Goal: Task Accomplishment & Management: Manage account settings

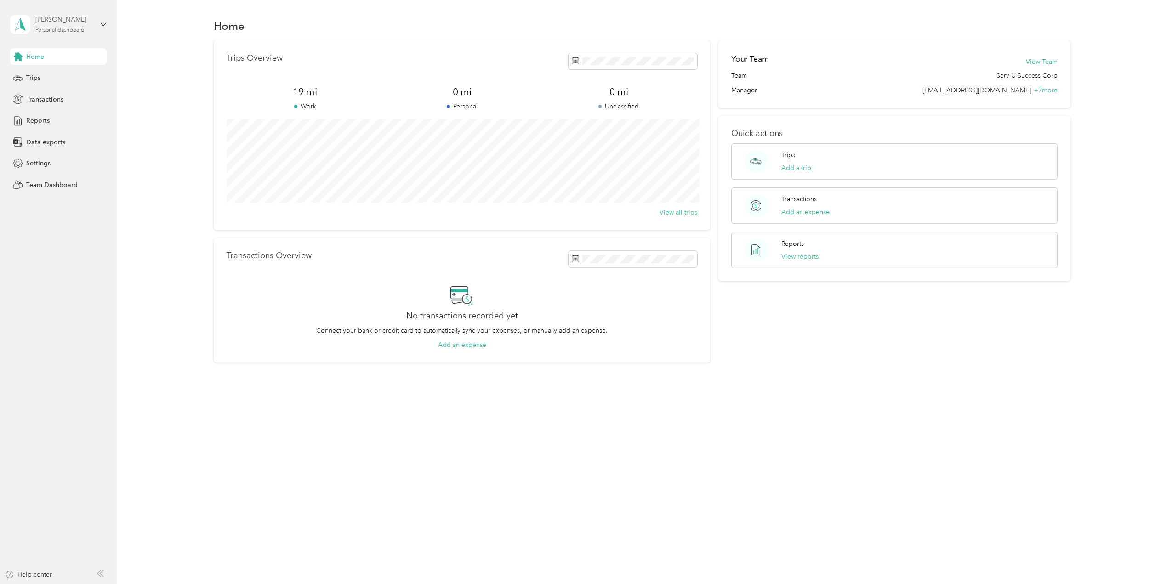
click at [78, 32] on div "Personal dashboard" at bounding box center [59, 31] width 49 height 6
click at [56, 73] on div "Team dashboard" at bounding box center [42, 76] width 49 height 10
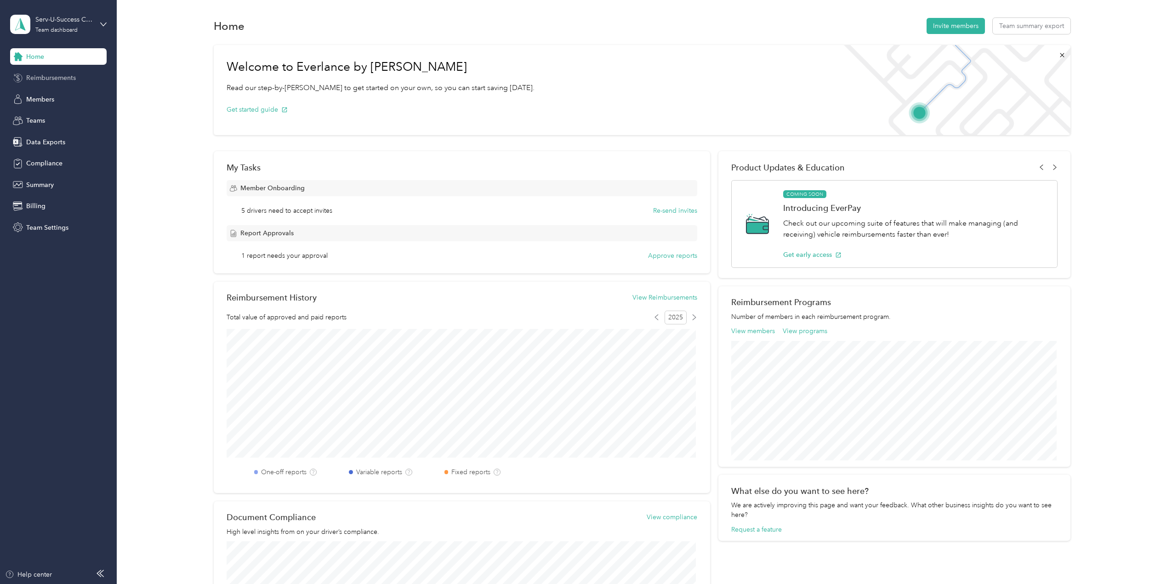
click at [57, 79] on span "Reimbursements" at bounding box center [51, 78] width 50 height 10
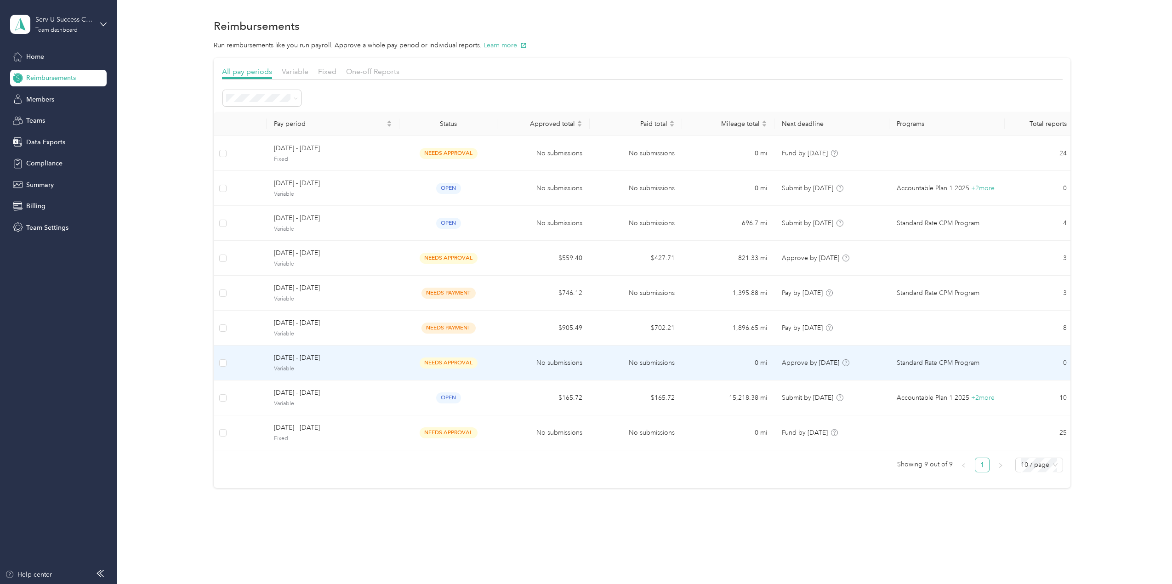
click at [331, 365] on span "Variable" at bounding box center [333, 369] width 118 height 8
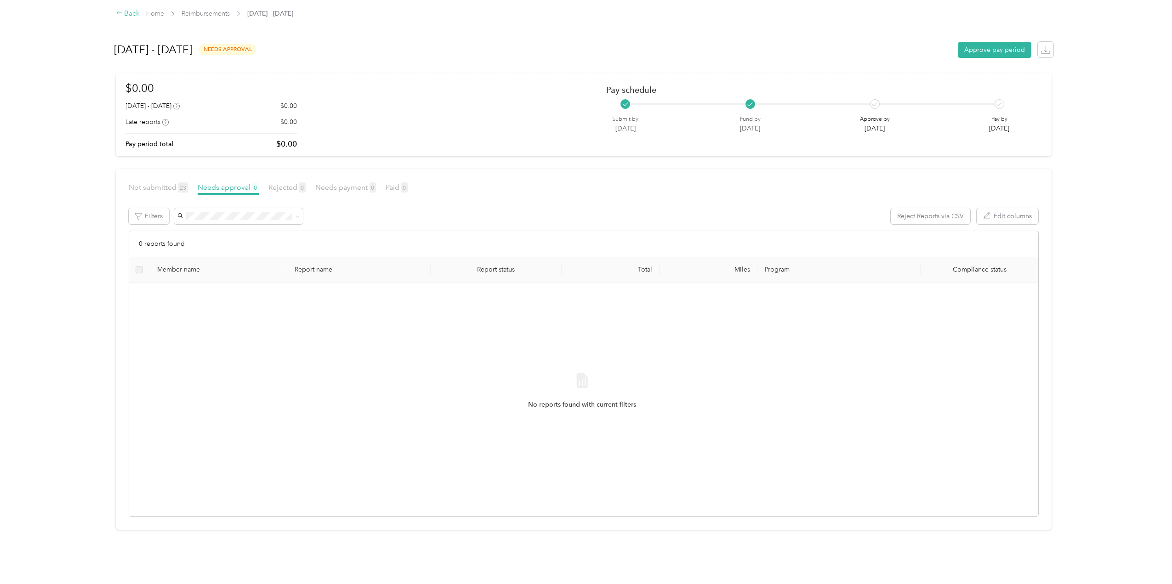
click at [121, 14] on icon at bounding box center [119, 13] width 6 height 6
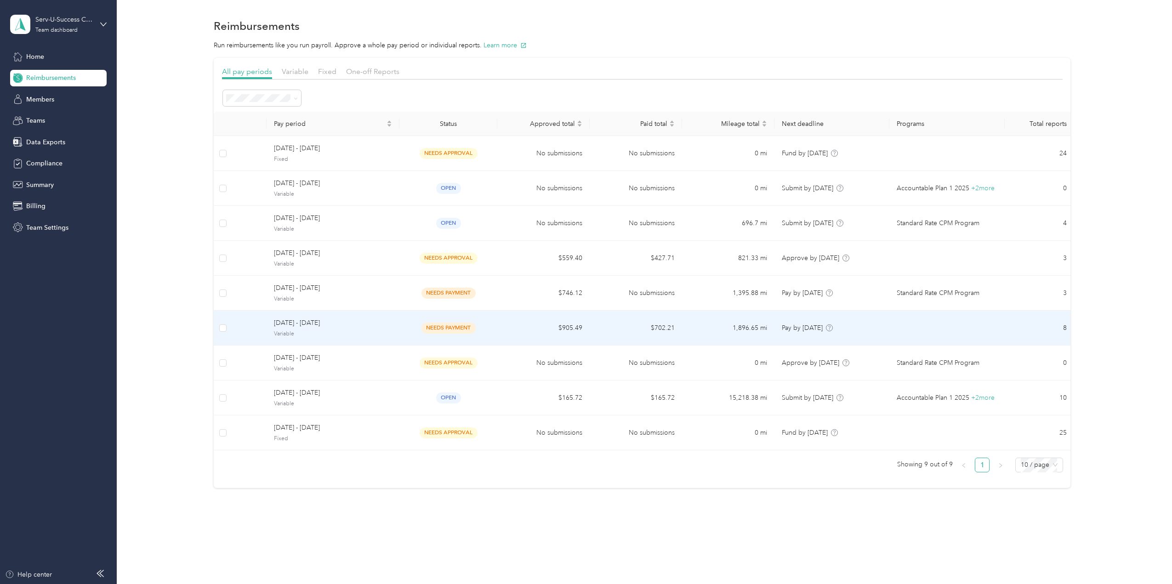
click at [322, 324] on span "[DATE] - [DATE]" at bounding box center [333, 323] width 118 height 10
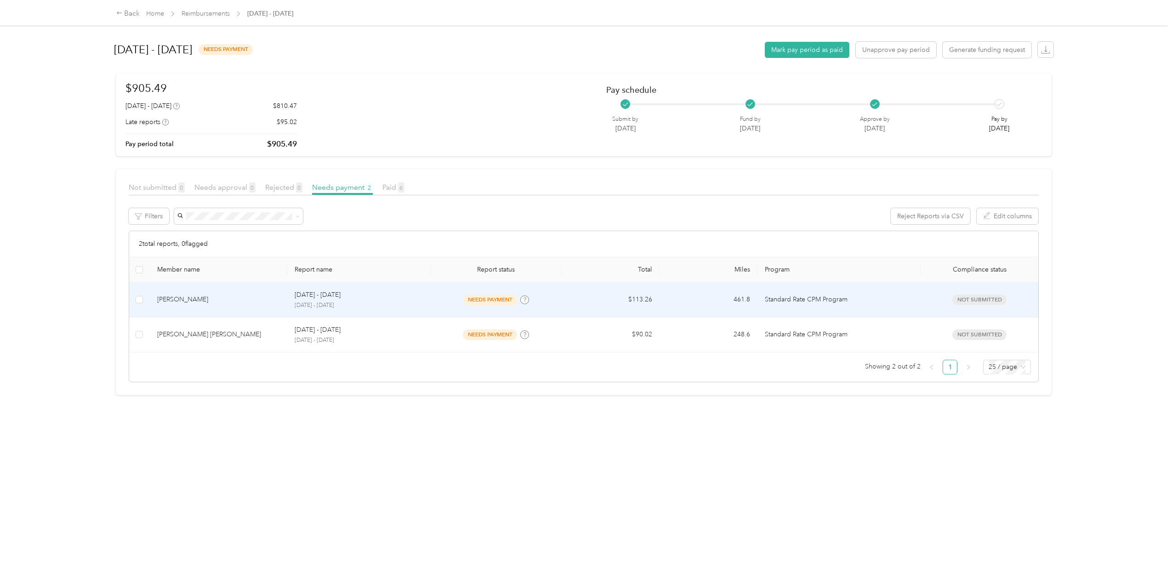
click at [390, 296] on div "[DATE] - [DATE]" at bounding box center [359, 295] width 129 height 10
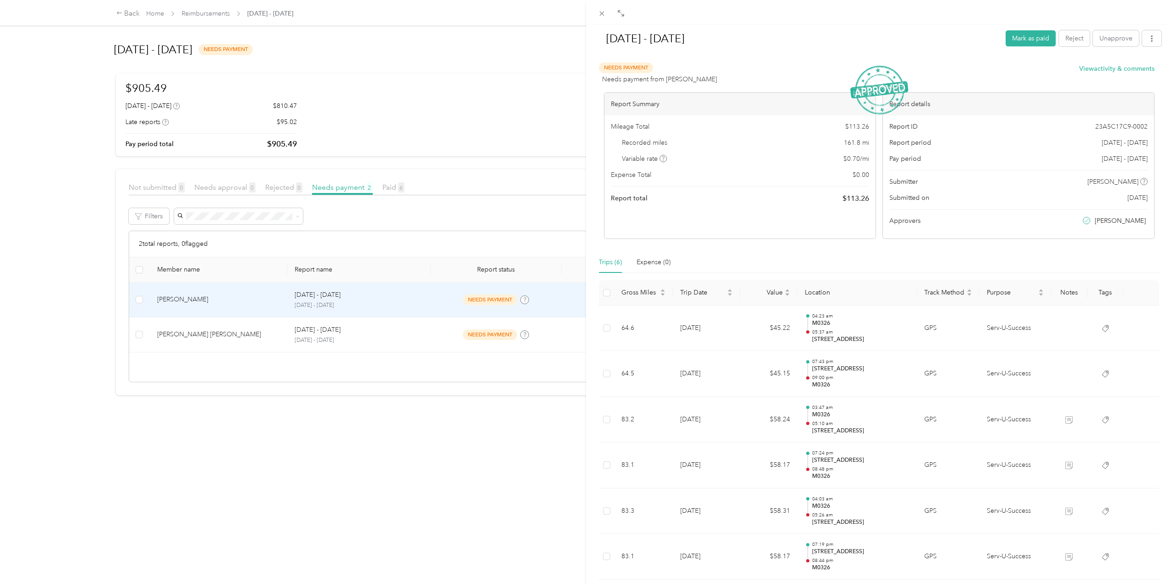
click at [218, 334] on div "Sep 15 - 21, 2025 Mark as paid Reject Unapprove Needs Payment Needs payment fro…" at bounding box center [586, 292] width 1172 height 584
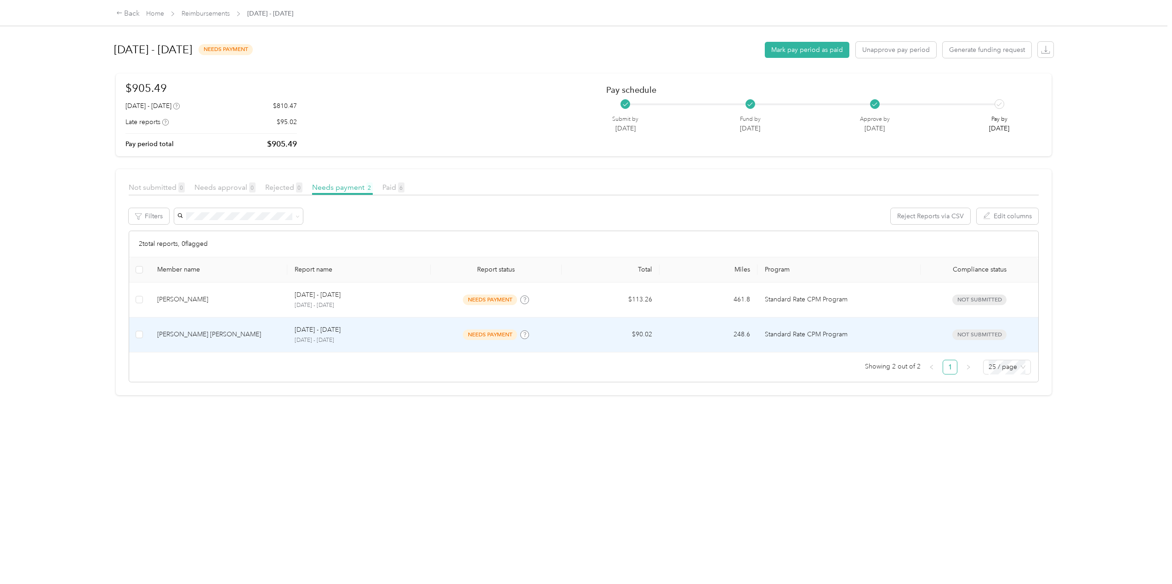
click at [427, 336] on td "Sep 15 - 21, 2025 September 15 - 21, 2025" at bounding box center [359, 335] width 144 height 35
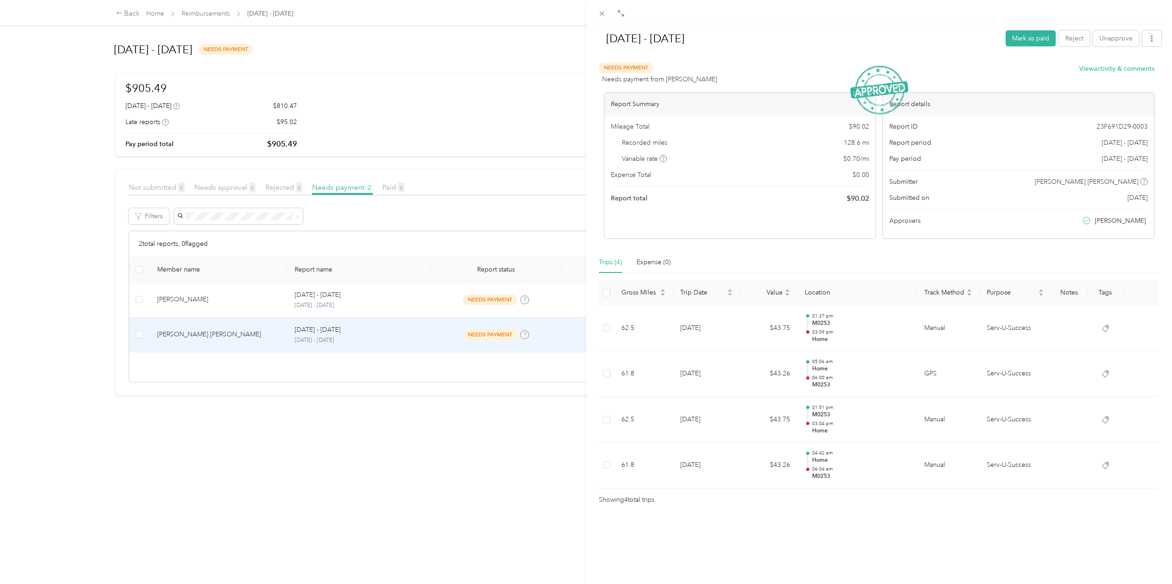
click at [119, 13] on div "Sep 15 - 21, 2025 Mark as paid Reject Unapprove Needs Payment Needs payment fro…" at bounding box center [586, 292] width 1172 height 584
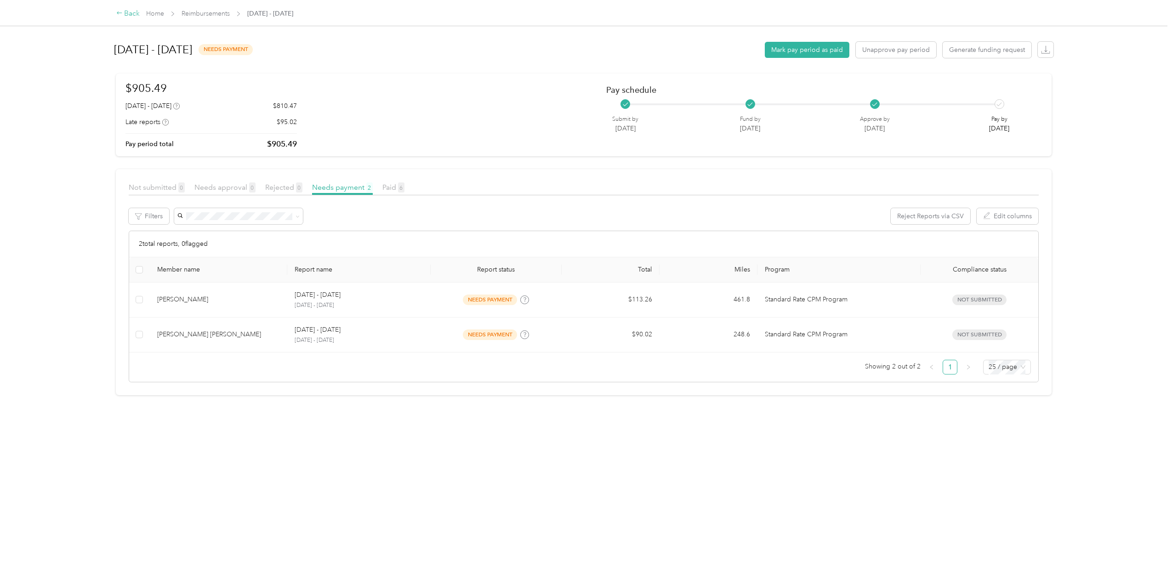
click at [119, 12] on icon at bounding box center [119, 13] width 6 height 6
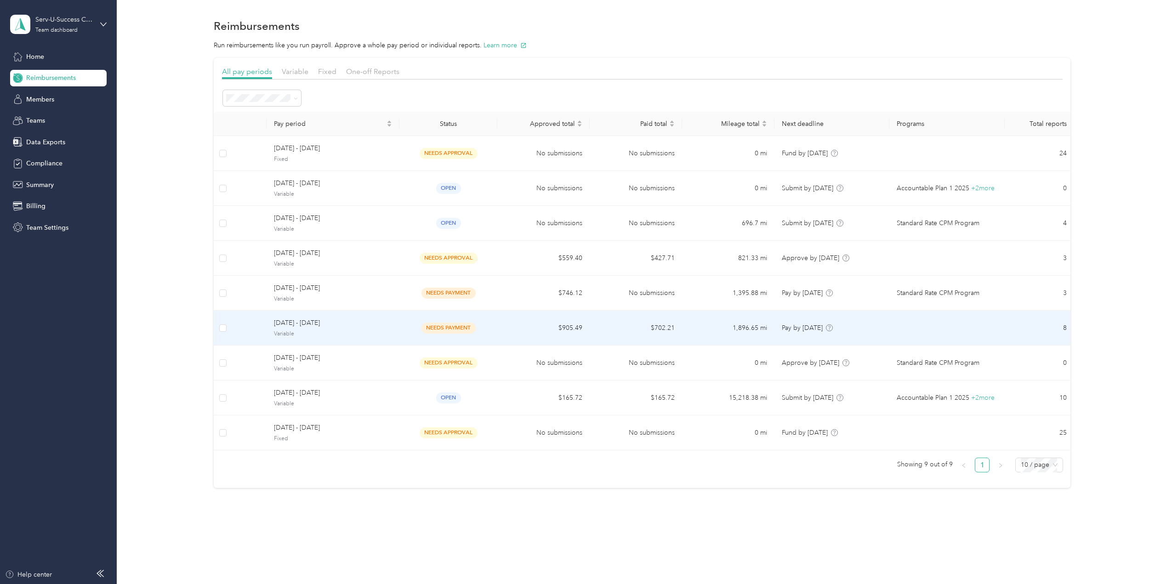
click at [490, 327] on td "needs payment" at bounding box center [448, 328] width 98 height 35
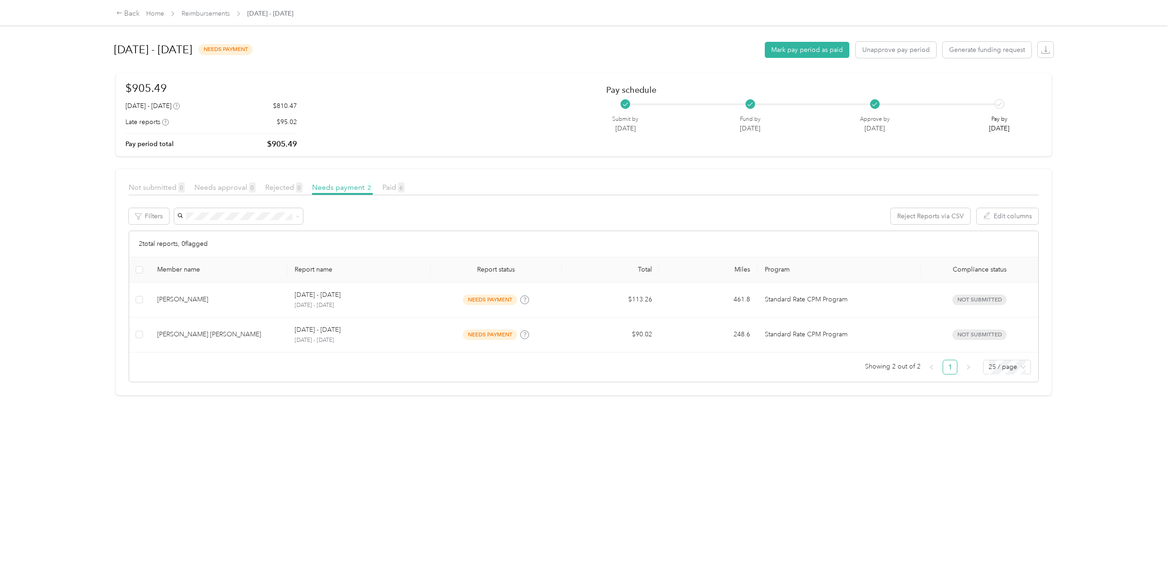
click at [122, 7] on div "Back Home Reimbursements September 15 - 21, 2025" at bounding box center [586, 13] width 977 height 26
click at [120, 14] on icon at bounding box center [119, 13] width 6 height 6
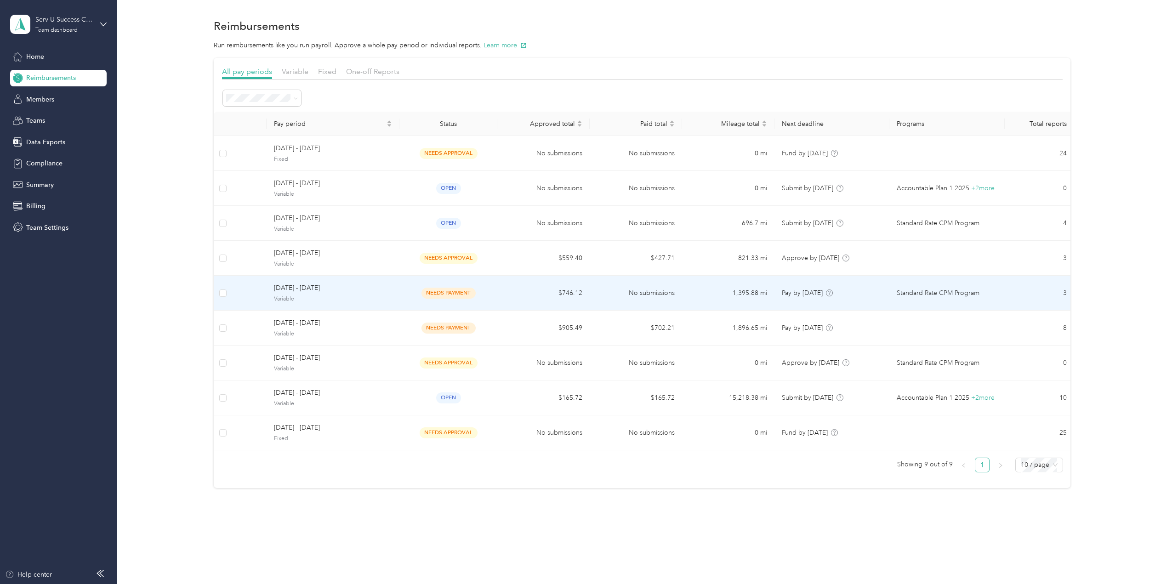
click at [491, 288] on td "needs payment" at bounding box center [448, 293] width 98 height 35
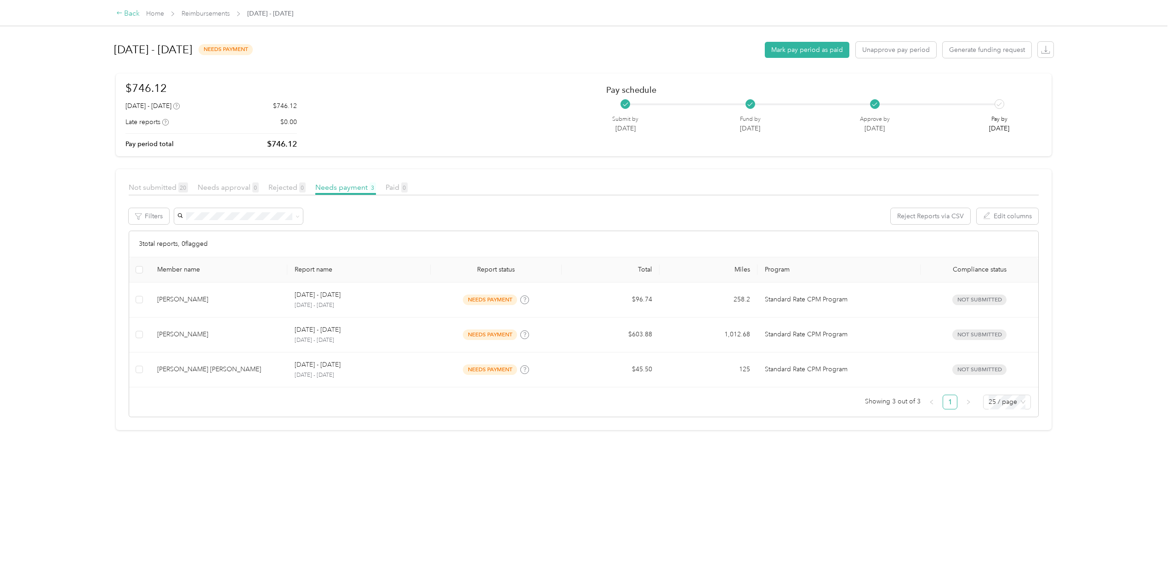
click at [119, 10] on div "Back" at bounding box center [128, 13] width 24 height 11
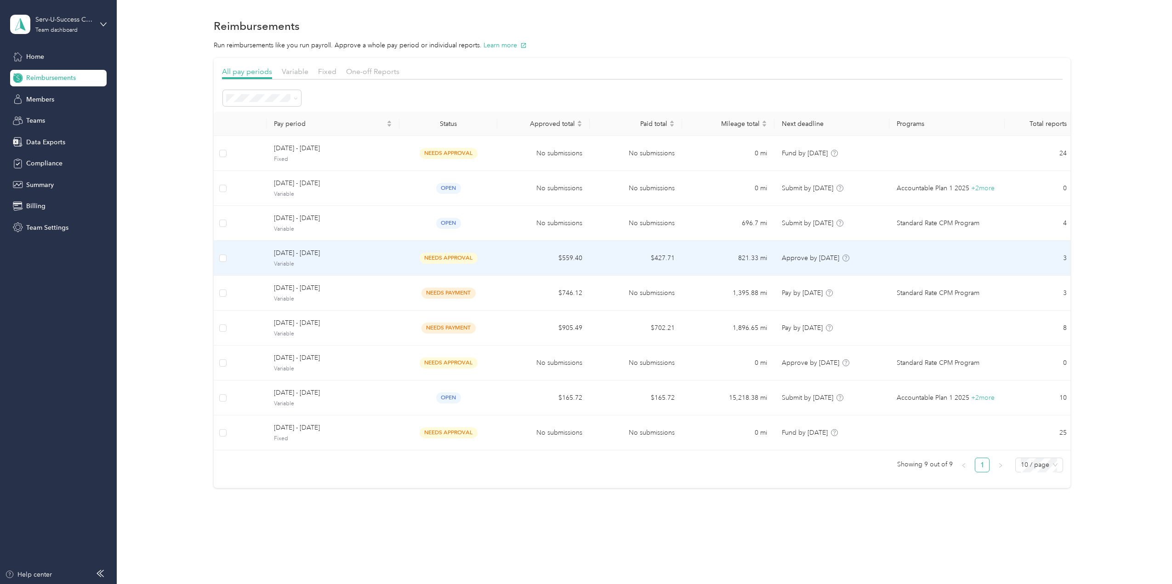
click at [374, 260] on span "Variable" at bounding box center [333, 264] width 118 height 8
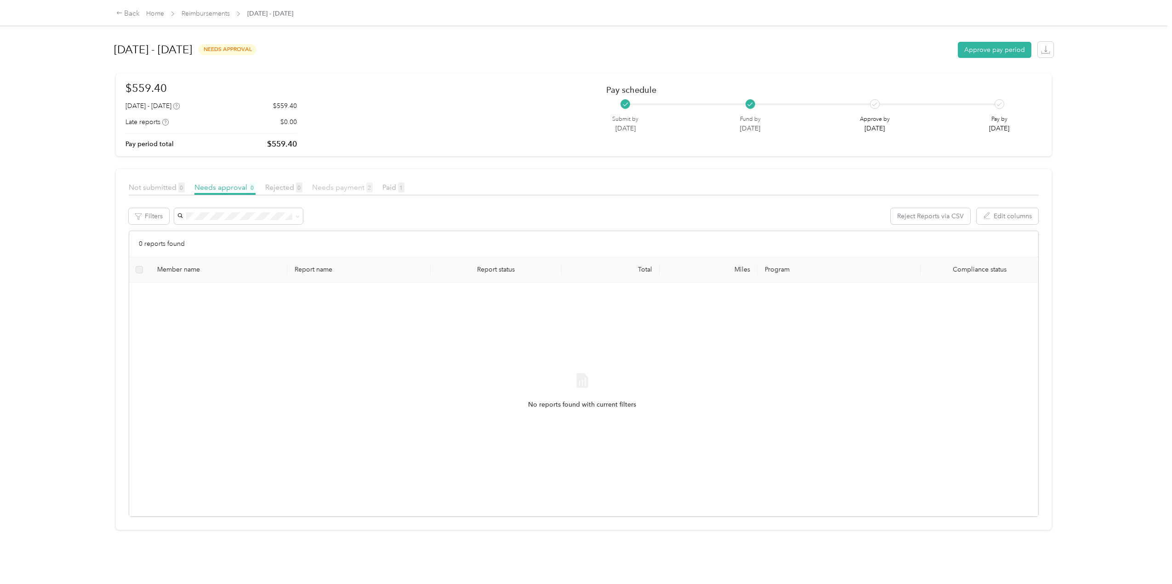
click at [352, 186] on span "Needs payment 2" at bounding box center [342, 187] width 61 height 9
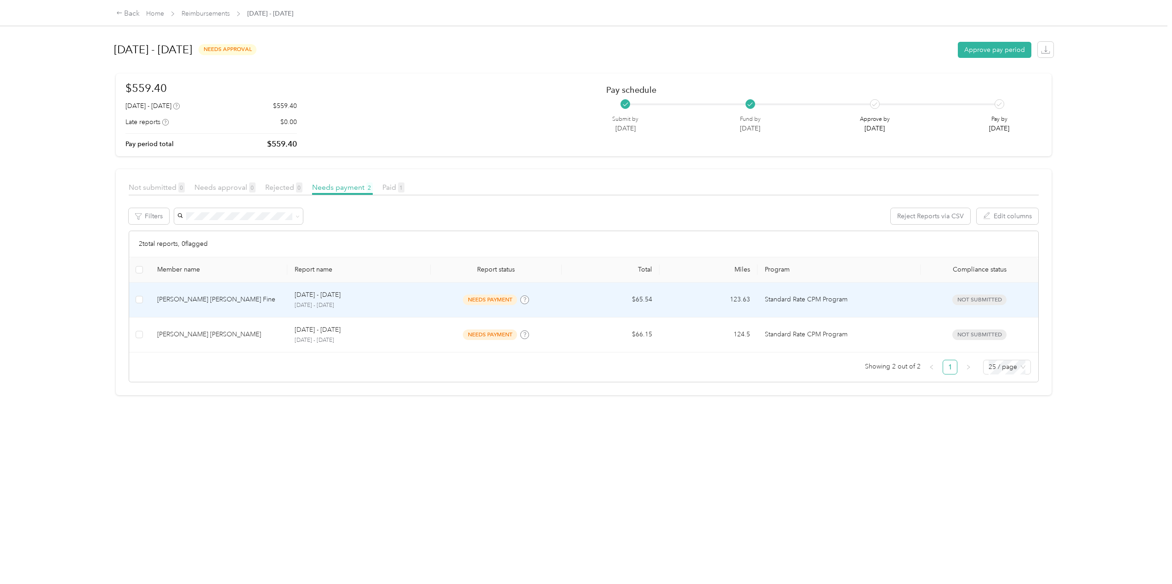
click at [334, 298] on p "Sep 22 - 28, 2025" at bounding box center [318, 295] width 46 height 10
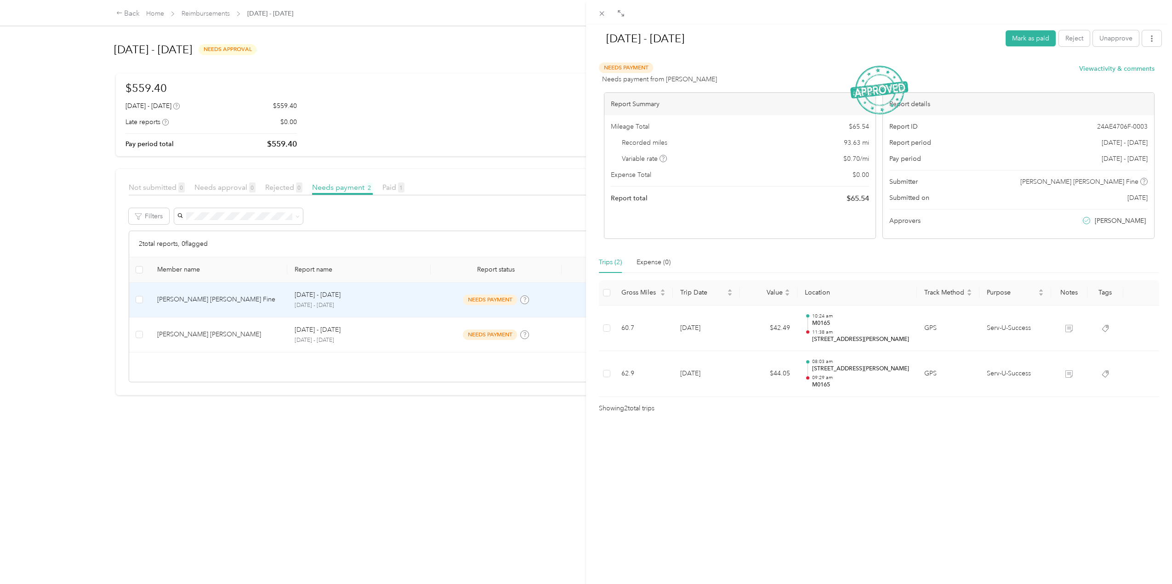
click at [120, 11] on div "Sep 22 - 28, 2025 Mark as paid Reject Unapprove Needs Payment Needs payment fro…" at bounding box center [586, 292] width 1172 height 584
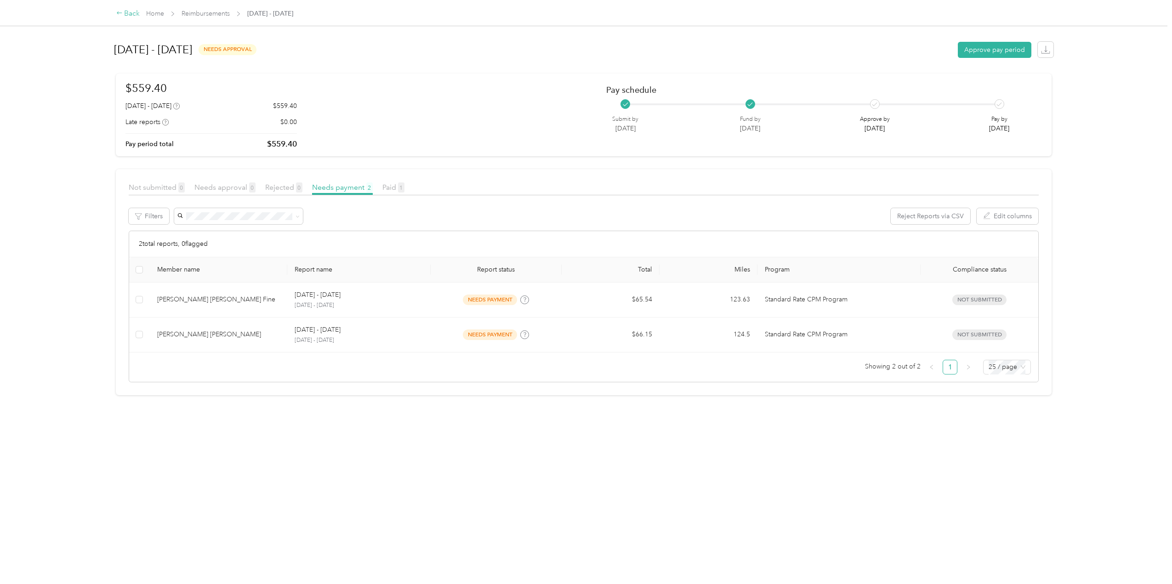
click at [119, 12] on icon at bounding box center [119, 13] width 6 height 6
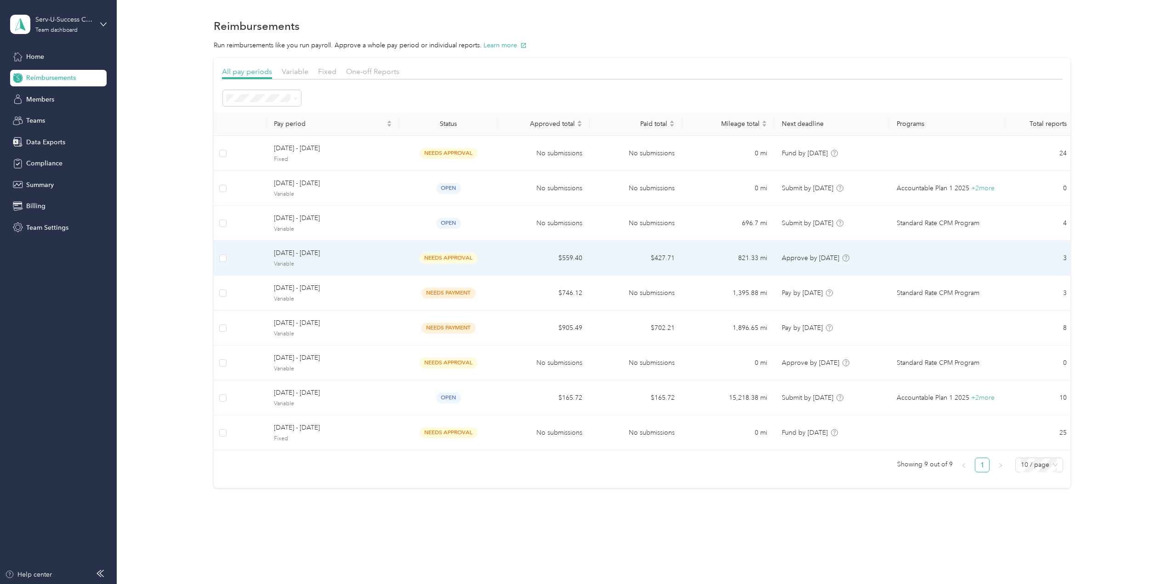
click at [393, 258] on td "September 22 - 28, 2025 Variable" at bounding box center [333, 258] width 133 height 35
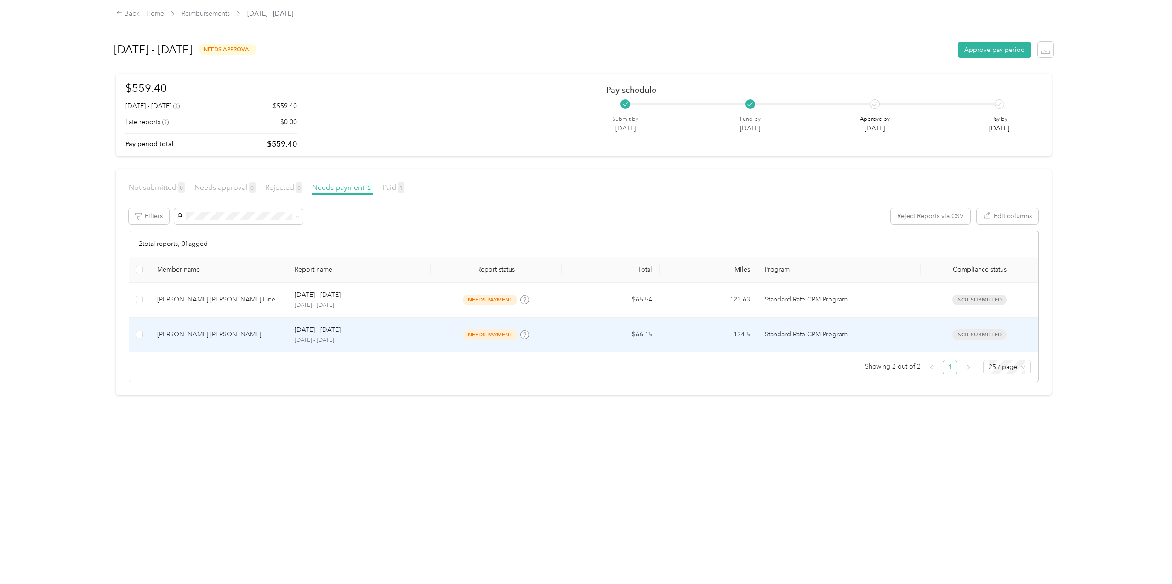
click at [322, 332] on p "Sep 22 - 28, 2025" at bounding box center [318, 330] width 46 height 10
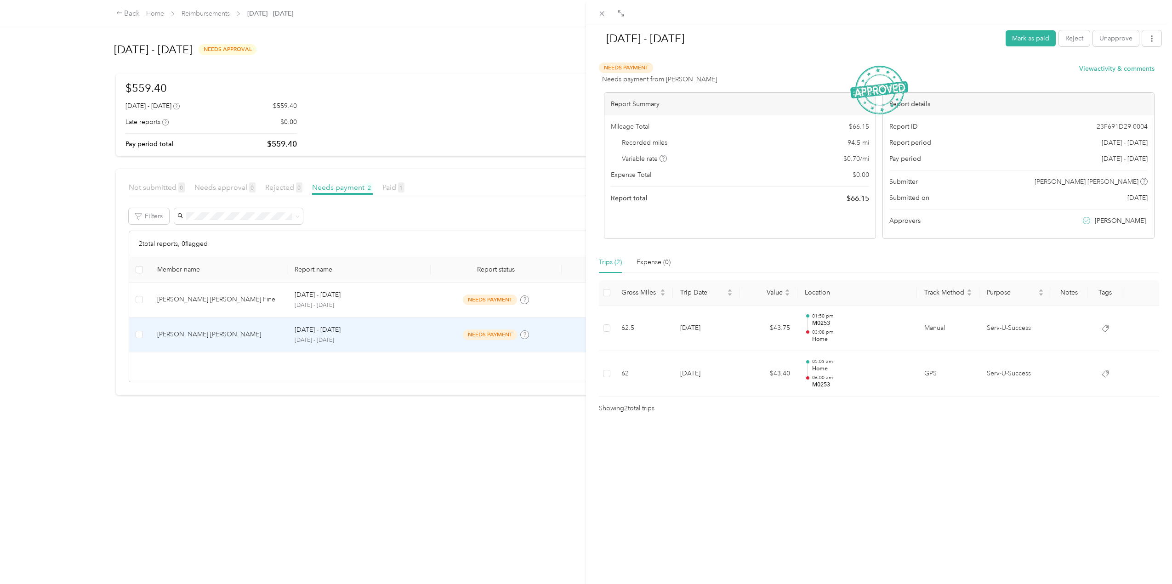
click at [119, 11] on div "Sep 22 - 28, 2025 Mark as paid Reject Unapprove Needs Payment Needs payment fro…" at bounding box center [586, 292] width 1172 height 584
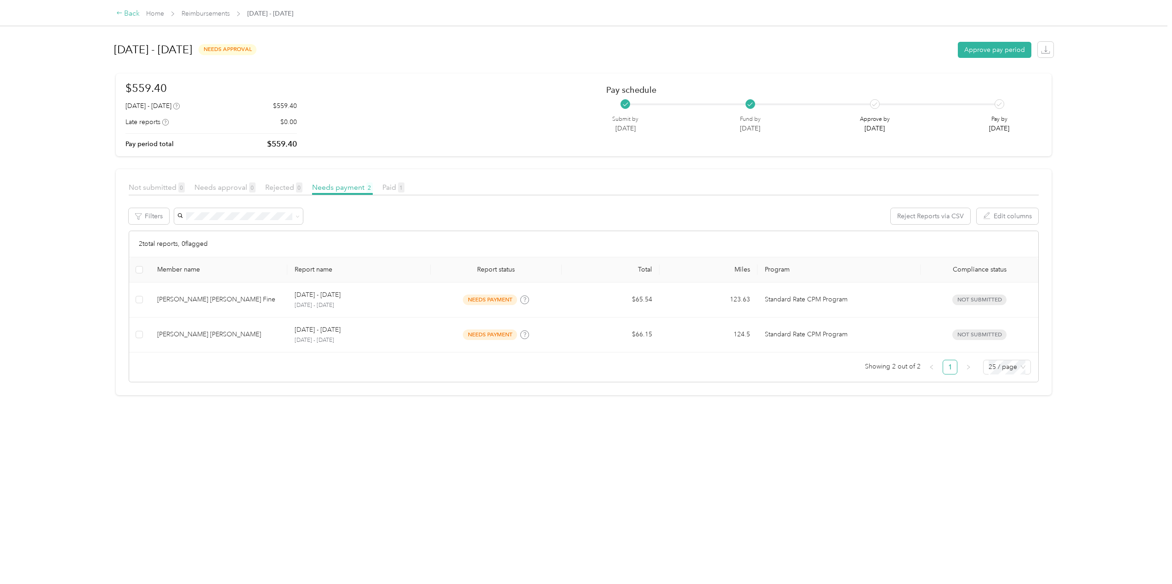
click at [119, 12] on icon at bounding box center [119, 13] width 6 height 6
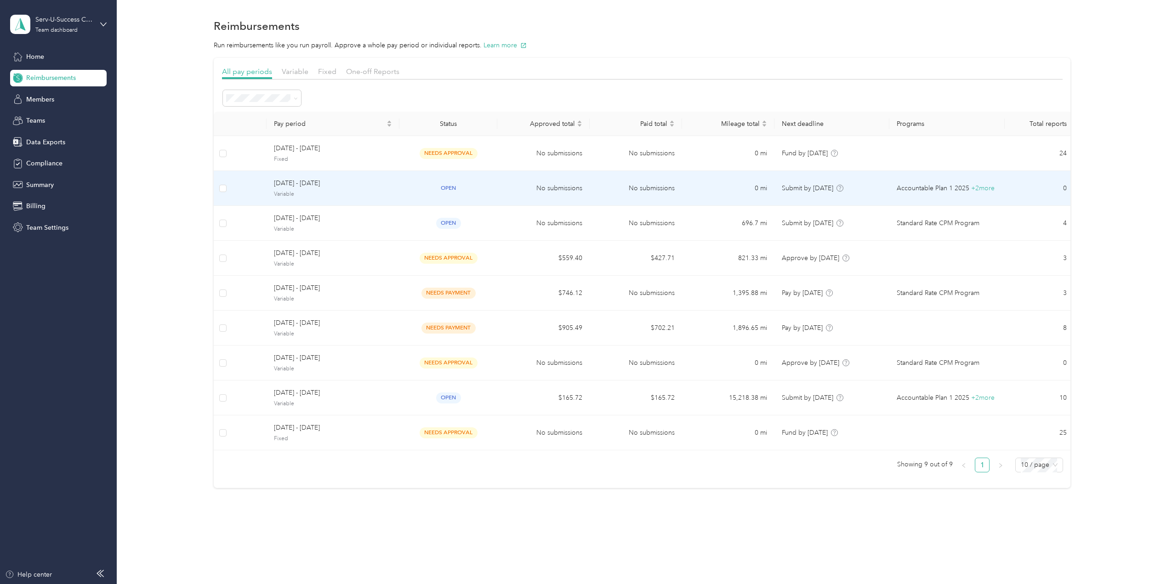
click at [337, 177] on td "October 1 - 31, 2025 Variable" at bounding box center [333, 188] width 133 height 35
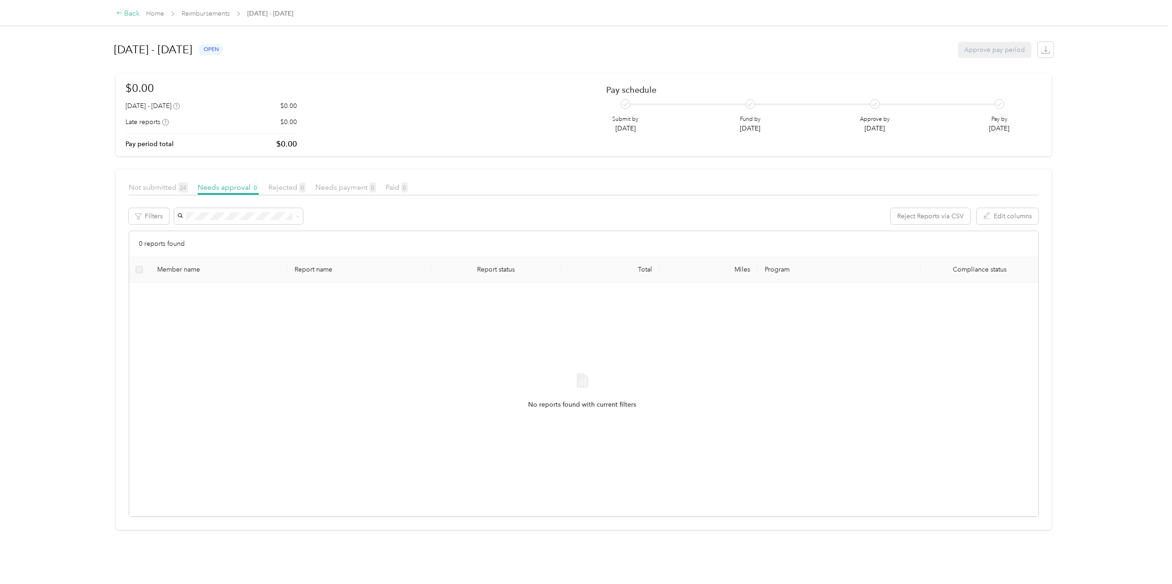
click at [120, 14] on icon at bounding box center [119, 13] width 6 height 6
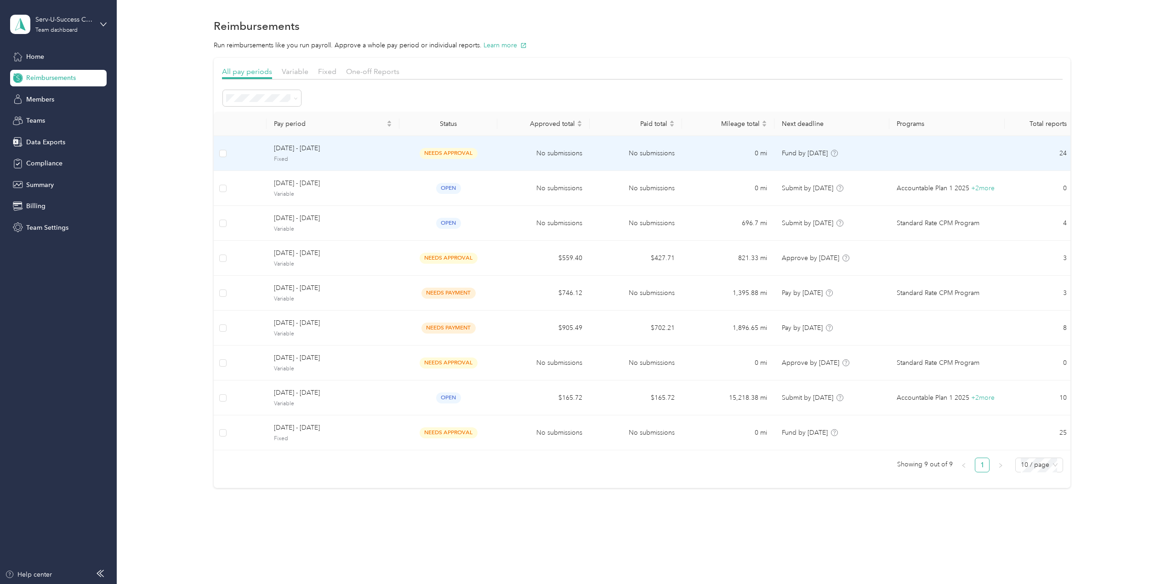
click at [355, 153] on span "[DATE] - [DATE]" at bounding box center [333, 148] width 118 height 10
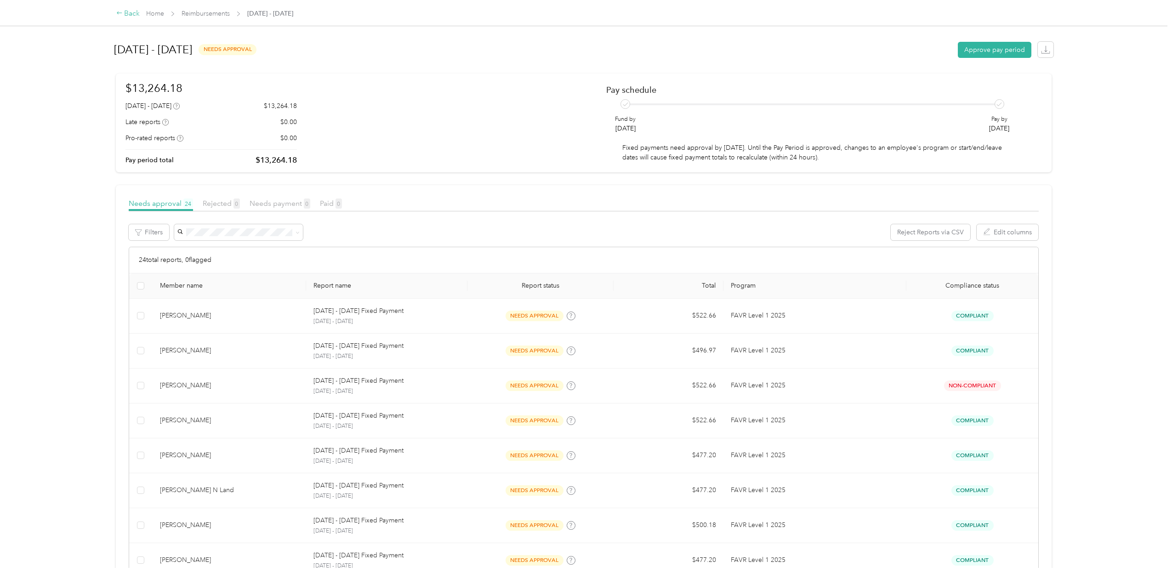
click at [120, 12] on icon at bounding box center [119, 13] width 6 height 6
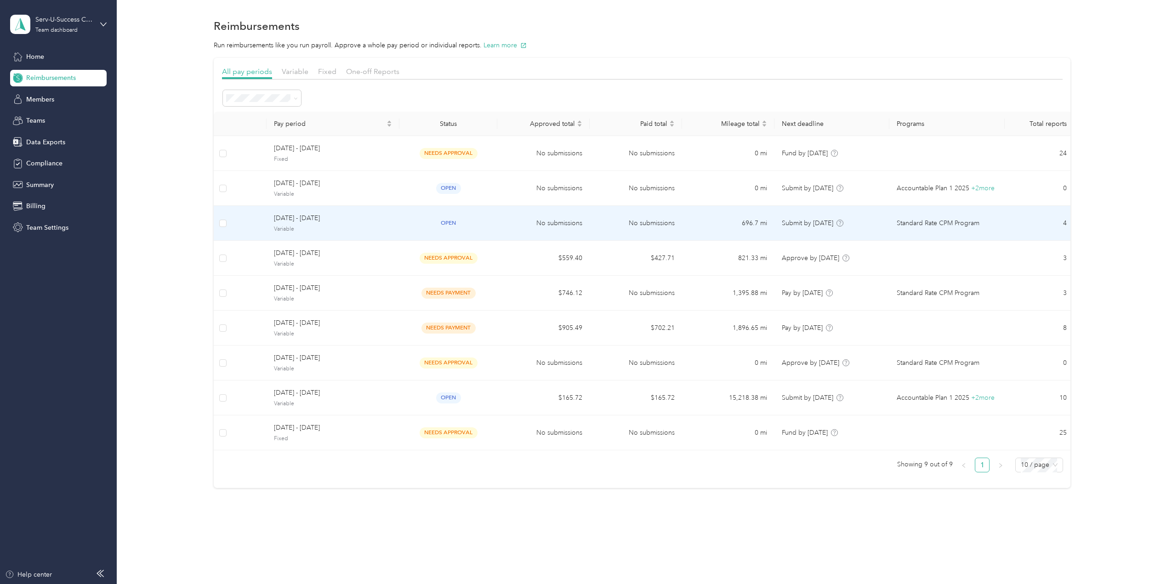
click at [341, 231] on span "Variable" at bounding box center [333, 229] width 118 height 8
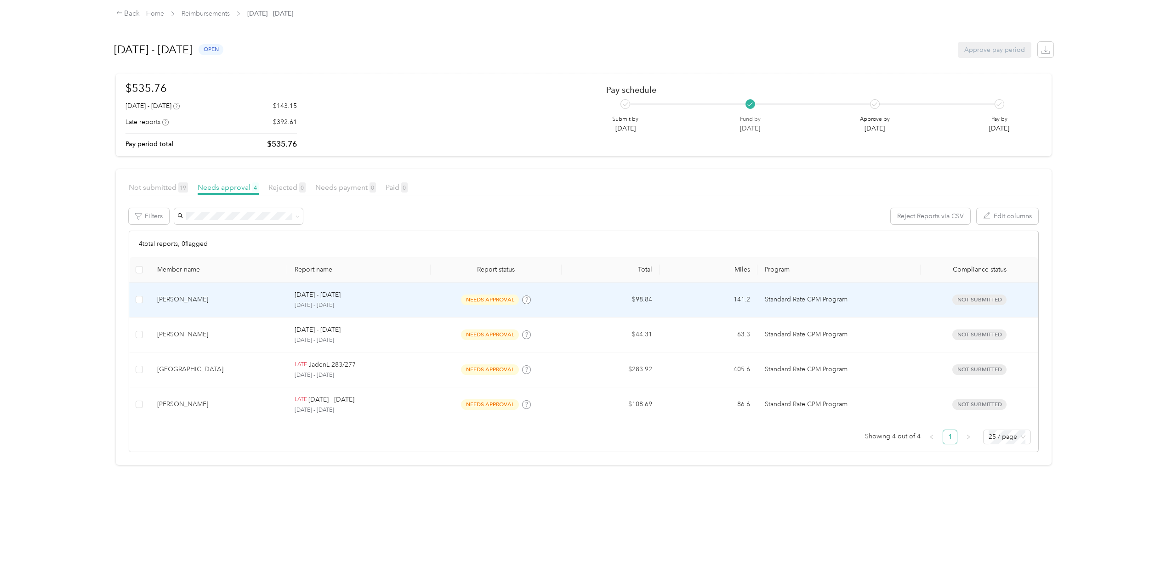
click at [230, 303] on div "[PERSON_NAME]" at bounding box center [218, 300] width 123 height 10
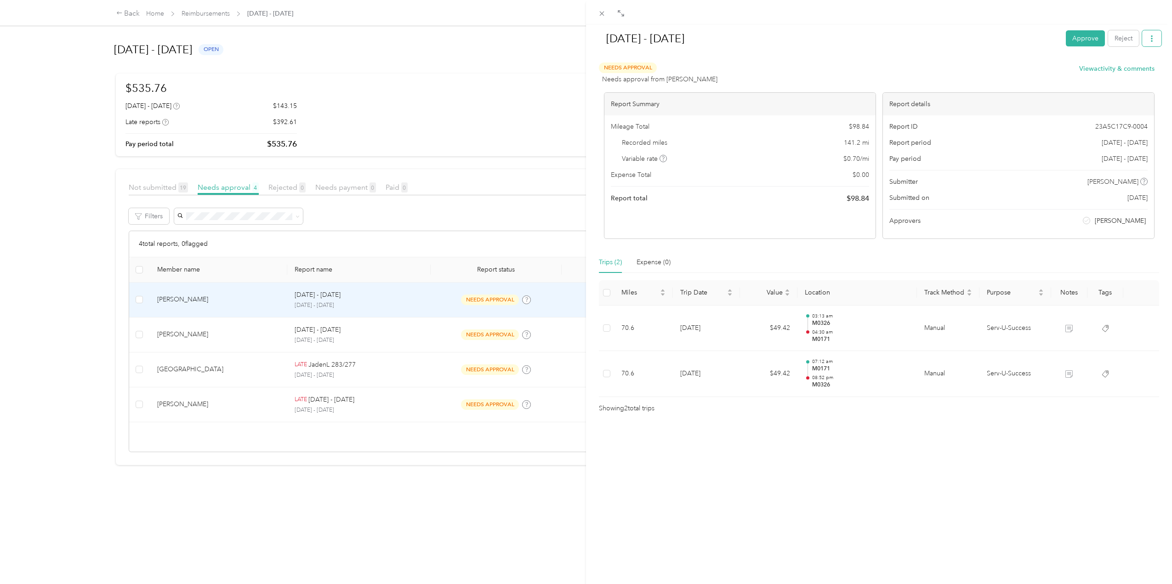
click at [1149, 37] on icon "button" at bounding box center [1152, 38] width 6 height 6
click at [1108, 72] on span "Download" at bounding box center [1119, 72] width 30 height 10
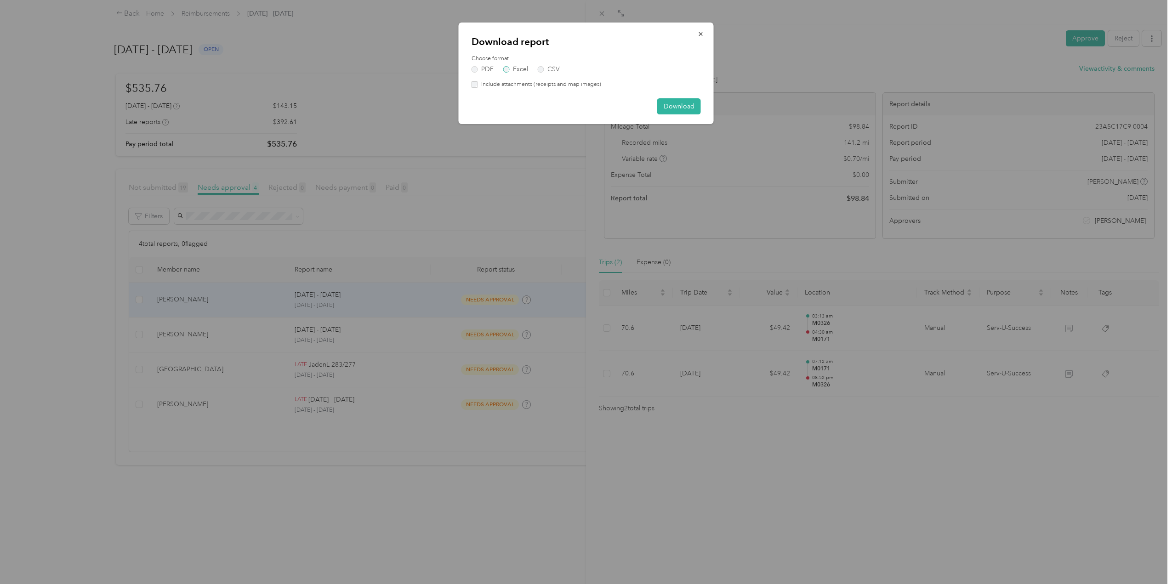
click at [507, 68] on label "Excel" at bounding box center [515, 69] width 25 height 6
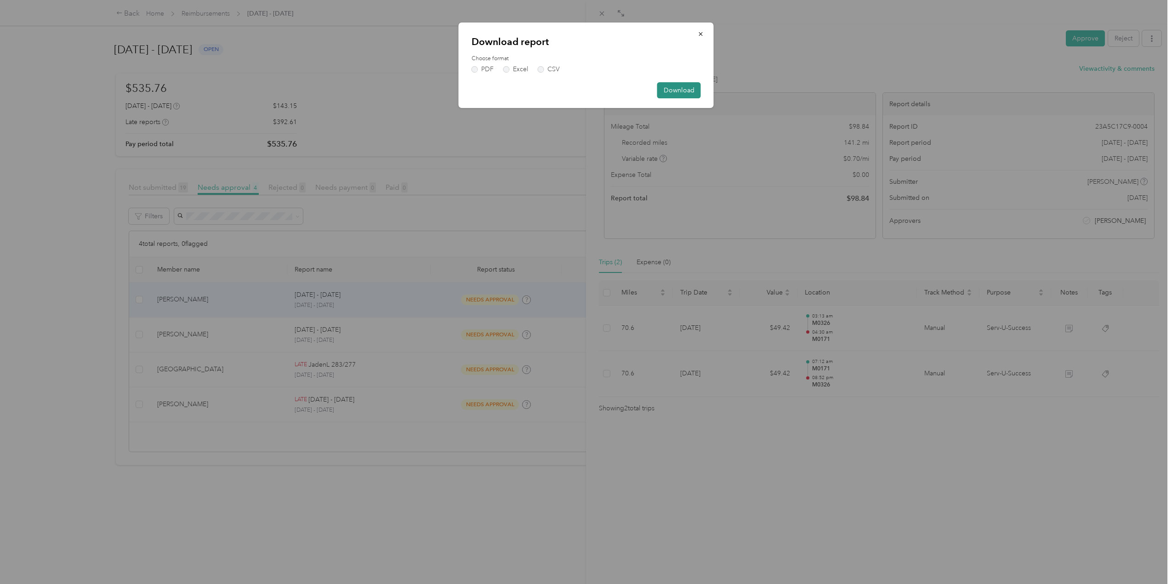
click at [678, 90] on button "Download" at bounding box center [679, 90] width 44 height 16
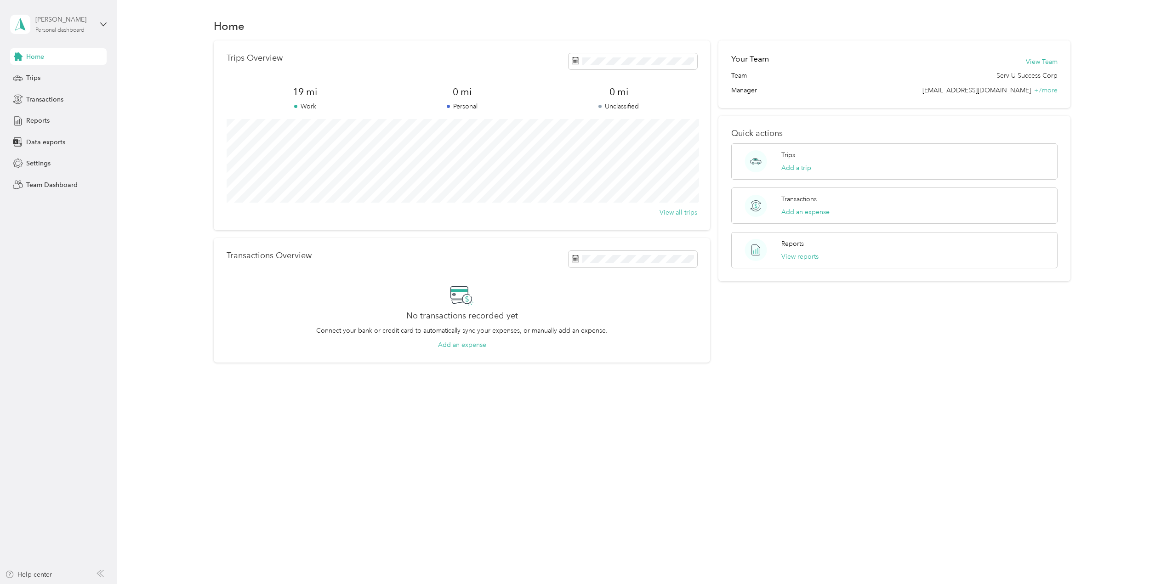
click at [58, 28] on div "Personal dashboard" at bounding box center [59, 31] width 49 height 6
click at [55, 77] on div "Team dashboard" at bounding box center [42, 76] width 49 height 10
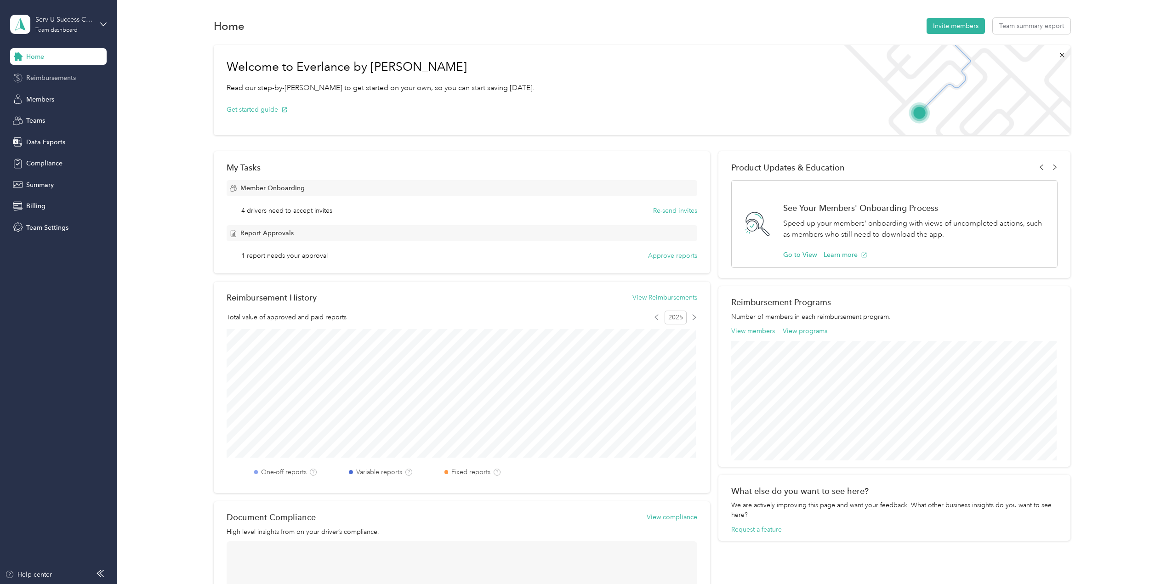
click at [47, 77] on span "Reimbursements" at bounding box center [51, 78] width 50 height 10
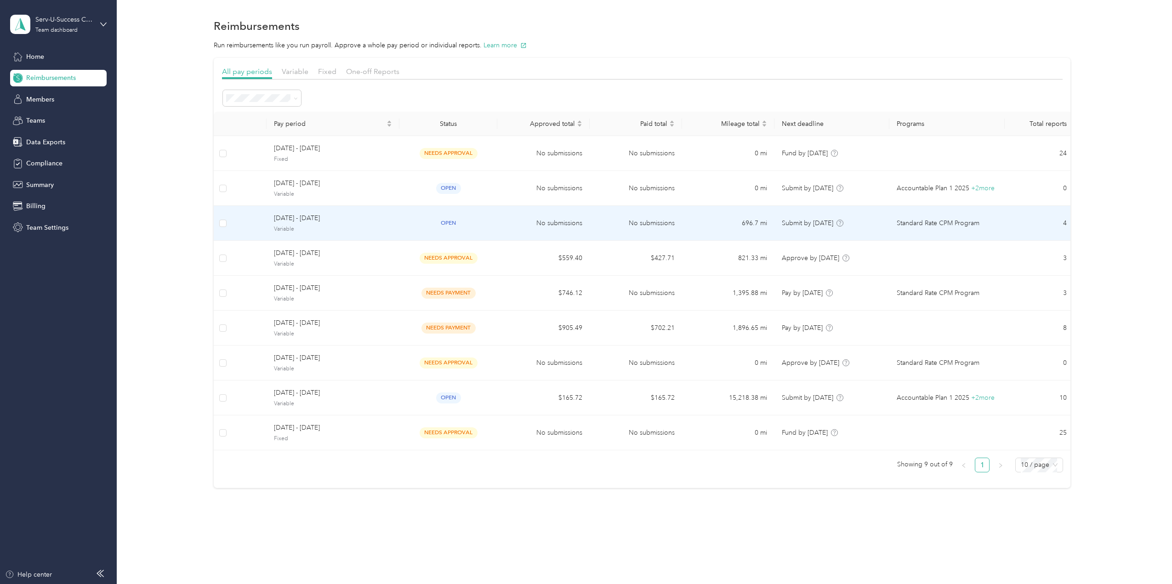
click at [432, 218] on div "open" at bounding box center [448, 223] width 83 height 11
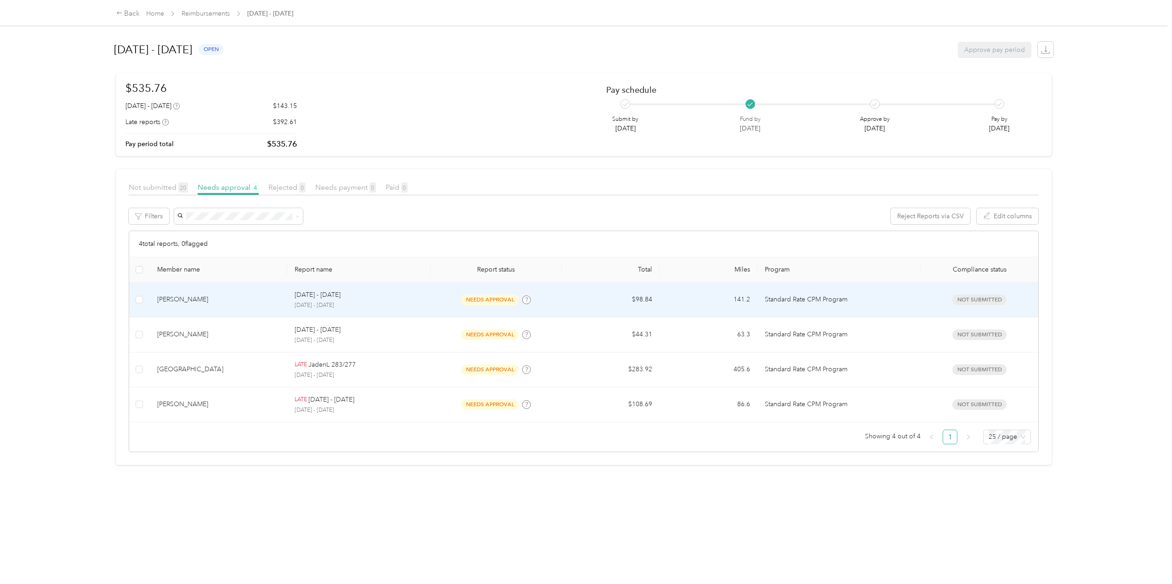
click at [377, 297] on div "[DATE] - [DATE]" at bounding box center [359, 295] width 129 height 10
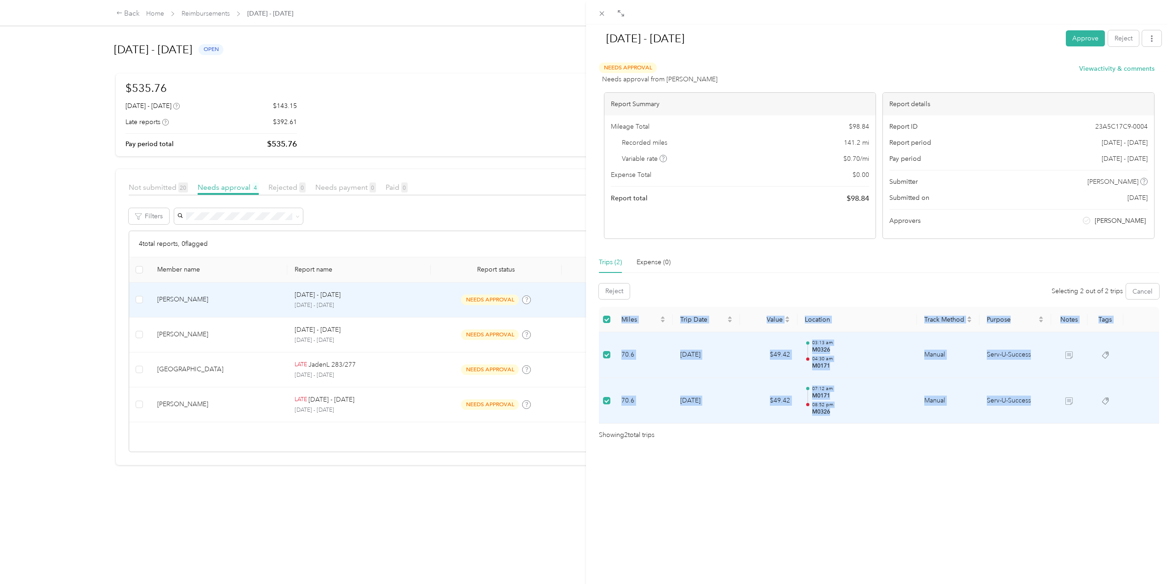
drag, startPoint x: 609, startPoint y: 310, endPoint x: 1015, endPoint y: 413, distance: 418.7
click at [1030, 424] on table "Miles Trip Date Value Location Track Method Purpose Notes Tags 70.6 [DATE] $49.…" at bounding box center [879, 365] width 560 height 117
copy table "Miles Trip Date Value Location Track Method Purpose Notes Tags 70.6 [DATE] $49.…"
click at [844, 467] on div "[DATE] - [DATE] Approve Reject Needs Approval Needs approval from [PERSON_NAME]…" at bounding box center [879, 316] width 586 height 584
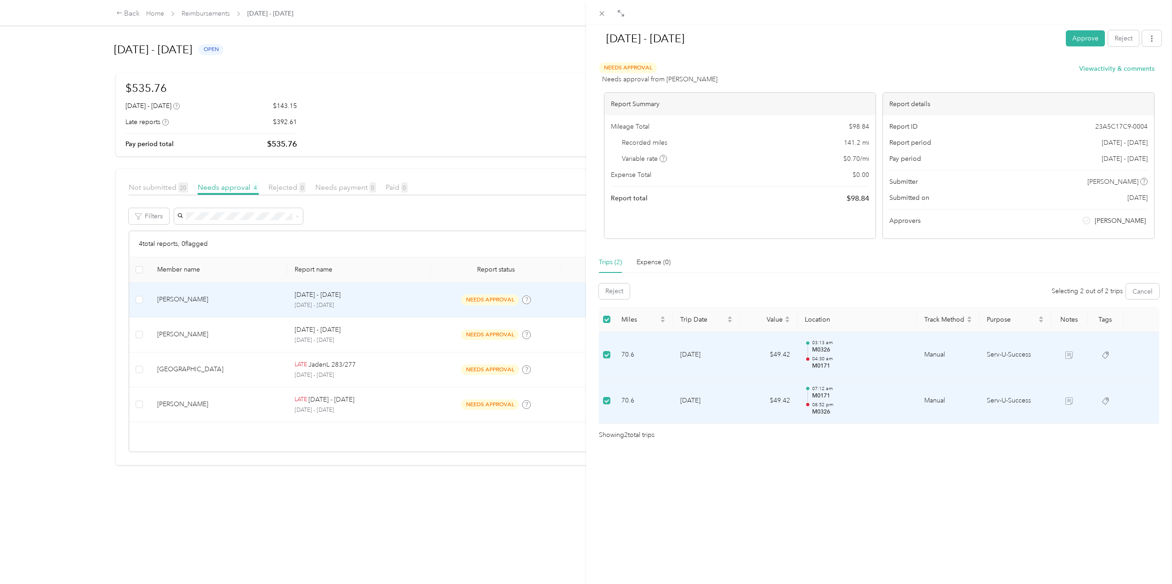
click at [398, 299] on div "[DATE] - [DATE] Approve Reject Needs Approval Needs approval from [PERSON_NAME]…" at bounding box center [586, 292] width 1172 height 584
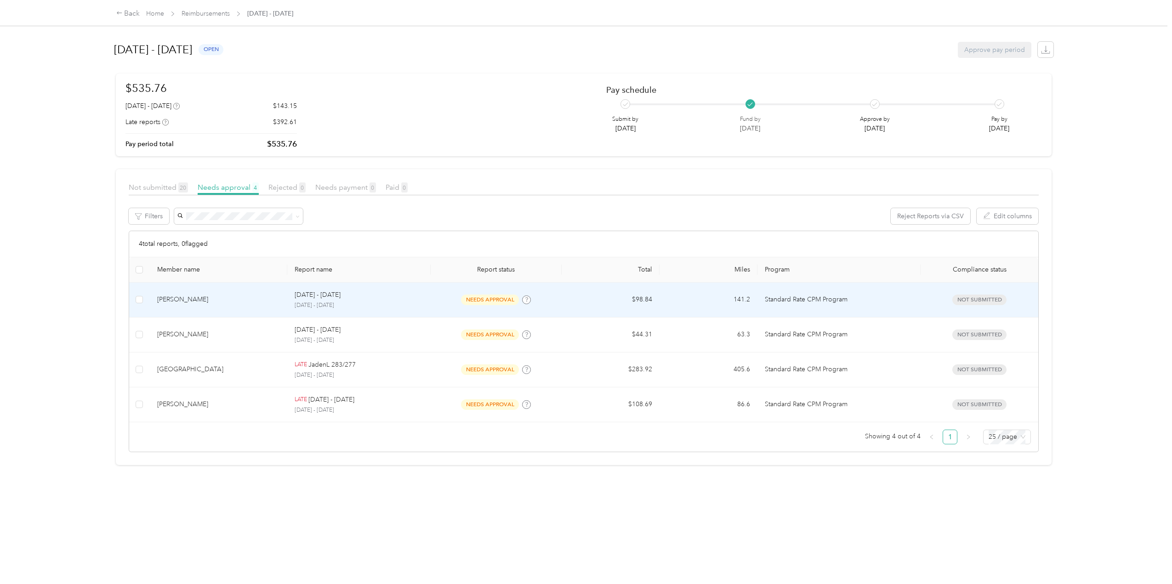
click at [411, 300] on div "[DATE] - [DATE] [DATE] - [DATE]" at bounding box center [359, 300] width 129 height 20
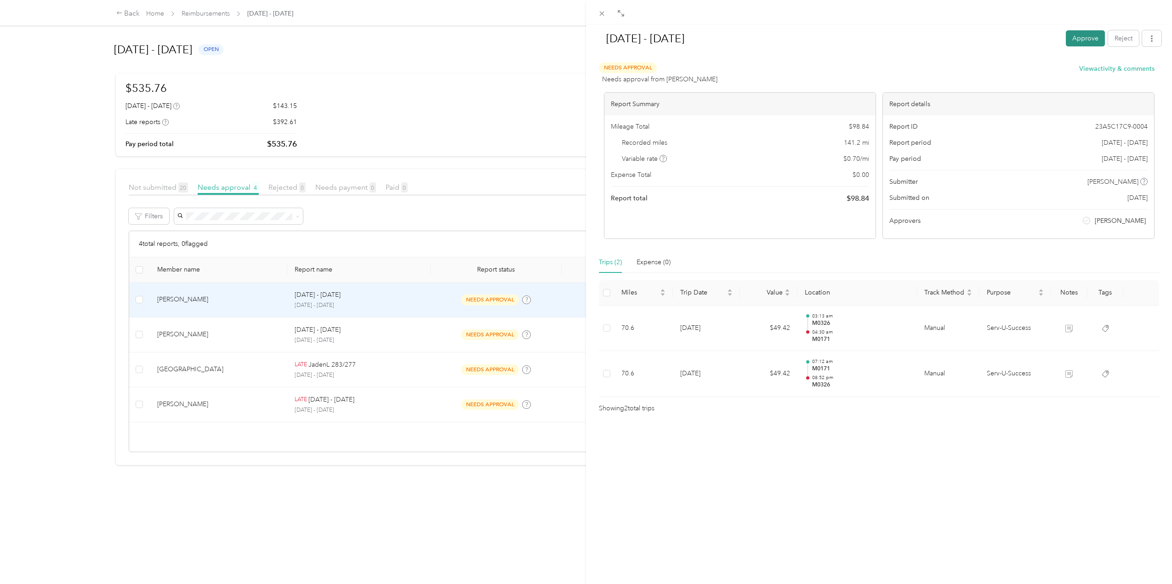
click at [1074, 40] on button "Approve" at bounding box center [1085, 38] width 39 height 16
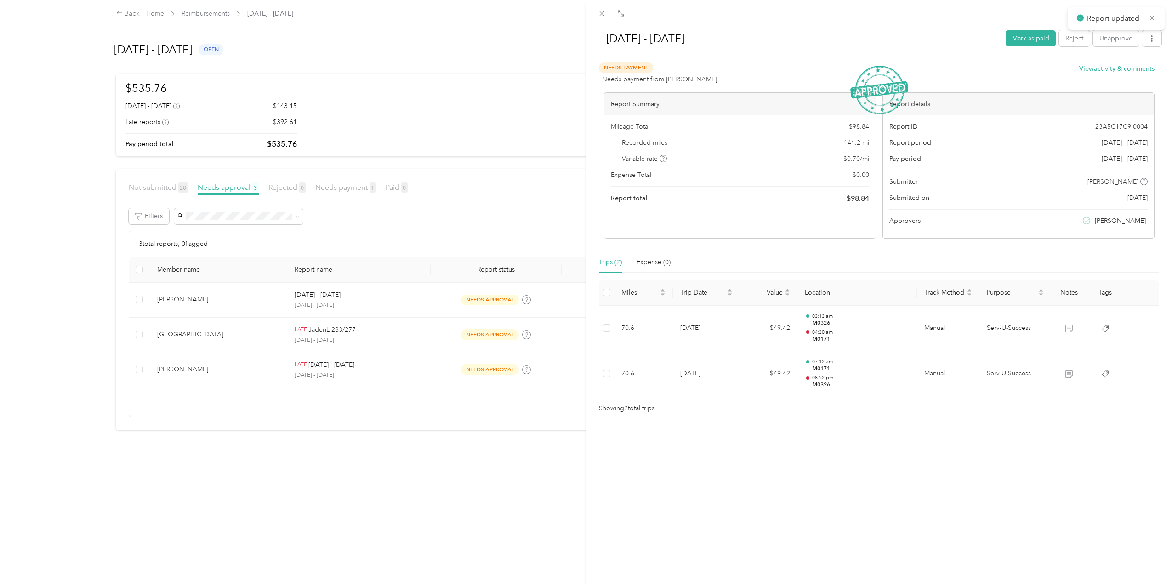
click at [410, 301] on div "[DATE] - [DATE] Mark as paid Reject Unapprove Needs Payment Needs payment from …" at bounding box center [586, 292] width 1172 height 584
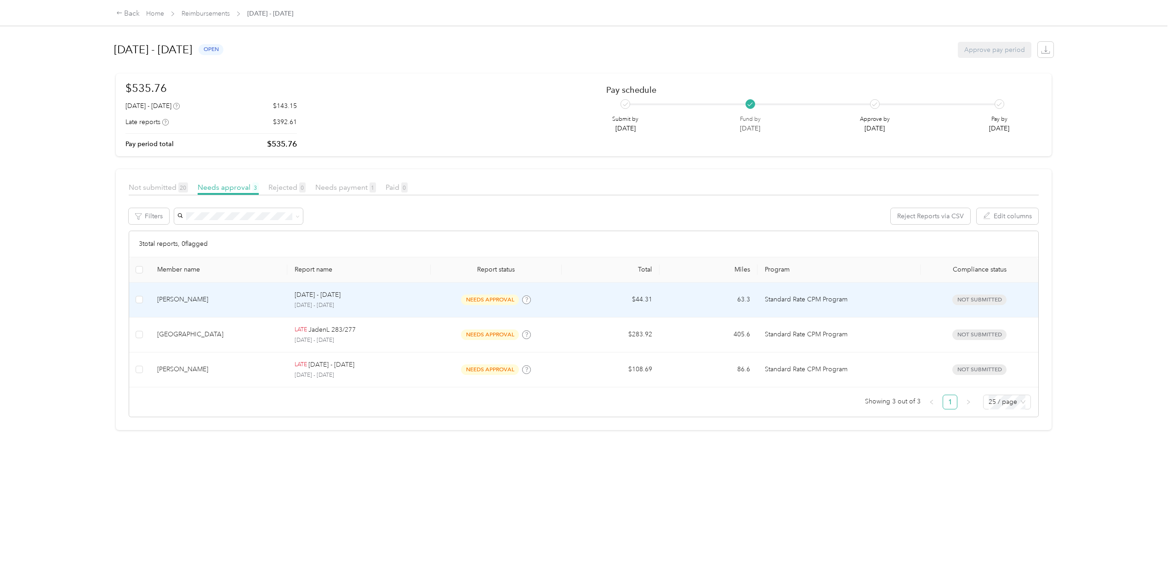
click at [369, 296] on div "[DATE] - [DATE]" at bounding box center [359, 295] width 129 height 10
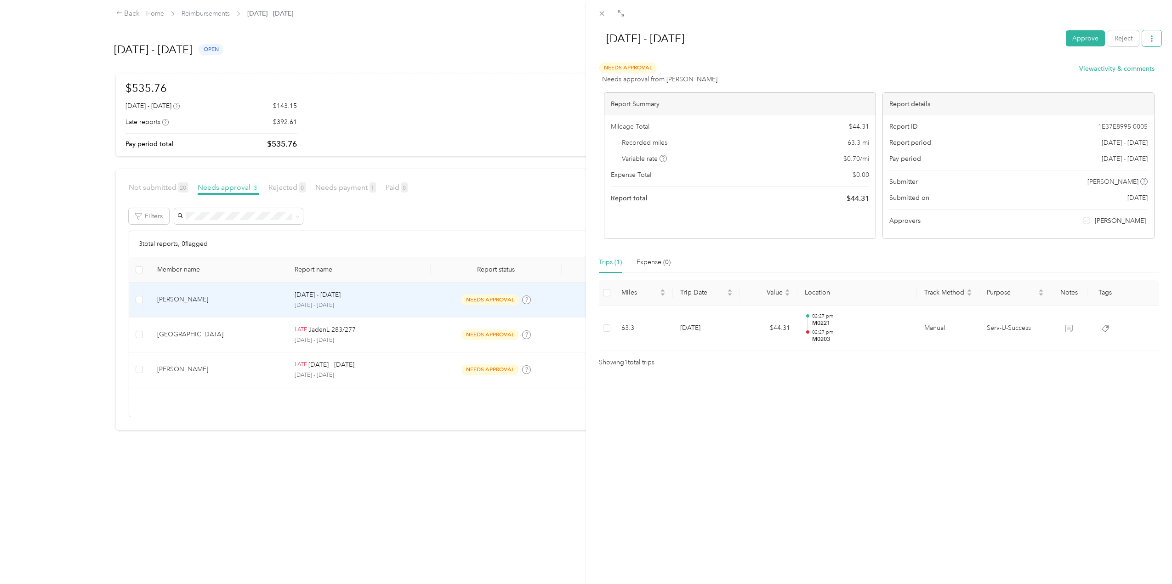
click at [1149, 39] on button "button" at bounding box center [1151, 38] width 19 height 16
click at [1114, 72] on span "Download" at bounding box center [1119, 72] width 30 height 10
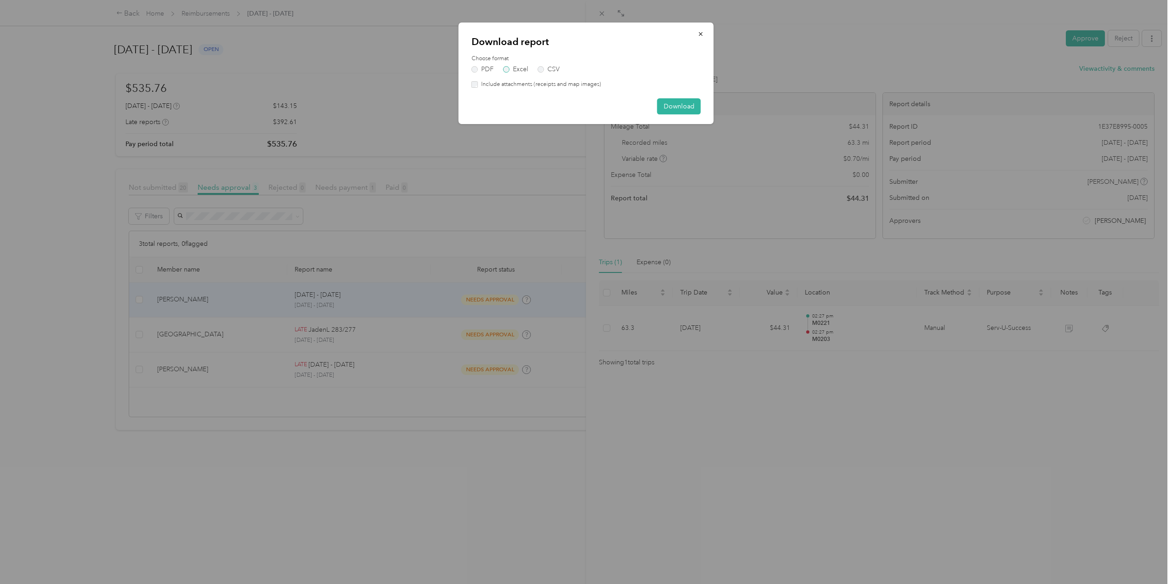
click at [503, 70] on label "Excel" at bounding box center [515, 69] width 25 height 6
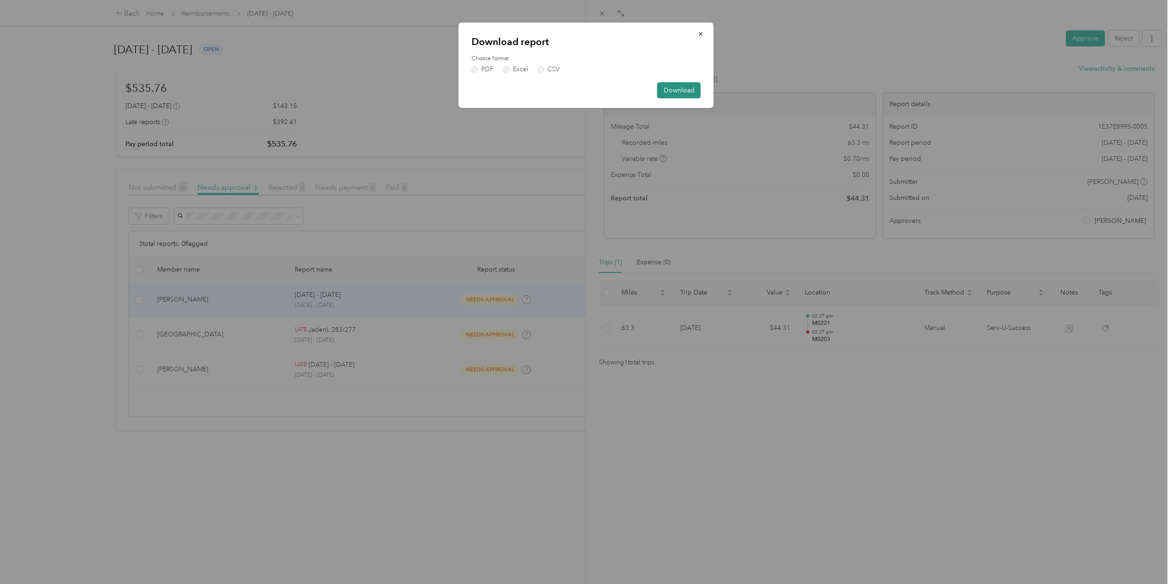
click at [683, 91] on button "Download" at bounding box center [679, 90] width 44 height 16
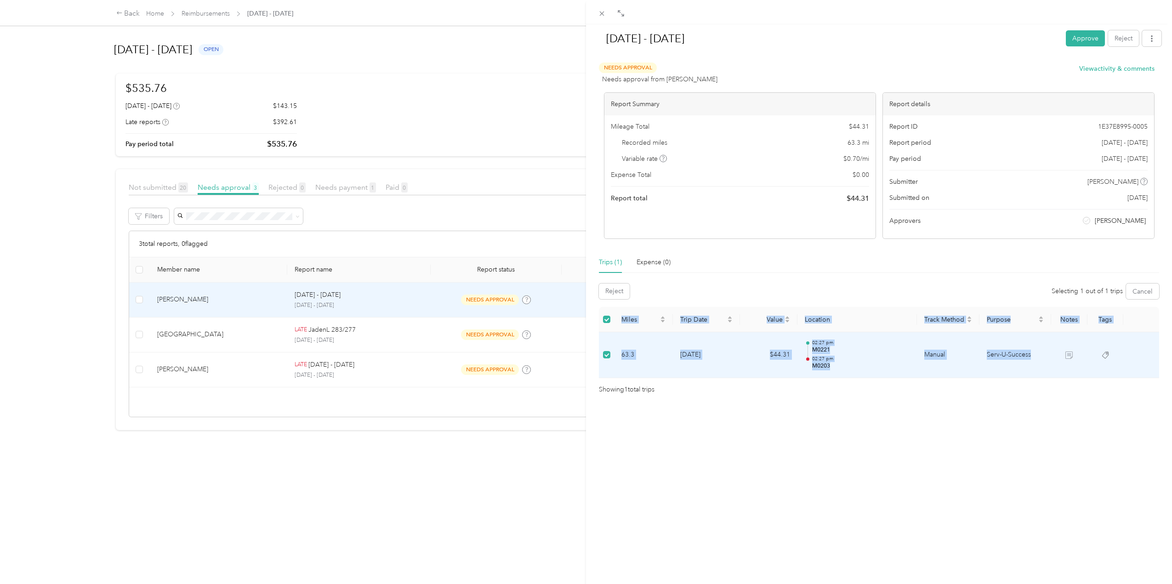
drag, startPoint x: 618, startPoint y: 311, endPoint x: 1038, endPoint y: 370, distance: 424.2
click at [1038, 370] on table "Miles Trip Date Value Location Track Method Purpose Notes Tags 63.3 [DATE] $44.…" at bounding box center [879, 342] width 560 height 71
copy table "Miles Trip Date Value Location Track Method Purpose Notes Tags 63.3 [DATE] $44.…"
drag, startPoint x: 812, startPoint y: 450, endPoint x: 838, endPoint y: 443, distance: 27.1
click at [813, 450] on div "[DATE] - [DATE] Approve Reject Needs Approval Needs approval from [PERSON_NAME]…" at bounding box center [879, 316] width 586 height 584
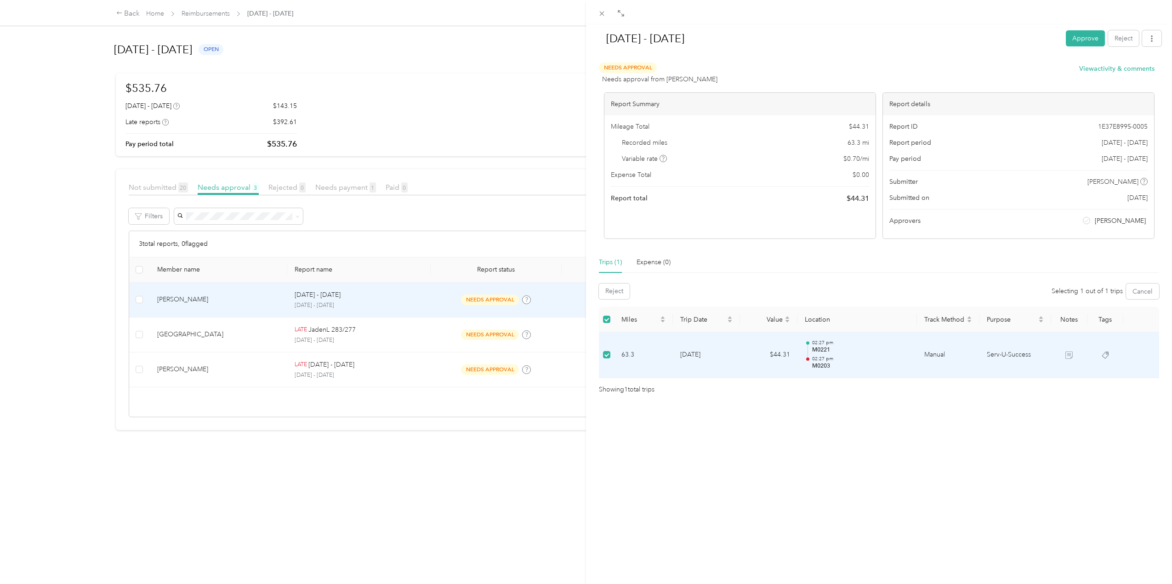
click at [931, 444] on div "[DATE] - [DATE] Approve Reject Needs Approval Needs approval from [PERSON_NAME]…" at bounding box center [879, 316] width 586 height 584
click at [849, 492] on div "[DATE] - [DATE] Approve Reject Needs Approval Needs approval from [PERSON_NAME]…" at bounding box center [879, 316] width 586 height 584
click at [242, 334] on div "[DATE] - [DATE] Approve Reject Needs Approval Needs approval from [PERSON_NAME]…" at bounding box center [586, 292] width 1172 height 584
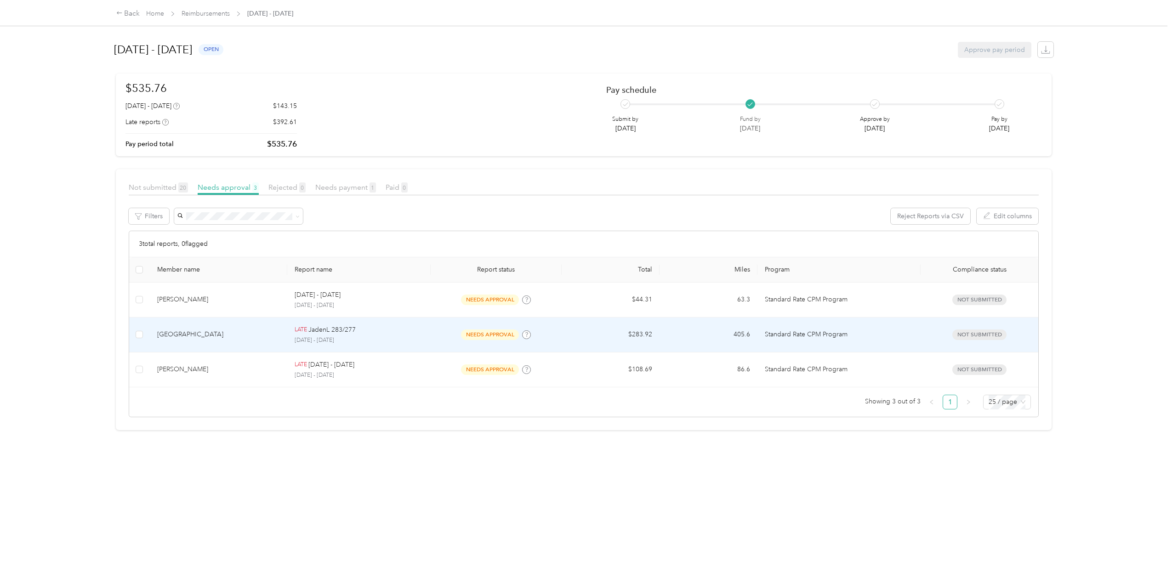
click at [398, 343] on p "[DATE] - [DATE]" at bounding box center [359, 340] width 129 height 8
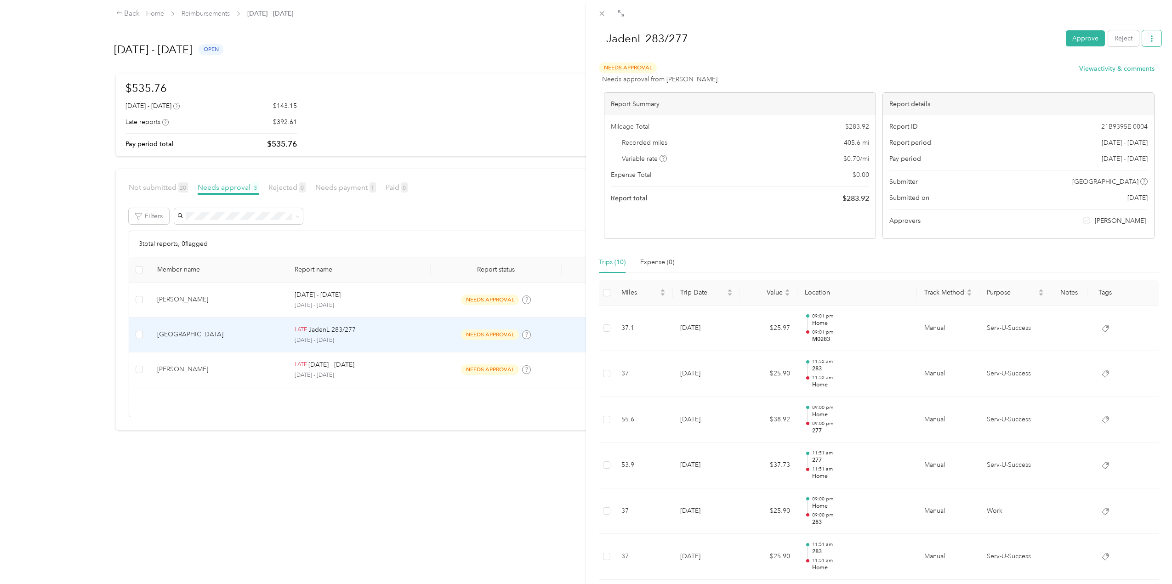
click at [1149, 40] on icon "button" at bounding box center [1152, 38] width 6 height 6
click at [1117, 71] on span "Download" at bounding box center [1119, 72] width 30 height 10
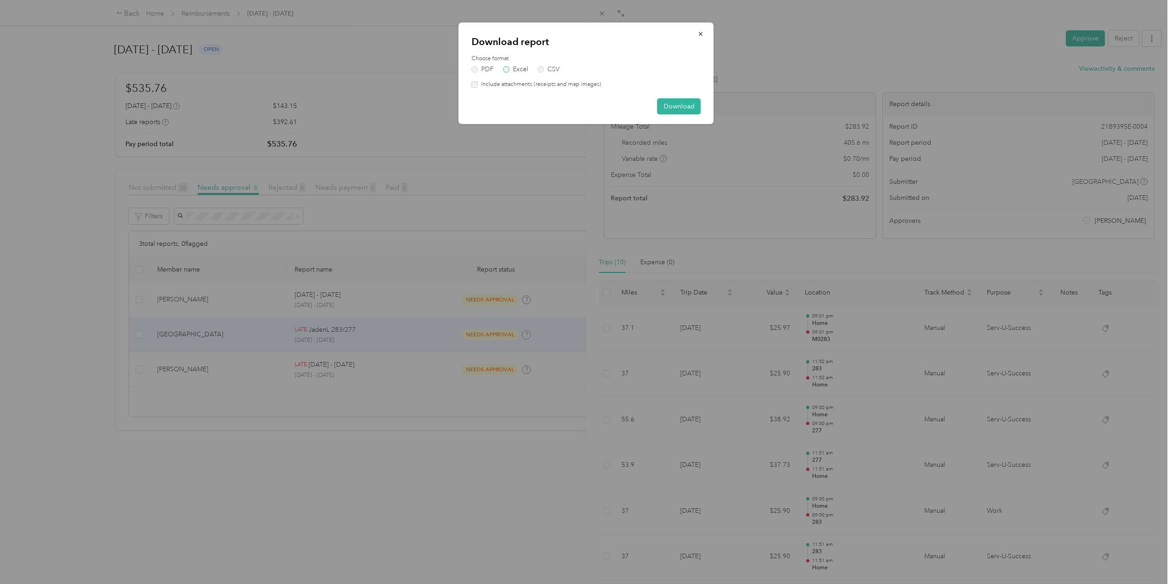
click at [507, 69] on label "Excel" at bounding box center [515, 69] width 25 height 6
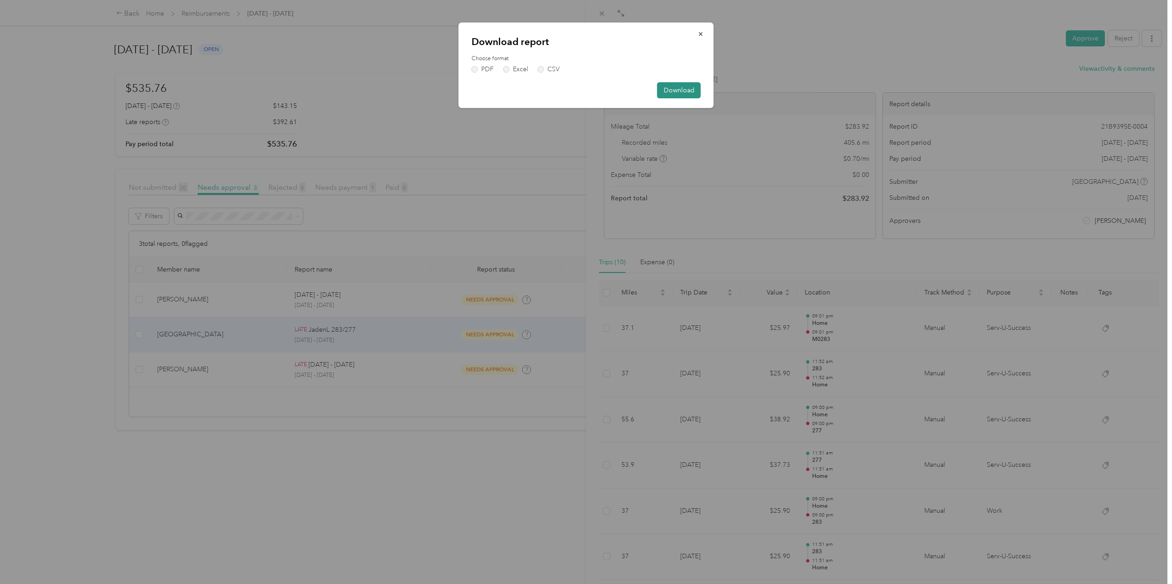
click at [676, 92] on button "Download" at bounding box center [679, 90] width 44 height 16
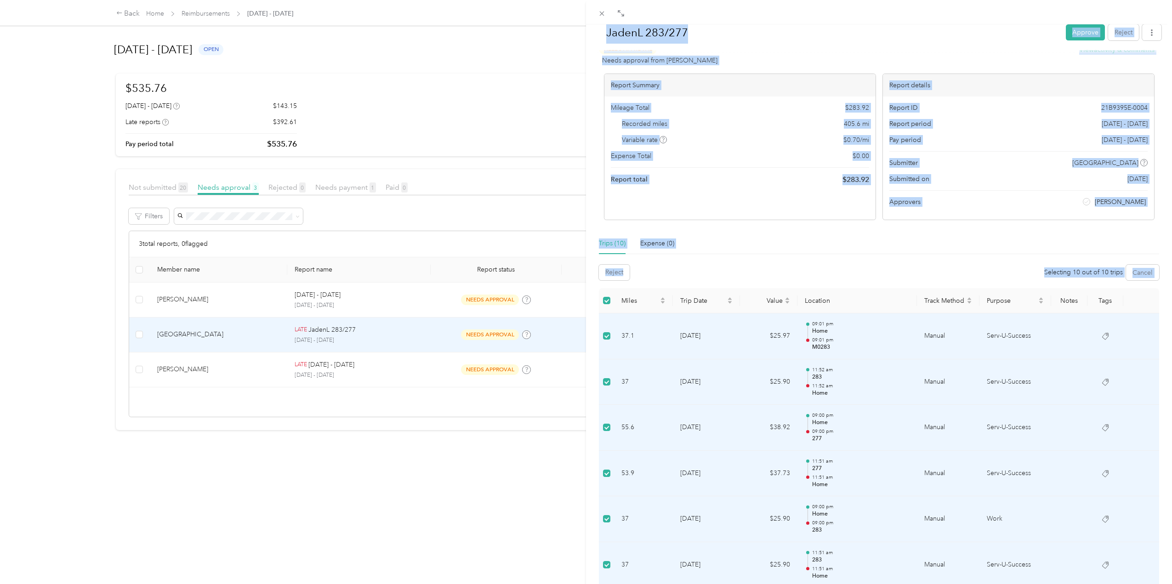
scroll to position [32, 0]
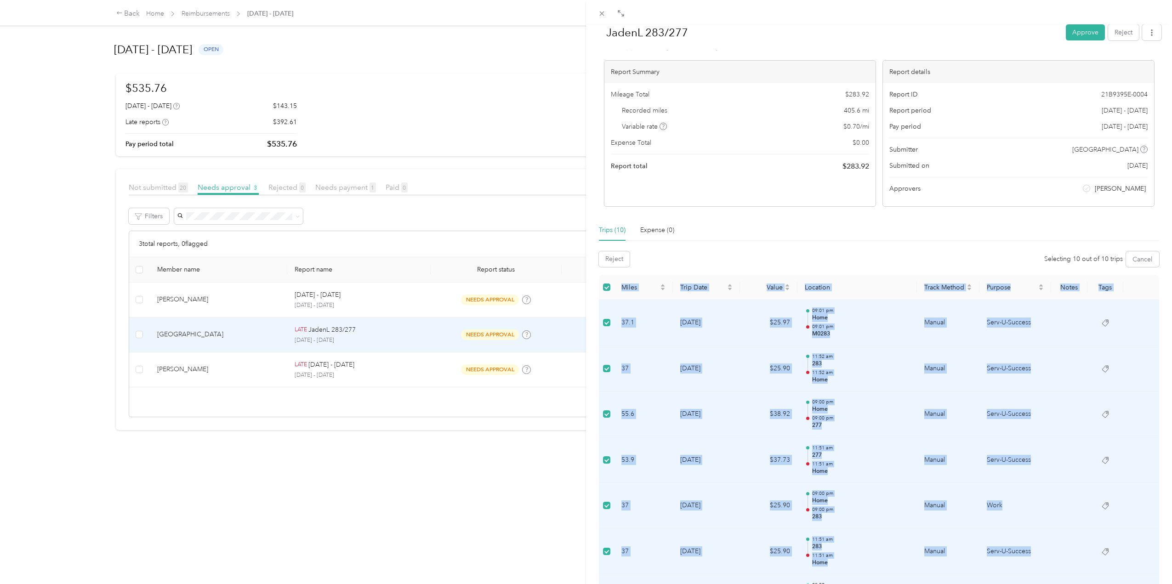
drag, startPoint x: 619, startPoint y: 314, endPoint x: 1049, endPoint y: 548, distance: 489.7
click at [1049, 548] on table "Miles Trip Date Value Location Track Method Purpose Notes Tags 37.1 [DATE] $25.…" at bounding box center [879, 516] width 560 height 483
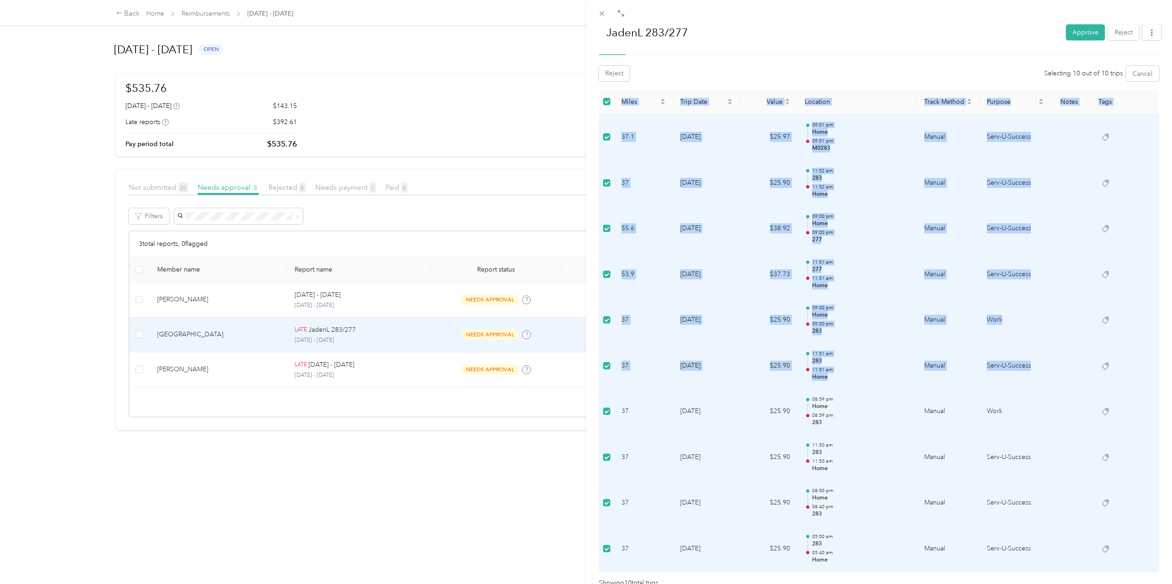
scroll to position [272, 0]
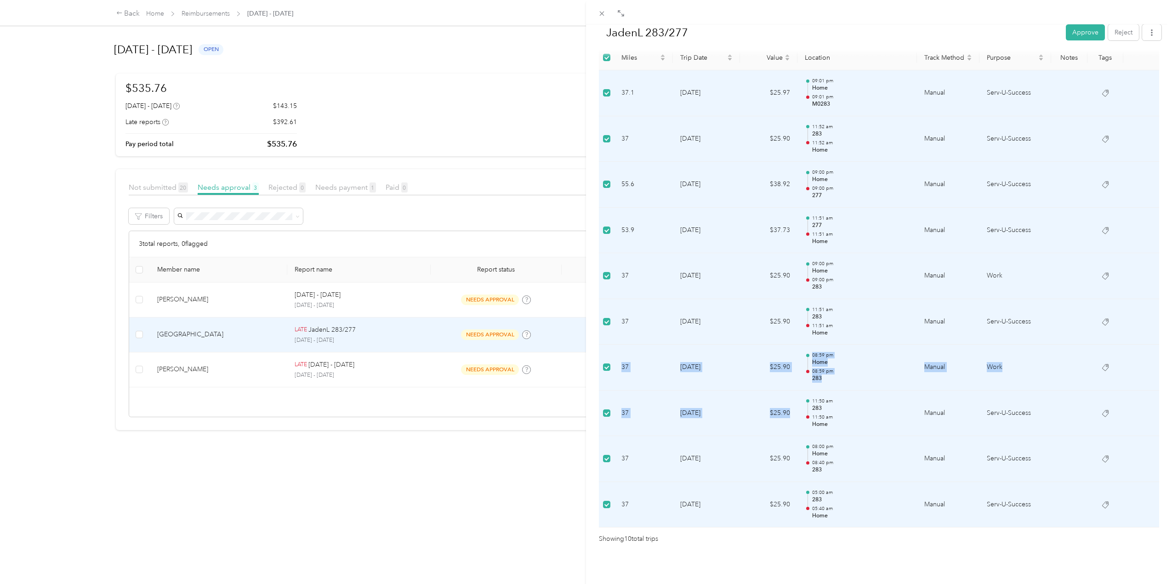
drag, startPoint x: 618, startPoint y: 352, endPoint x: 802, endPoint y: 414, distance: 195.1
click at [802, 414] on tbody "37.1 [DATE] $25.97 09:01 pm Home 09:01 pm M0283 Manual Serv-U-Success 37 [DATE]…" at bounding box center [879, 298] width 560 height 457
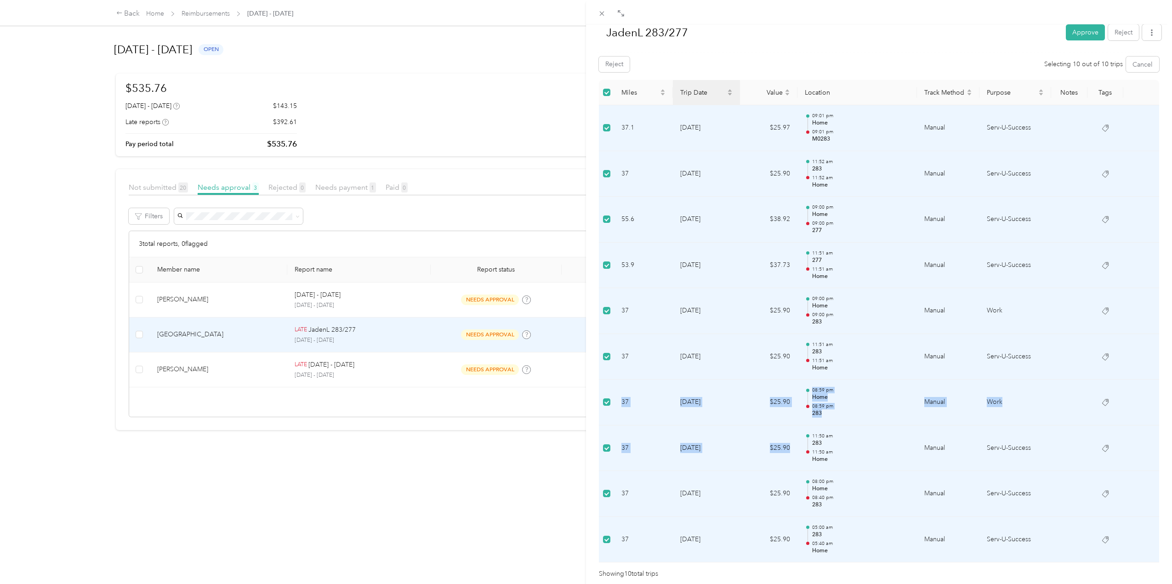
scroll to position [226, 0]
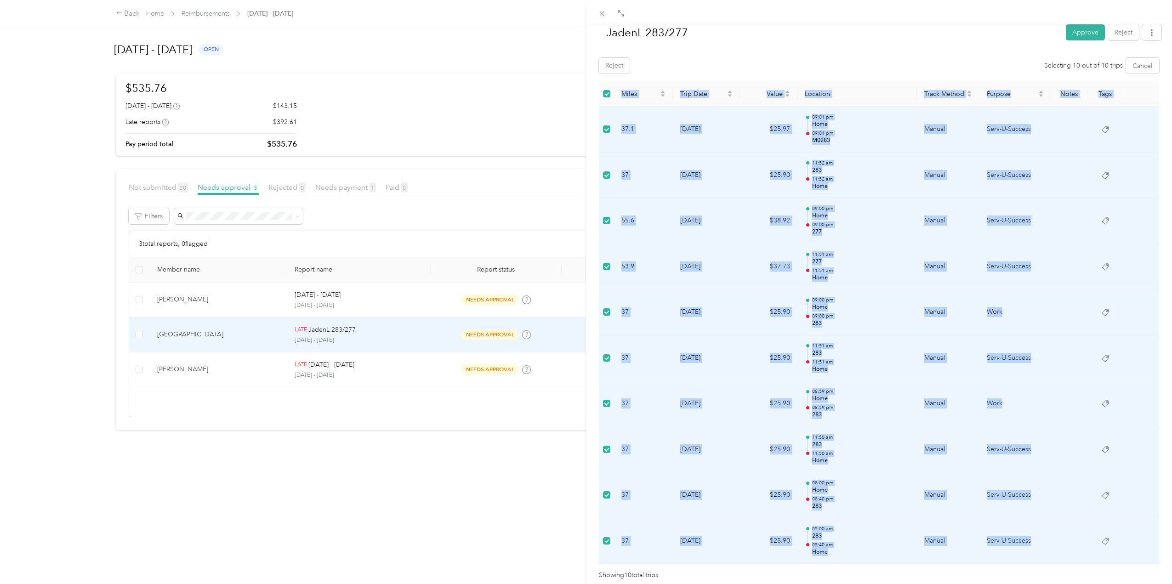
drag, startPoint x: 614, startPoint y: 87, endPoint x: 1071, endPoint y: 531, distance: 637.4
click at [1076, 537] on table "Miles Trip Date Value Location Track Method Purpose Notes Tags 37.1 [DATE] $25.…" at bounding box center [879, 322] width 560 height 483
copy table "Miles Trip Date Value Location Track Method Purpose Notes Tags 37.1 [DATE] $25.…"
drag, startPoint x: 356, startPoint y: 482, endPoint x: 497, endPoint y: 486, distance: 141.2
click at [356, 482] on div "JadenL 283/277 Approve Reject Needs Approval Needs approval from [PERSON_NAME] …" at bounding box center [586, 292] width 1172 height 584
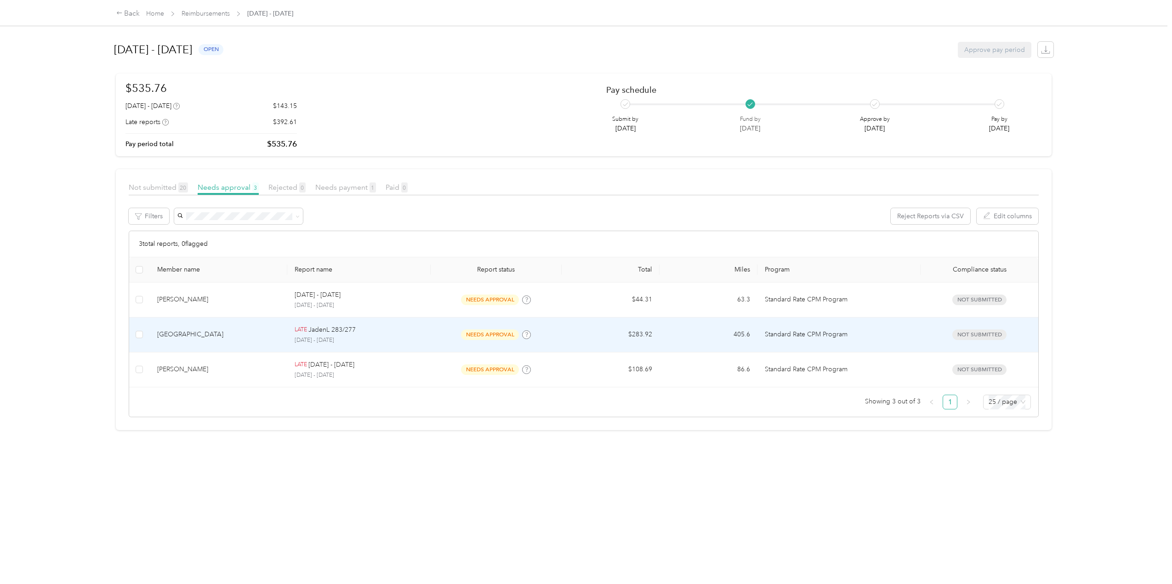
click at [373, 332] on div "LATE [PERSON_NAME] 283/277" at bounding box center [359, 330] width 129 height 10
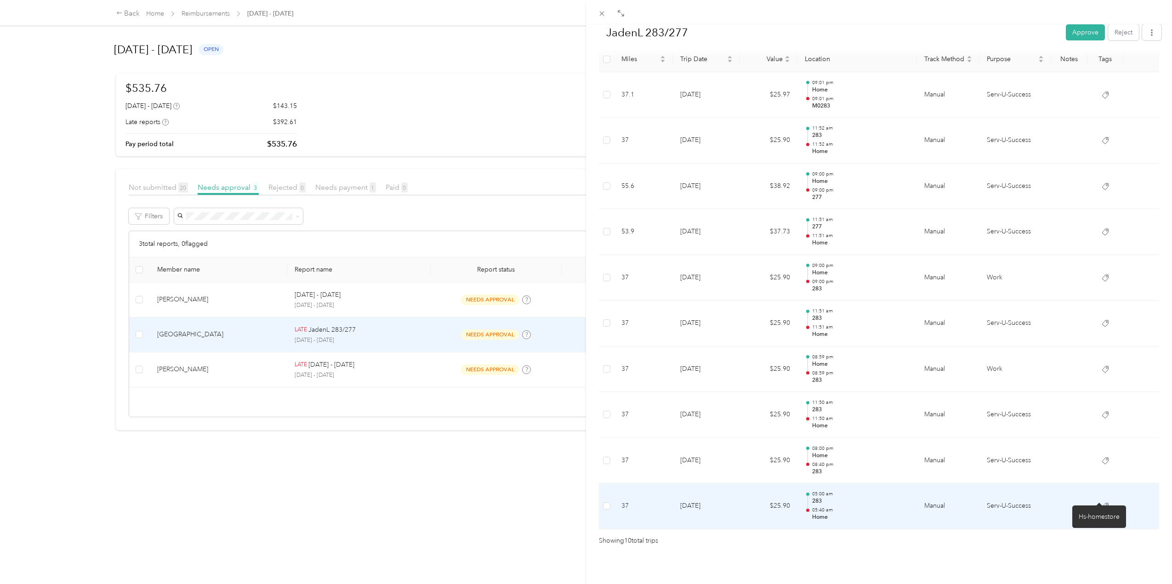
scroll to position [245, 0]
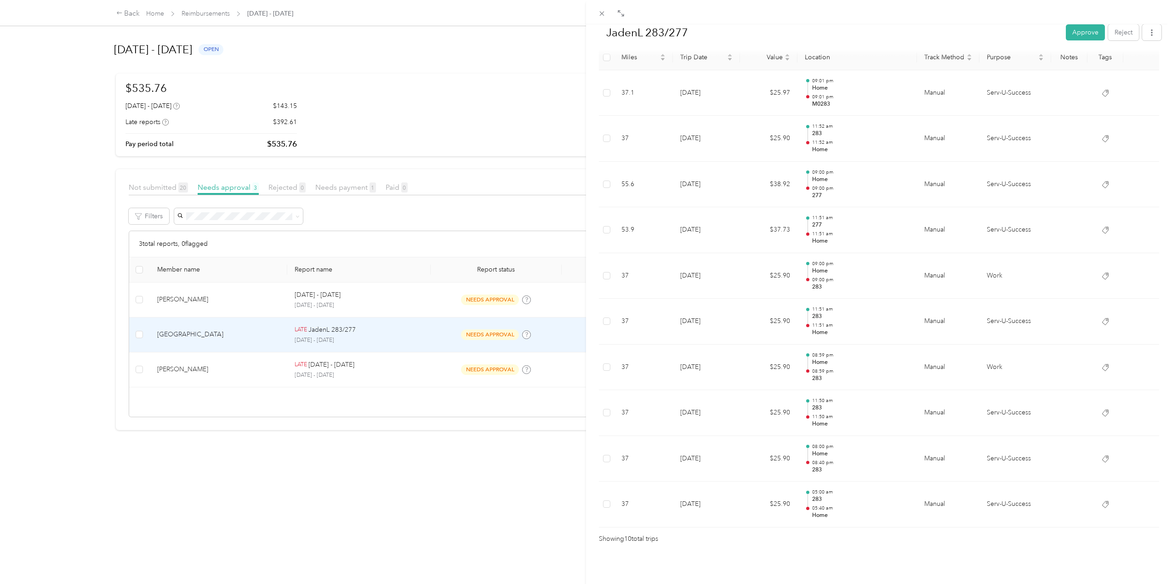
click at [394, 336] on div "JadenL 283/277 Approve Reject Needs Approval Needs approval from [PERSON_NAME] …" at bounding box center [586, 292] width 1172 height 584
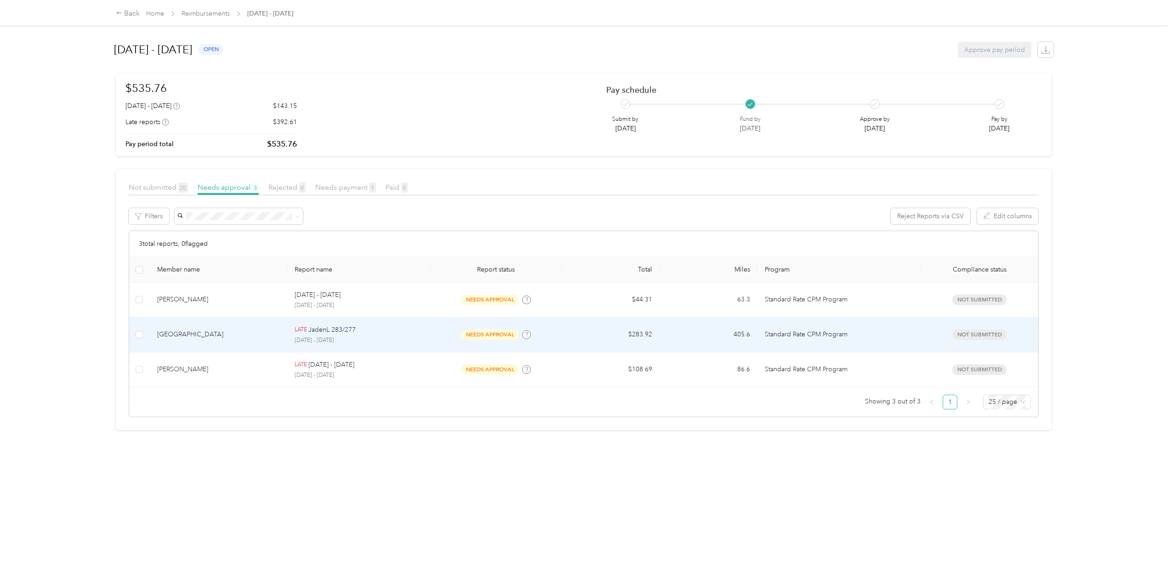
click at [405, 338] on p "[DATE] - [DATE]" at bounding box center [359, 340] width 129 height 8
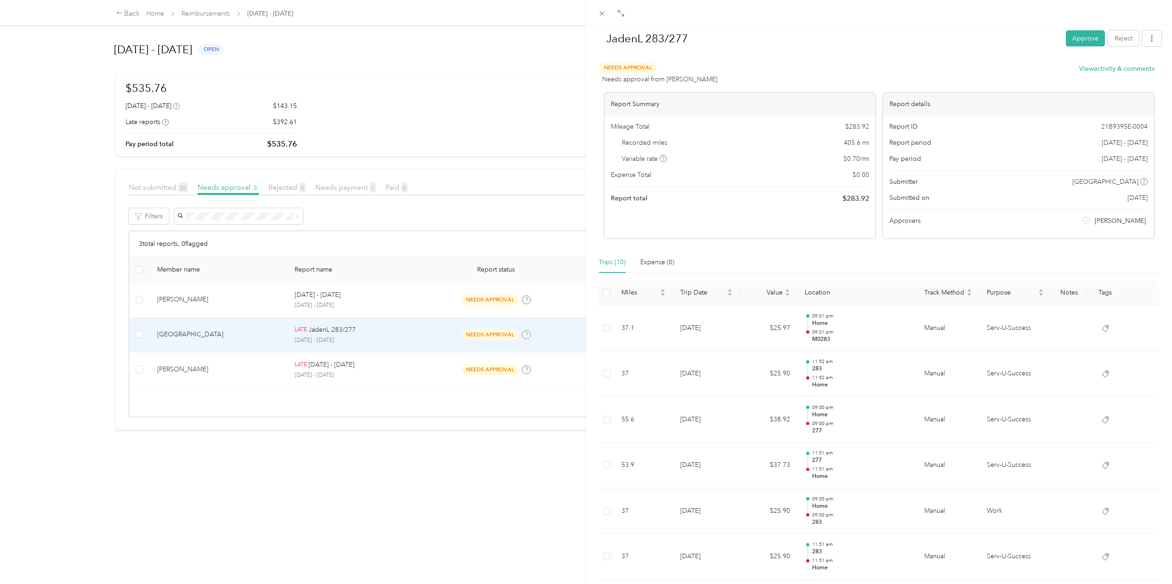
drag, startPoint x: 1081, startPoint y: 39, endPoint x: 608, endPoint y: 341, distance: 561.5
click at [1081, 39] on button "Approve" at bounding box center [1085, 38] width 39 height 16
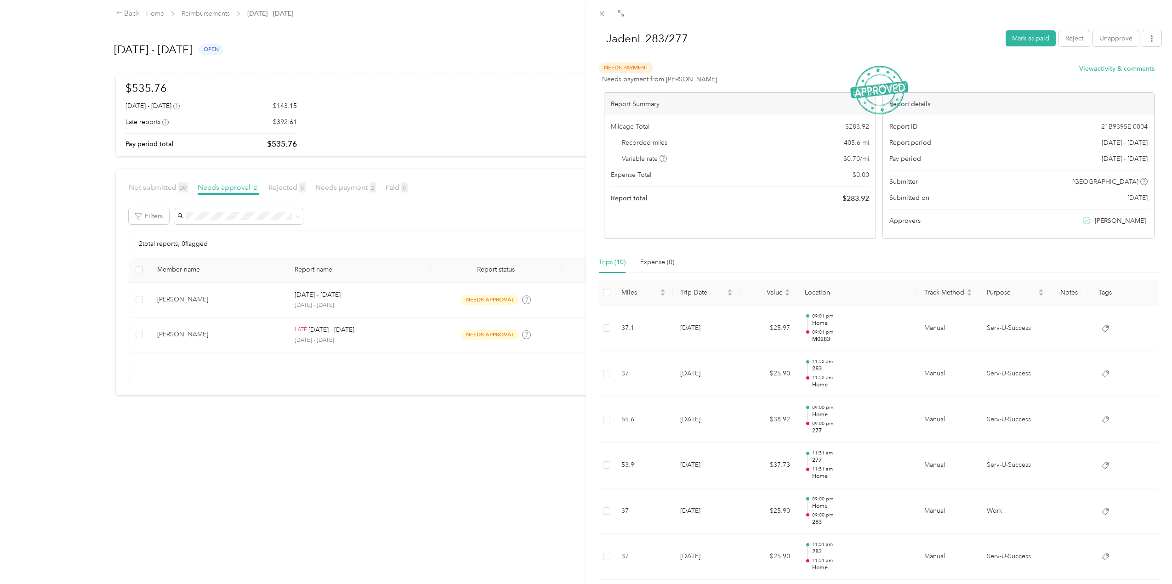
click at [315, 330] on div "JadenL 283/277 Mark as paid Reject Unapprove Needs Payment Needs payment from […" at bounding box center [586, 292] width 1172 height 584
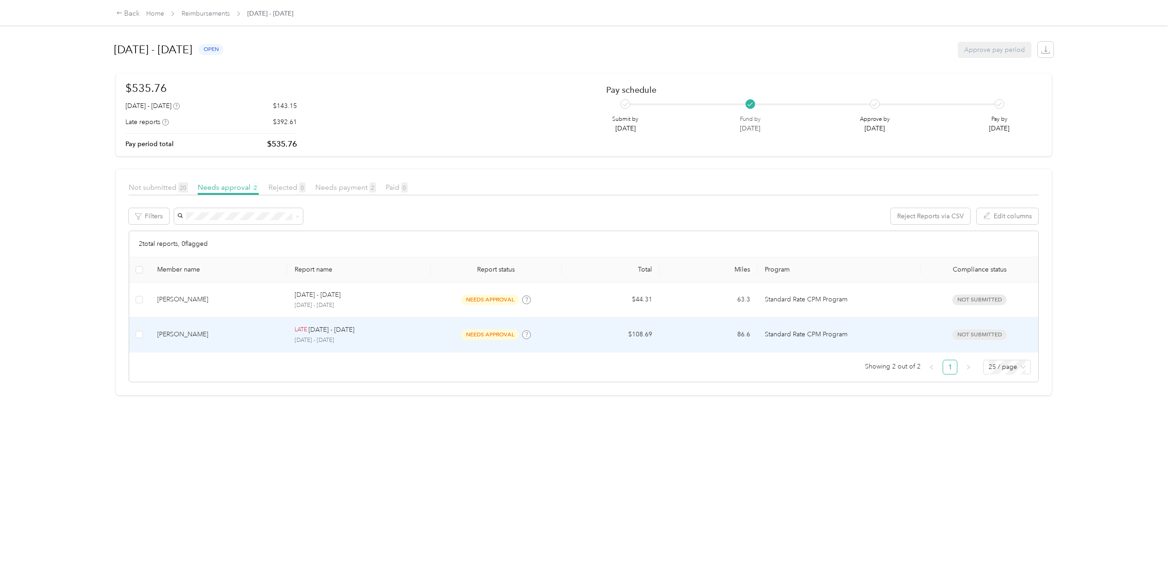
click at [385, 331] on div "LATE [DATE] - [DATE]" at bounding box center [359, 330] width 129 height 10
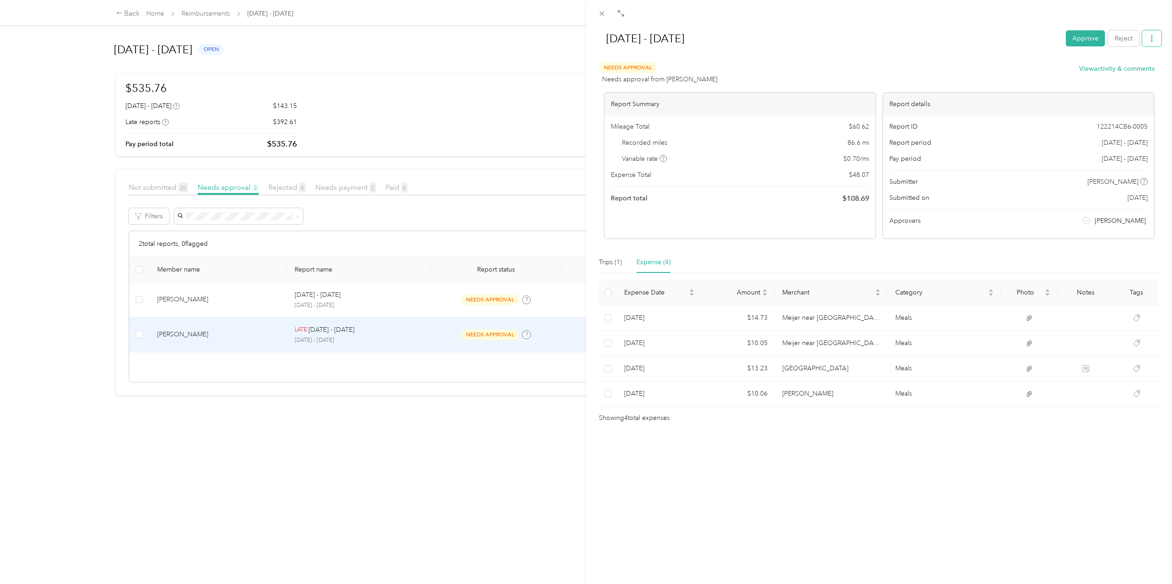
click at [1151, 36] on icon "button" at bounding box center [1152, 38] width 2 height 6
click at [977, 59] on div at bounding box center [879, 59] width 565 height 10
click at [1079, 68] on button "View activity & comments" at bounding box center [1116, 69] width 75 height 10
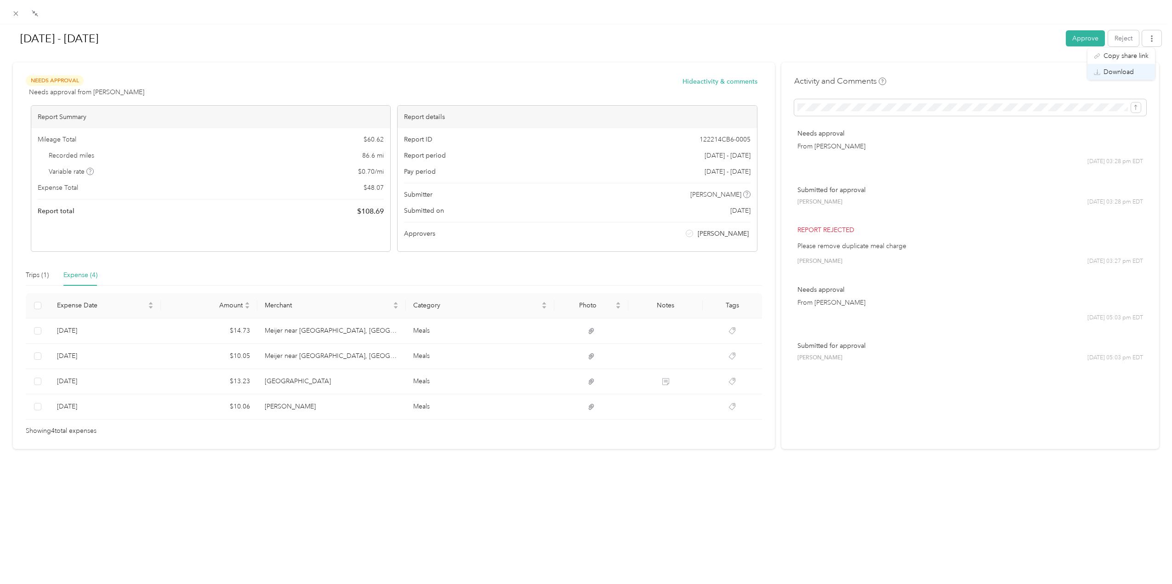
click at [1117, 70] on span "Download" at bounding box center [1119, 72] width 30 height 10
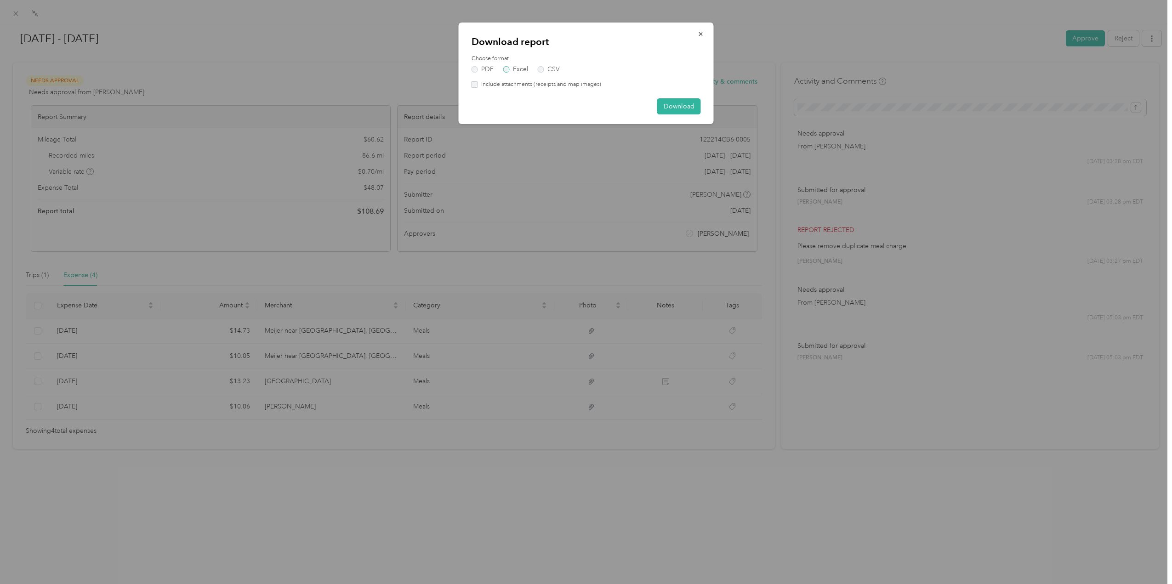
click at [506, 68] on label "Excel" at bounding box center [515, 69] width 25 height 6
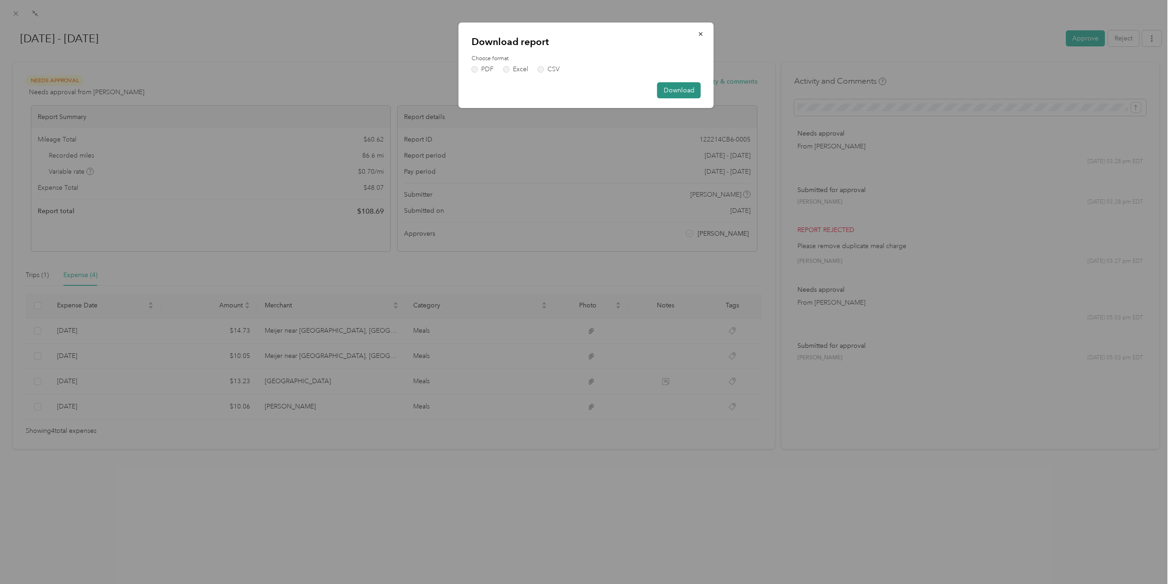
click at [683, 91] on button "Download" at bounding box center [679, 90] width 44 height 16
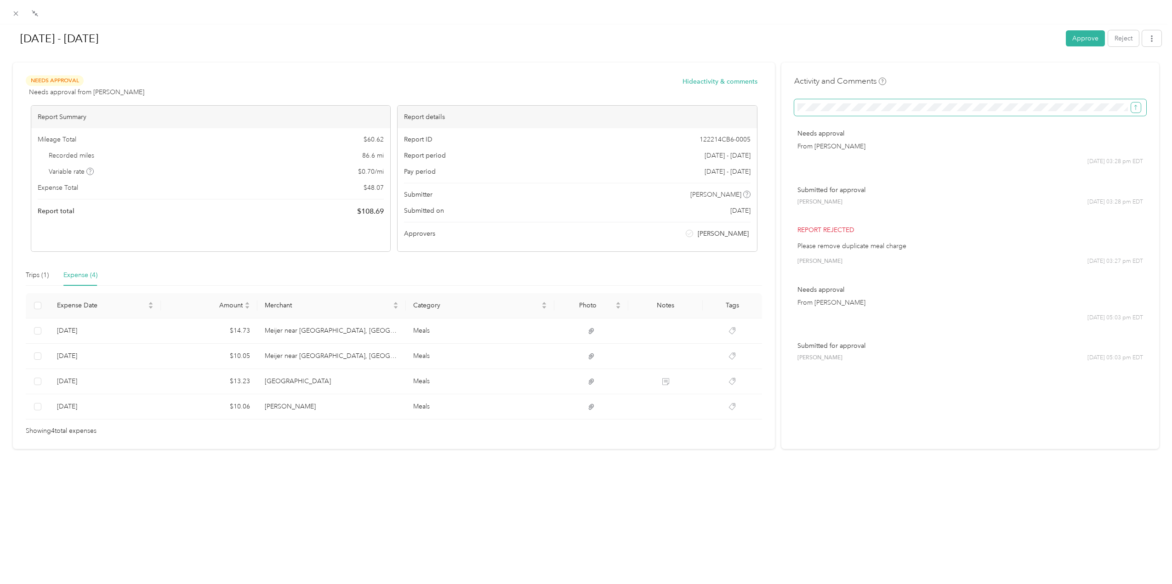
click at [1133, 106] on icon "submit" at bounding box center [1136, 107] width 6 height 6
click at [921, 75] on div "Activity and Comments Comment must not be blank Needs approval From [PERSON_NAM…" at bounding box center [970, 230] width 352 height 311
click at [1149, 41] on icon "button" at bounding box center [1152, 38] width 6 height 6
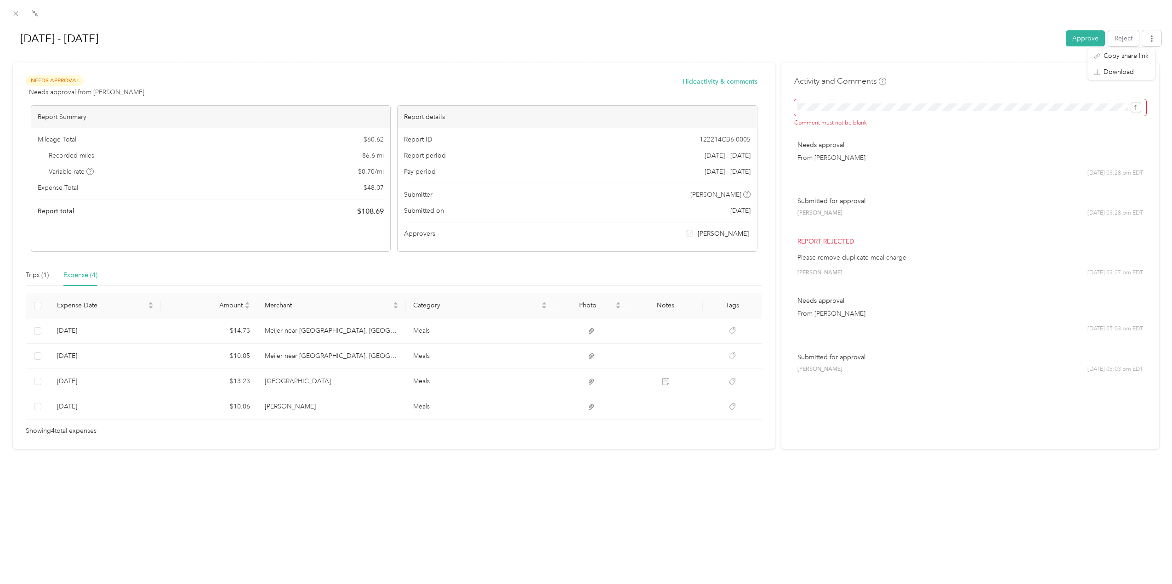
click at [837, 54] on div at bounding box center [586, 59] width 1151 height 10
click at [694, 80] on button "Hide activity & comments" at bounding box center [720, 82] width 75 height 10
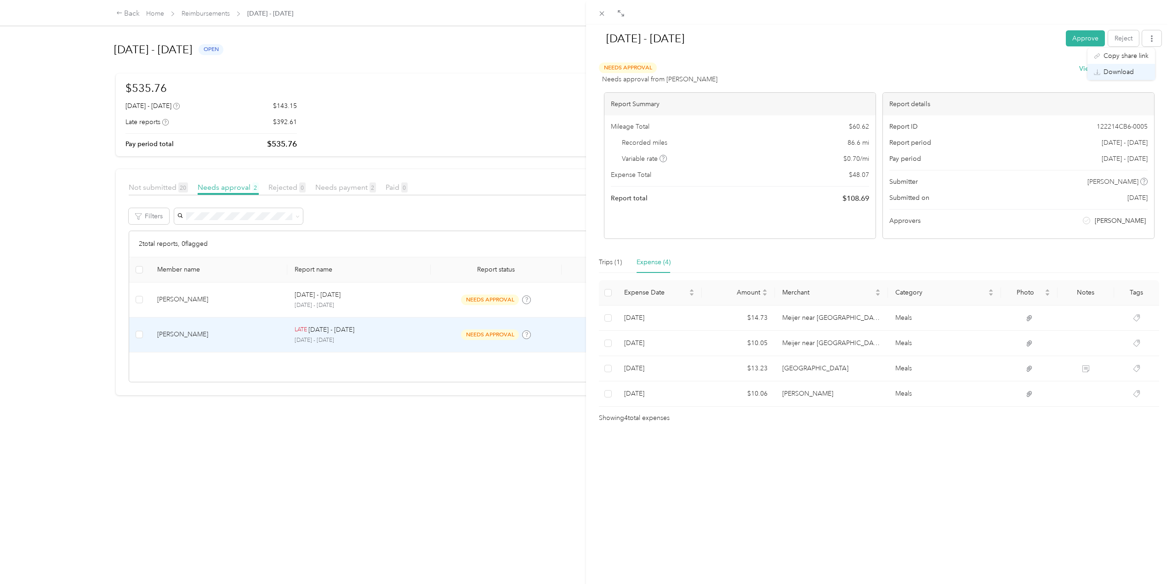
drag, startPoint x: 1111, startPoint y: 71, endPoint x: 1090, endPoint y: 75, distance: 21.5
click at [1111, 71] on span "Download" at bounding box center [1119, 72] width 30 height 10
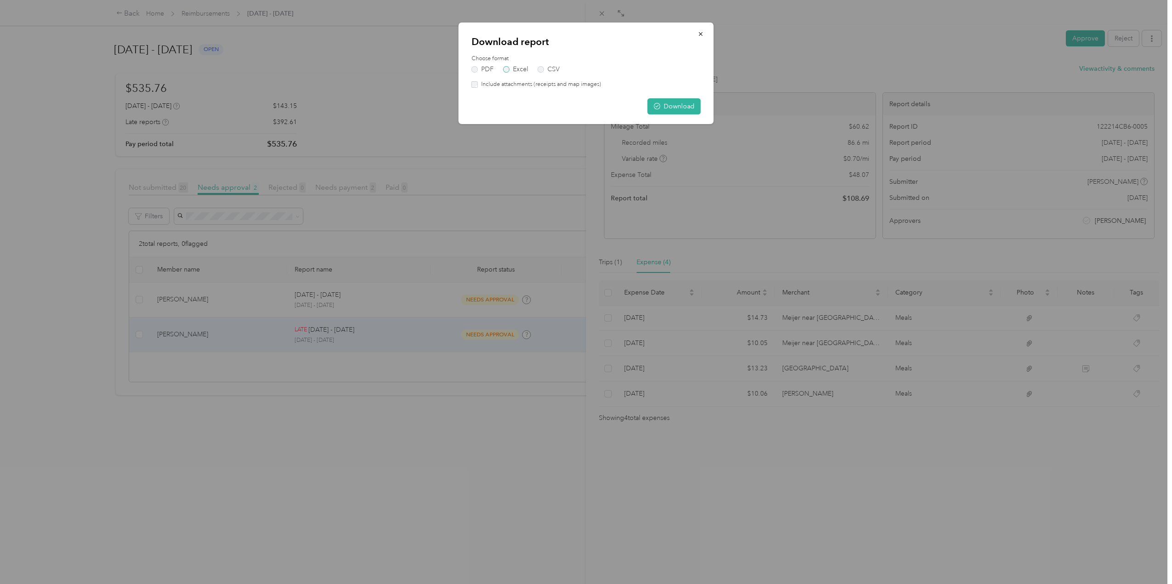
click at [504, 68] on label "Excel" at bounding box center [515, 69] width 25 height 6
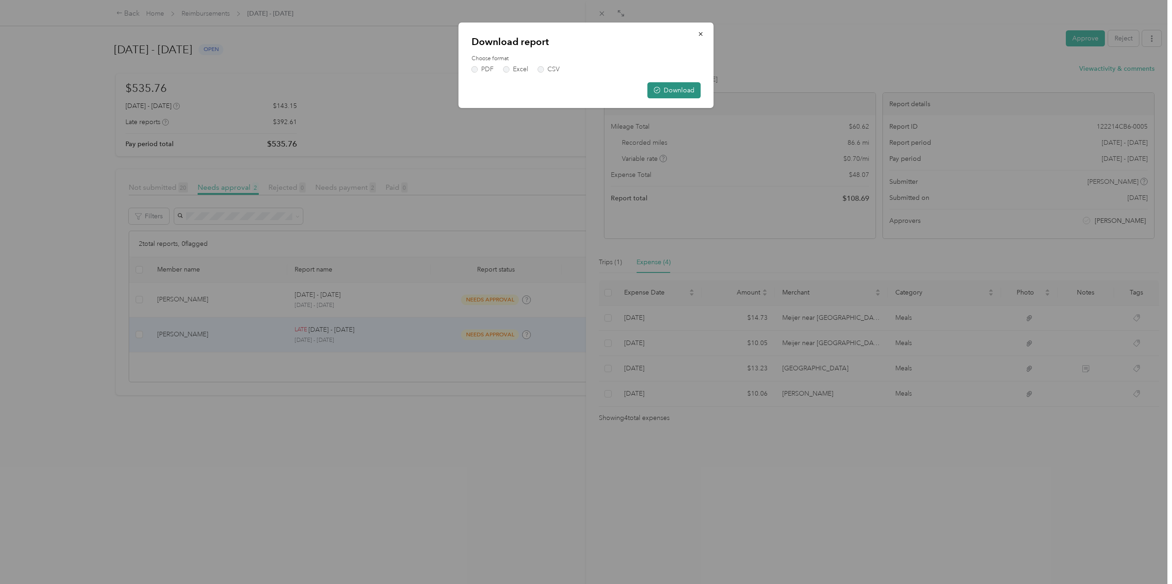
click at [659, 90] on icon "button" at bounding box center [657, 90] width 6 height 6
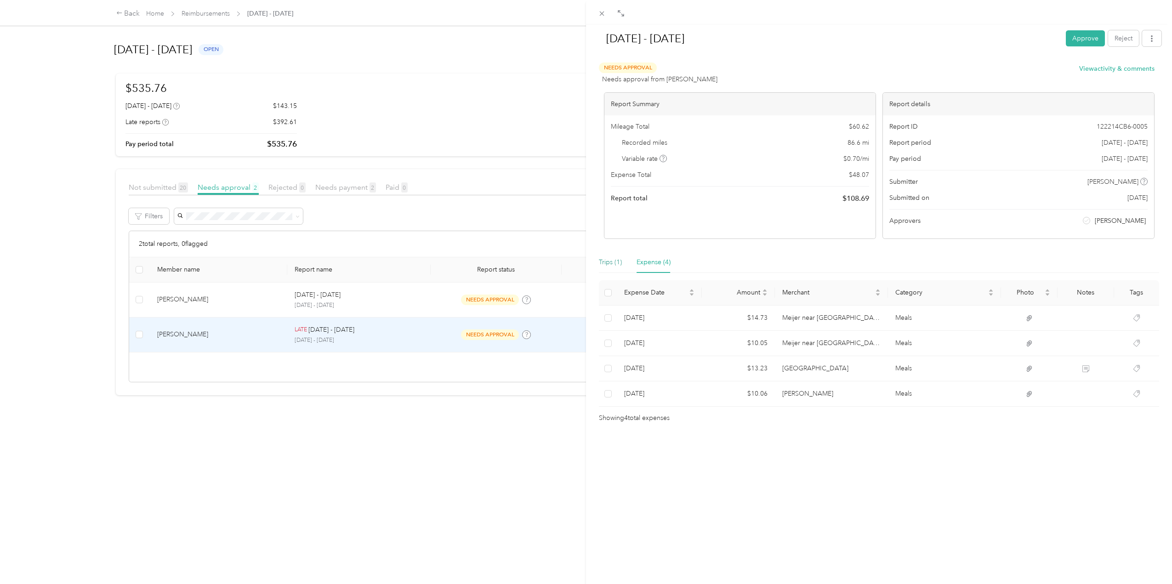
click at [608, 260] on div "Trips (1)" at bounding box center [610, 262] width 23 height 10
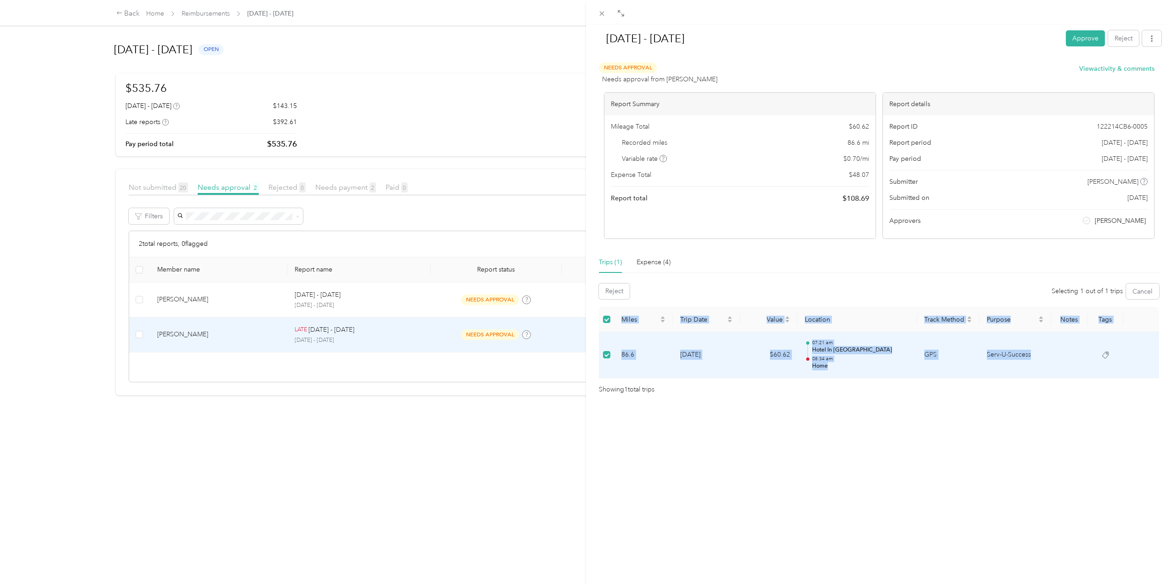
drag, startPoint x: 602, startPoint y: 311, endPoint x: 1062, endPoint y: 367, distance: 463.5
click at [1062, 367] on table "Miles Trip Date Value Location Track Method Purpose Notes Tags 86.6 [DATE] $60.…" at bounding box center [879, 342] width 560 height 71
copy table "Miles Trip Date Value Location Track Method Purpose Notes Tags 86.6 [DATE] $60.…"
drag, startPoint x: 655, startPoint y: 258, endPoint x: 743, endPoint y: 250, distance: 88.1
click at [655, 258] on div "Expense (4)" at bounding box center [654, 262] width 34 height 10
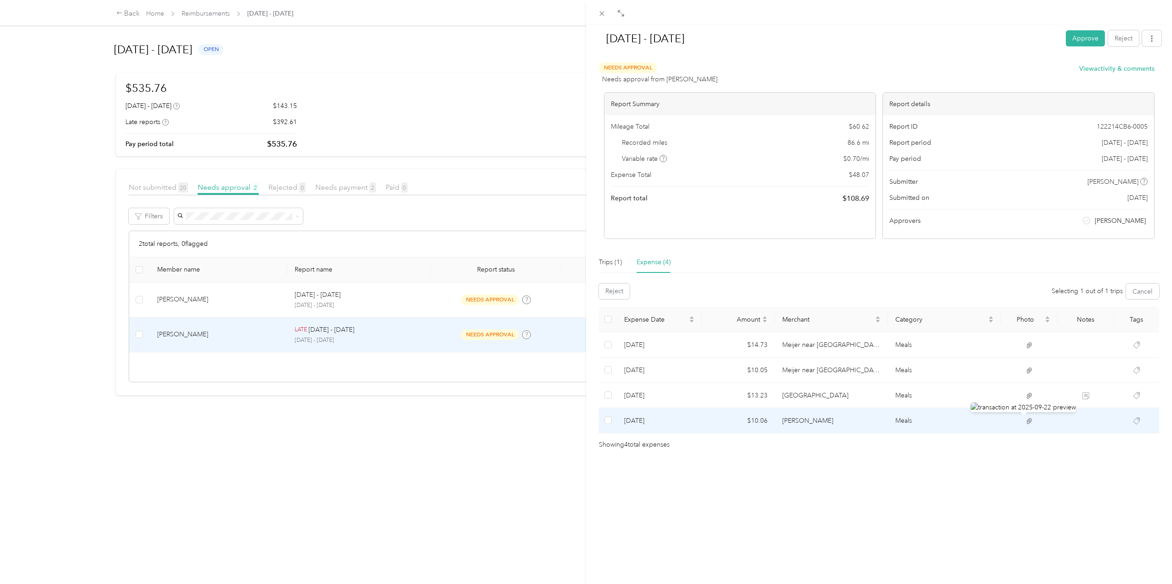
click at [1027, 421] on icon at bounding box center [1030, 421] width 6 height 6
click at [1025, 422] on icon at bounding box center [1029, 421] width 8 height 8
click at [1027, 421] on icon at bounding box center [1030, 421] width 6 height 6
click at [1025, 420] on icon at bounding box center [1029, 421] width 8 height 8
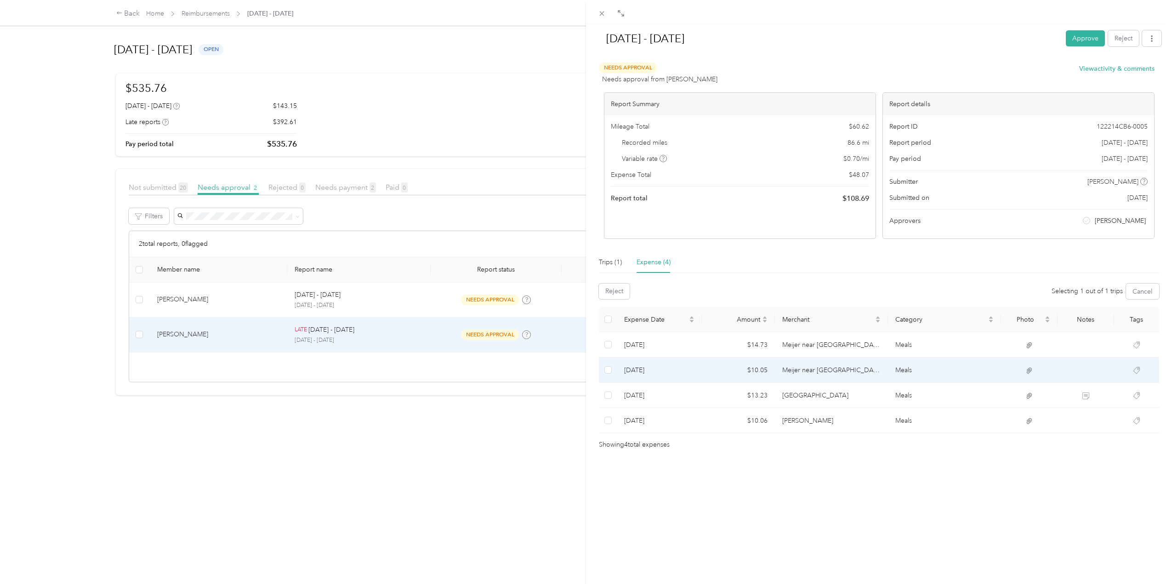
click at [1025, 367] on icon at bounding box center [1029, 371] width 8 height 8
click at [1025, 370] on icon at bounding box center [1029, 371] width 8 height 8
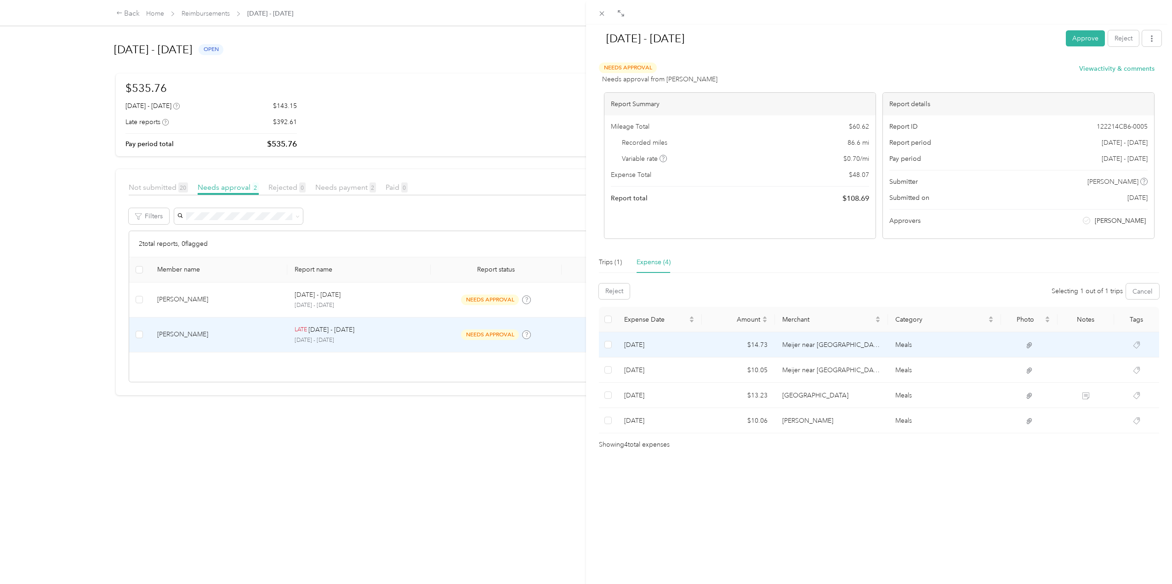
click at [809, 341] on td "Meijer near [GEOGRAPHIC_DATA], [GEOGRAPHIC_DATA], [GEOGRAPHIC_DATA]" at bounding box center [831, 344] width 113 height 25
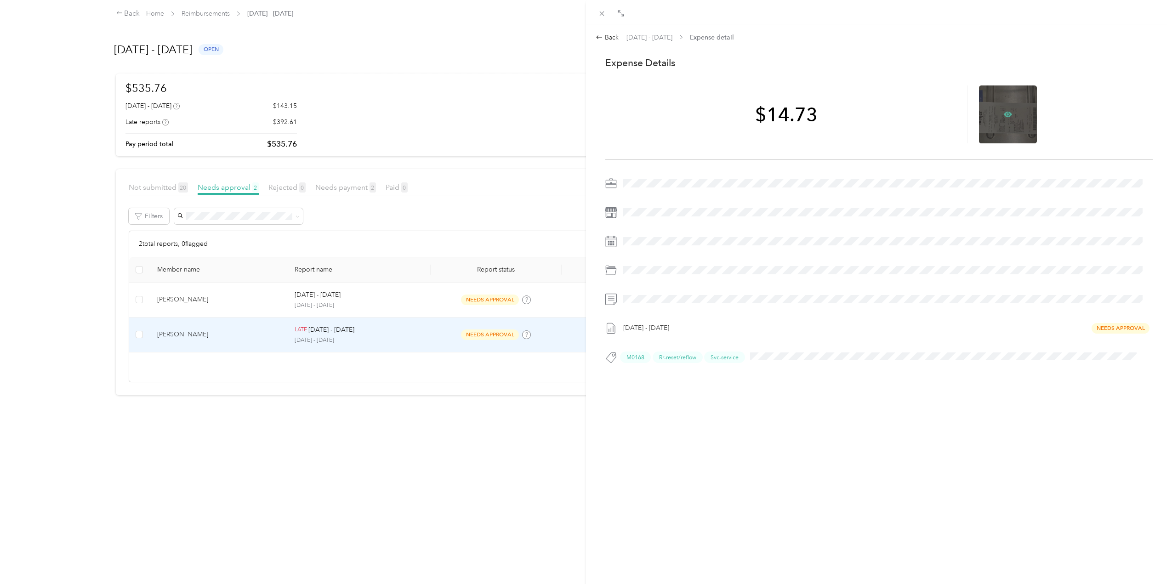
click at [1007, 114] on icon at bounding box center [1008, 114] width 3 height 3
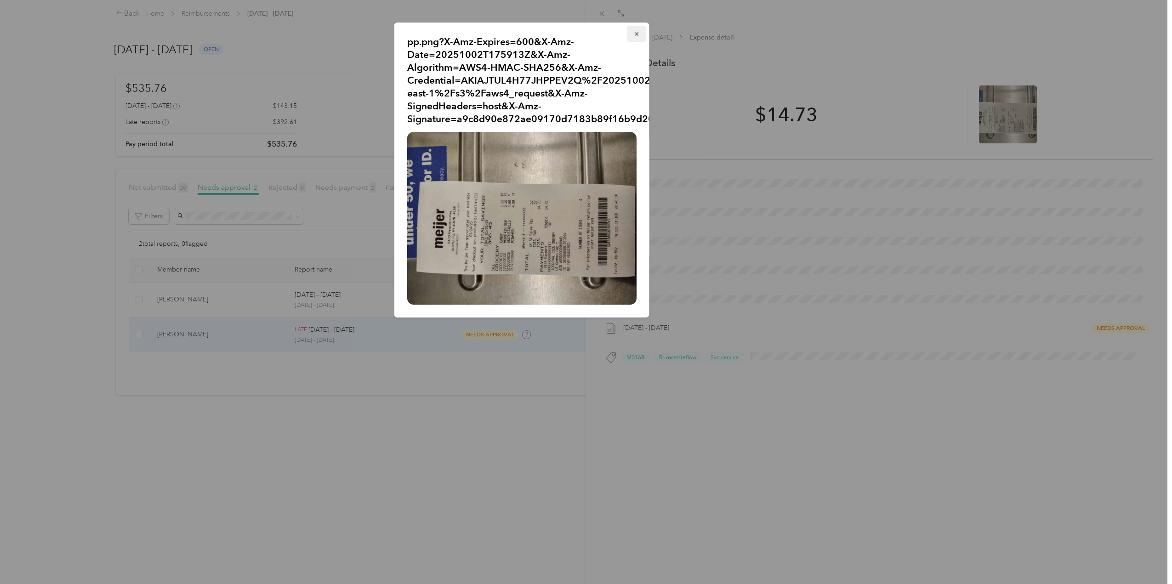
click at [636, 33] on icon "button" at bounding box center [636, 34] width 6 height 6
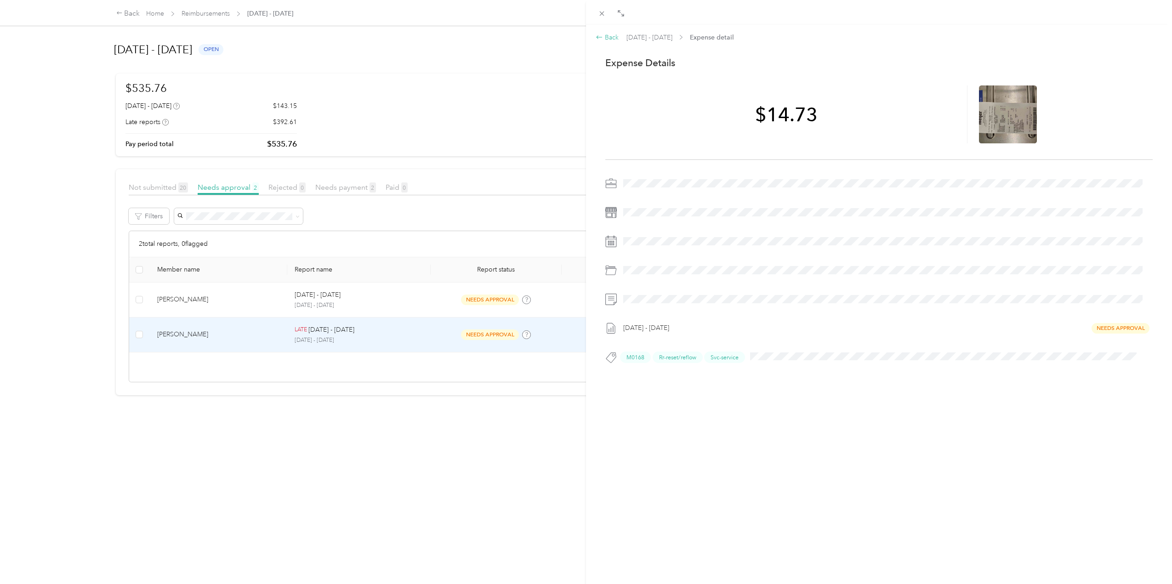
click at [597, 38] on icon at bounding box center [599, 37] width 7 height 7
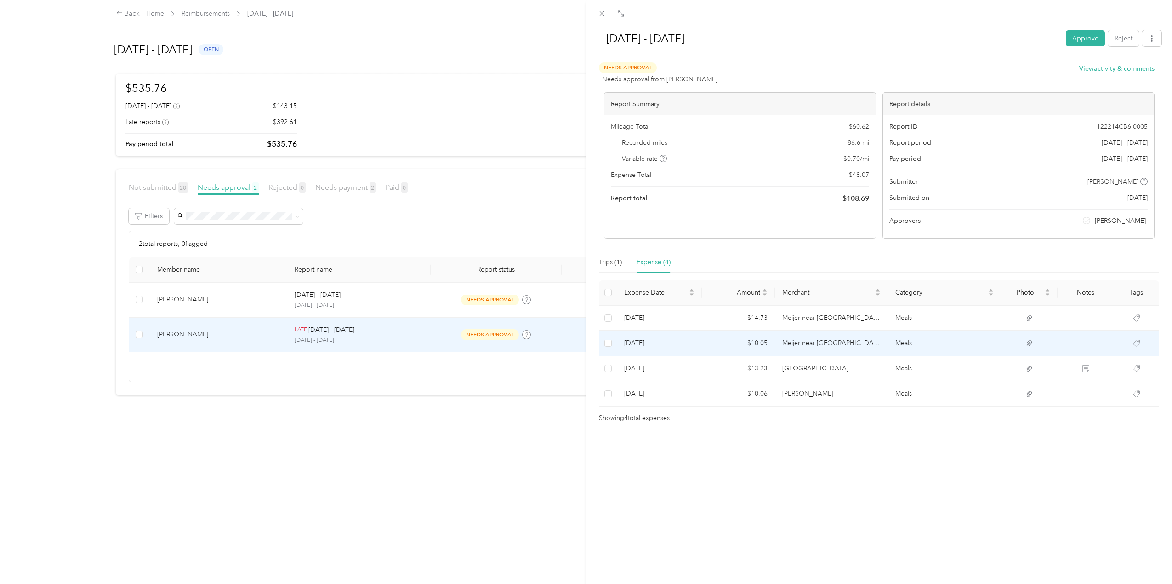
click at [808, 343] on td "Meijer near [GEOGRAPHIC_DATA], [GEOGRAPHIC_DATA], [GEOGRAPHIC_DATA]" at bounding box center [831, 343] width 113 height 25
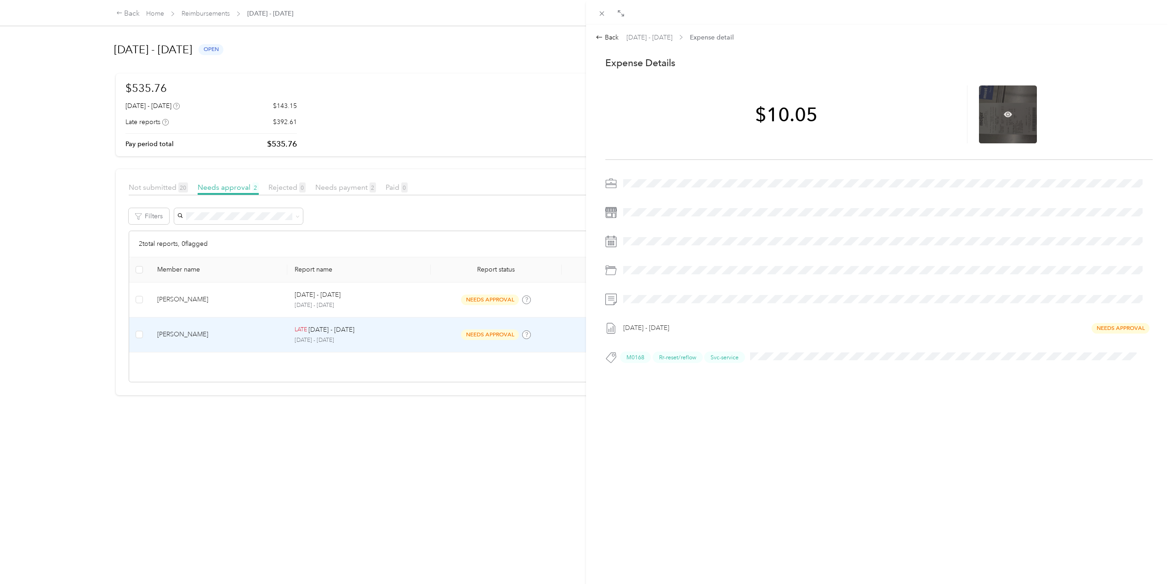
click at [987, 121] on div at bounding box center [1008, 114] width 58 height 58
click at [996, 116] on div at bounding box center [1008, 114] width 58 height 58
click at [1004, 114] on icon at bounding box center [1008, 115] width 8 height 6
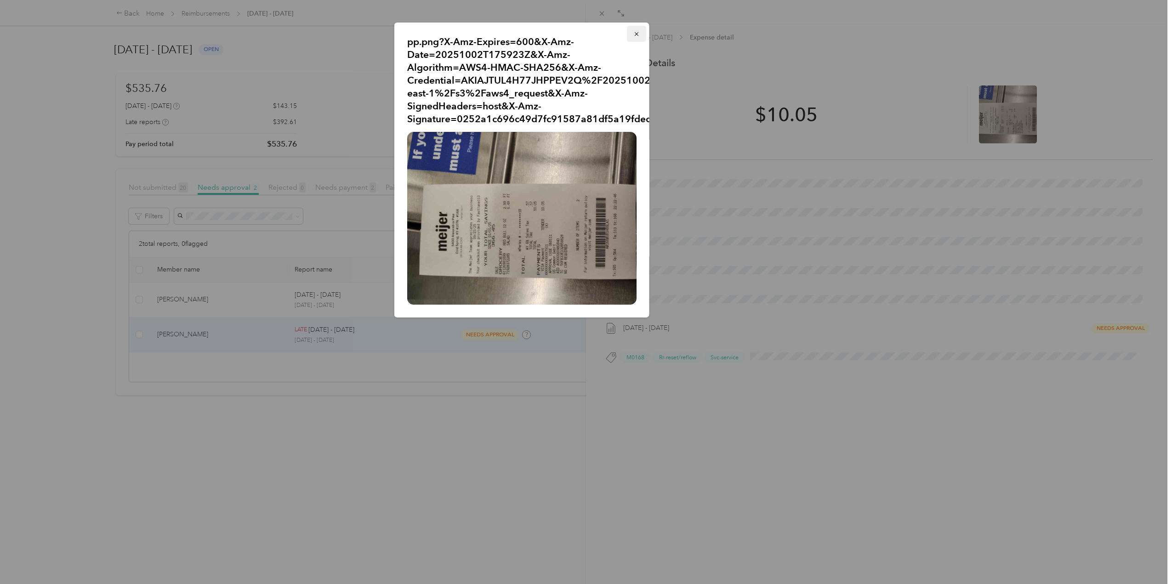
click at [636, 34] on icon "button" at bounding box center [636, 34] width 4 height 4
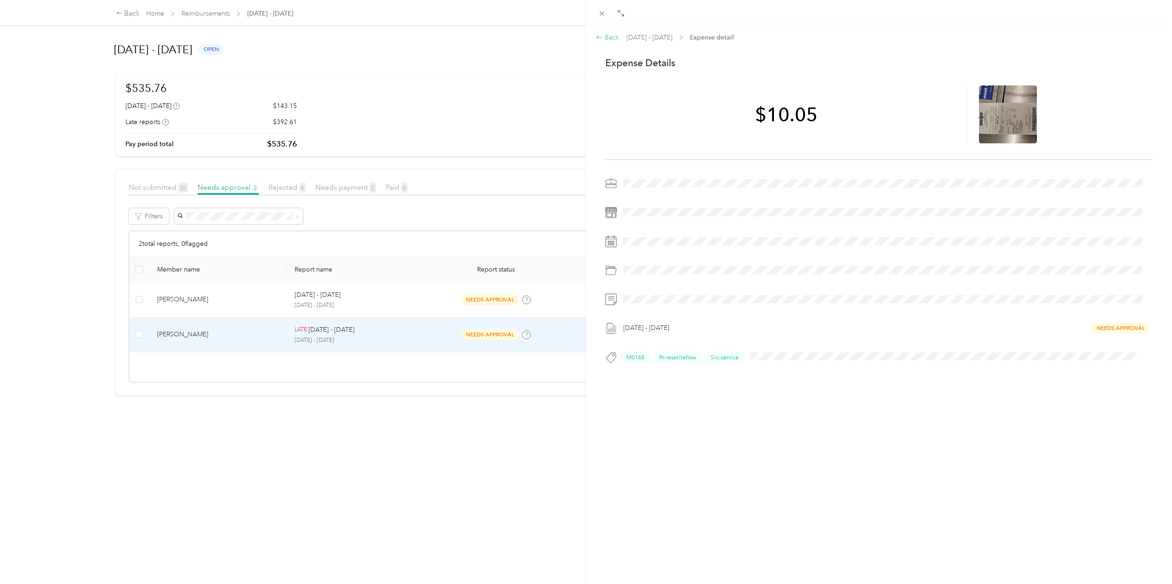
click at [599, 37] on icon at bounding box center [600, 36] width 6 height 3
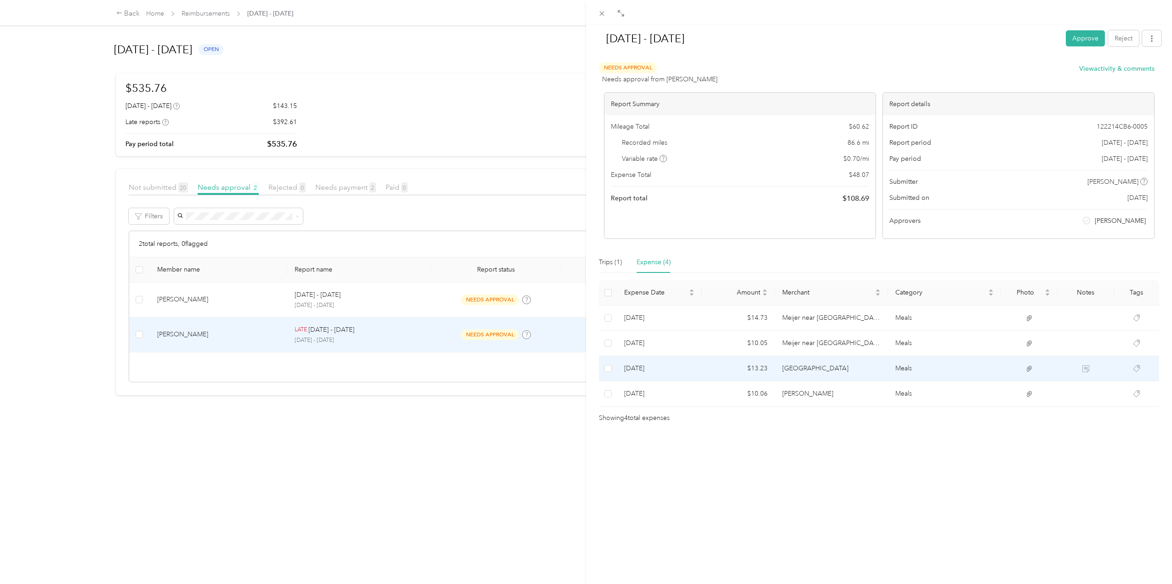
click at [792, 365] on td "[GEOGRAPHIC_DATA]" at bounding box center [831, 368] width 113 height 25
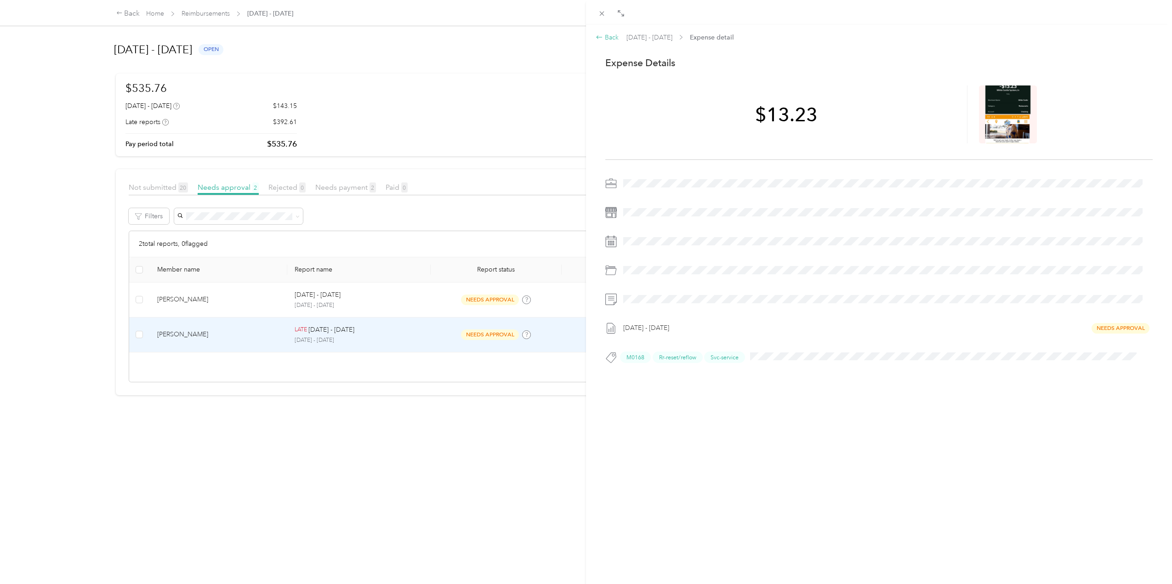
click at [596, 36] on icon at bounding box center [599, 37] width 7 height 7
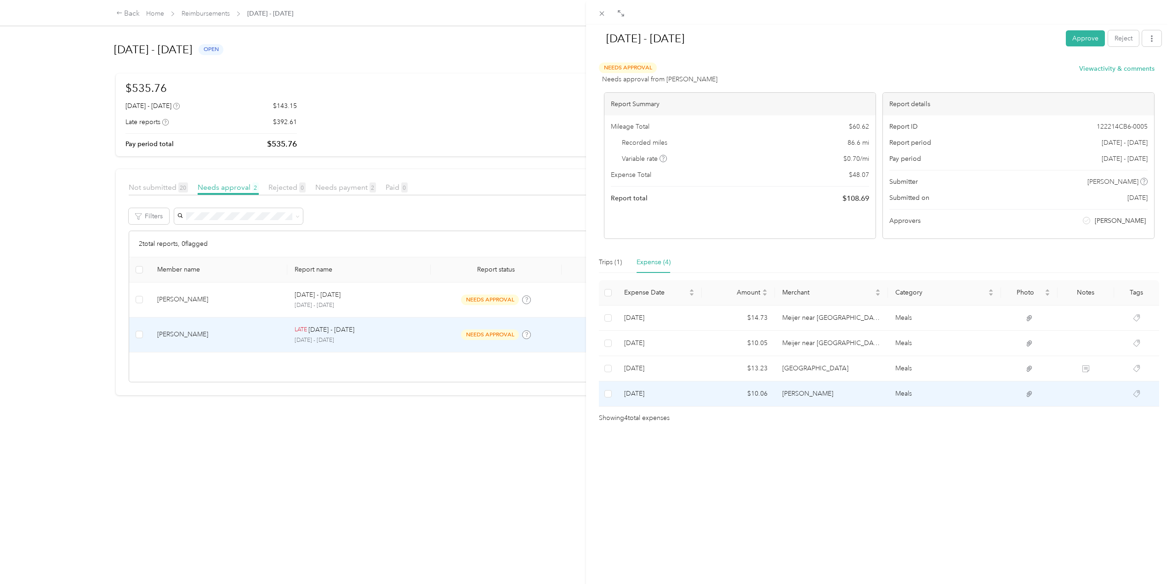
click at [759, 392] on td "$10.06" at bounding box center [739, 393] width 74 height 25
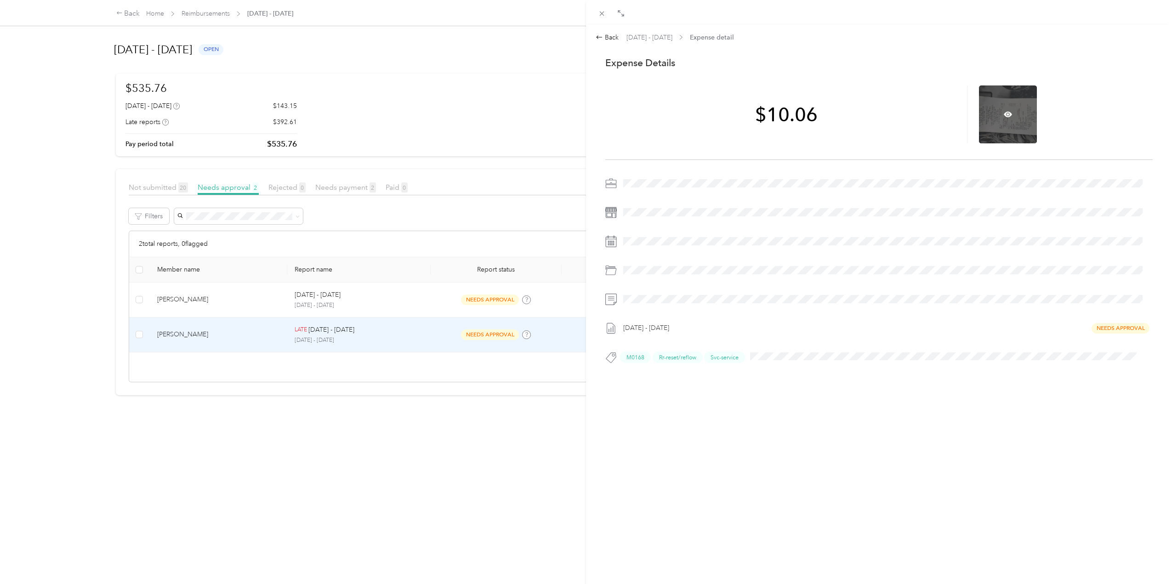
click at [986, 124] on div at bounding box center [1008, 114] width 58 height 58
click at [1005, 114] on icon at bounding box center [1008, 115] width 8 height 6
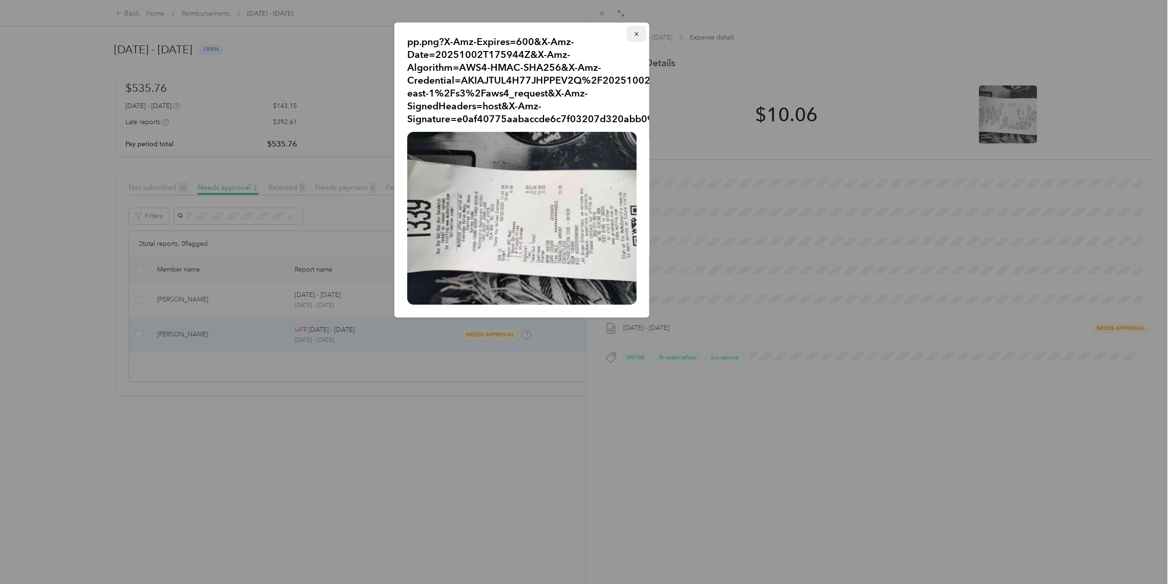
click at [636, 33] on icon "button" at bounding box center [636, 34] width 6 height 6
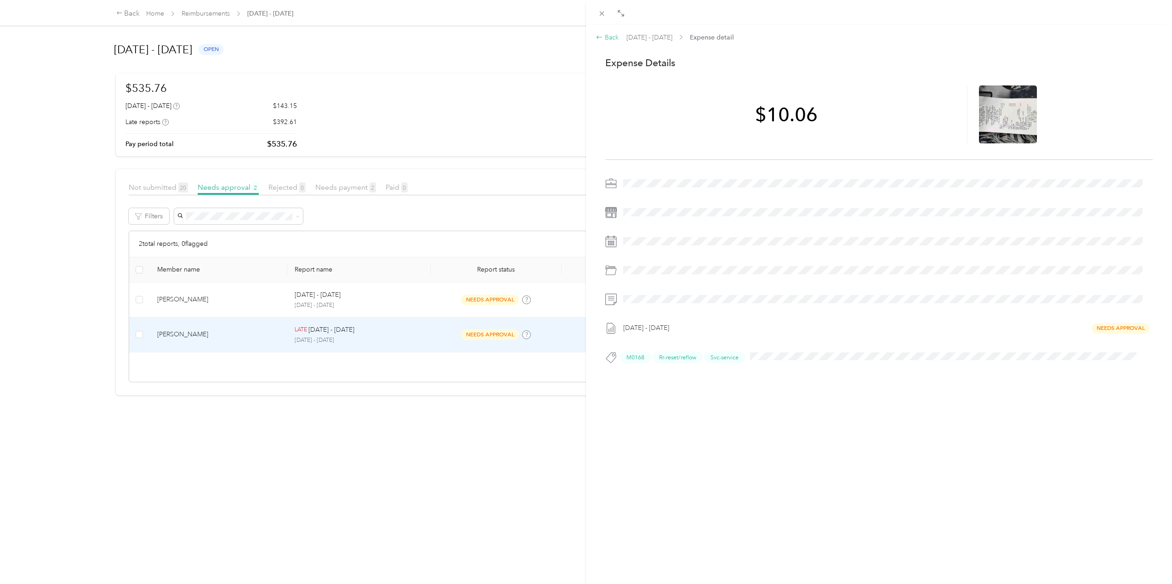
click at [597, 35] on icon at bounding box center [599, 37] width 7 height 7
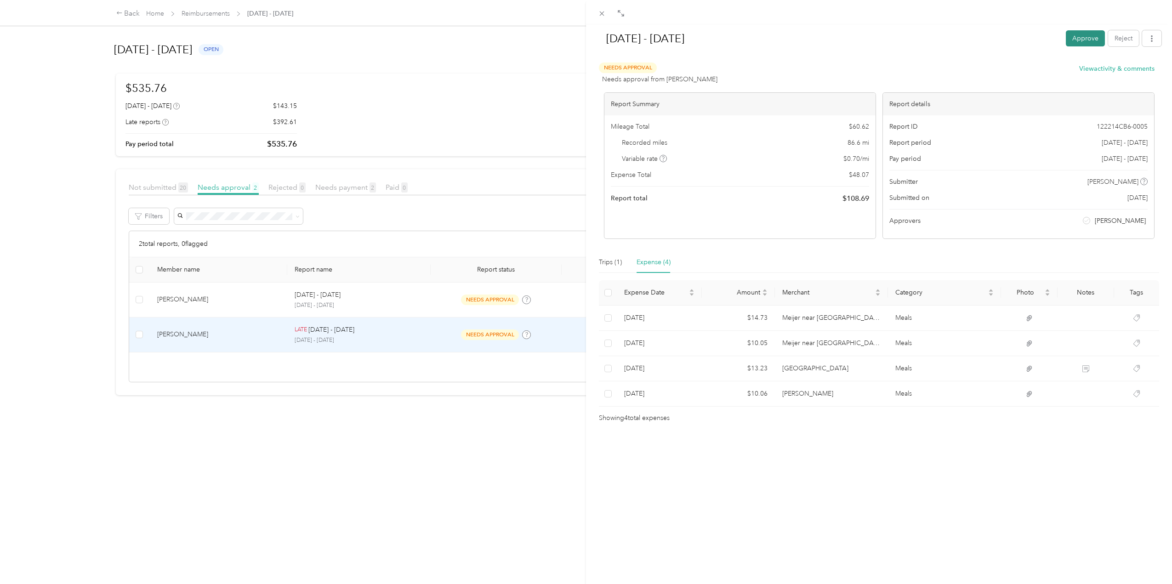
click at [1081, 35] on button "Approve" at bounding box center [1085, 38] width 39 height 16
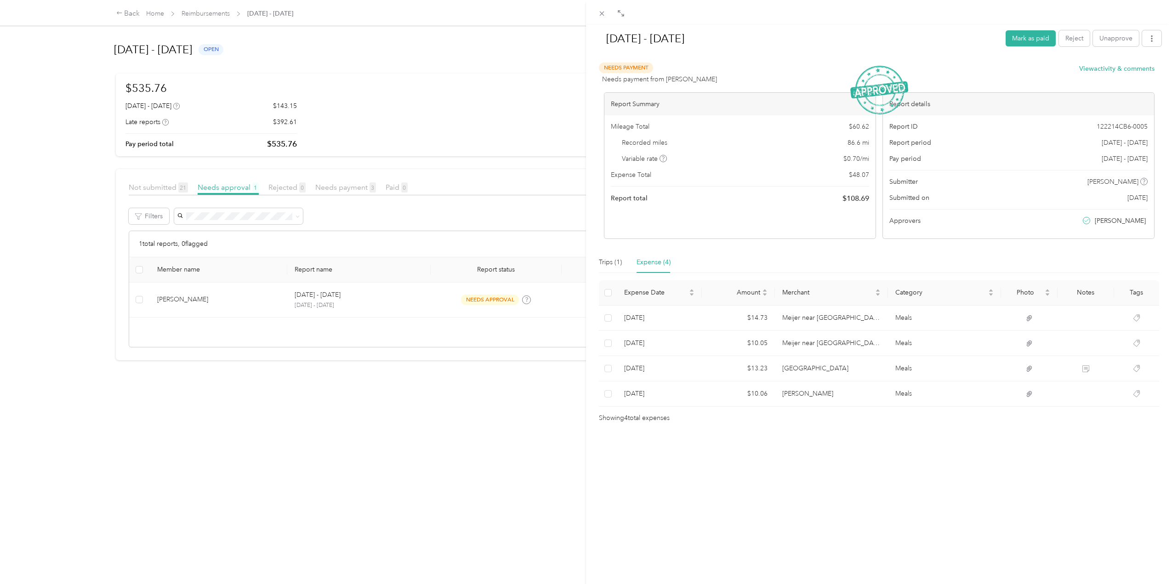
click at [347, 188] on div "[DATE] - [DATE] Mark as paid Reject Unapprove Needs Payment Needs payment from …" at bounding box center [586, 292] width 1172 height 584
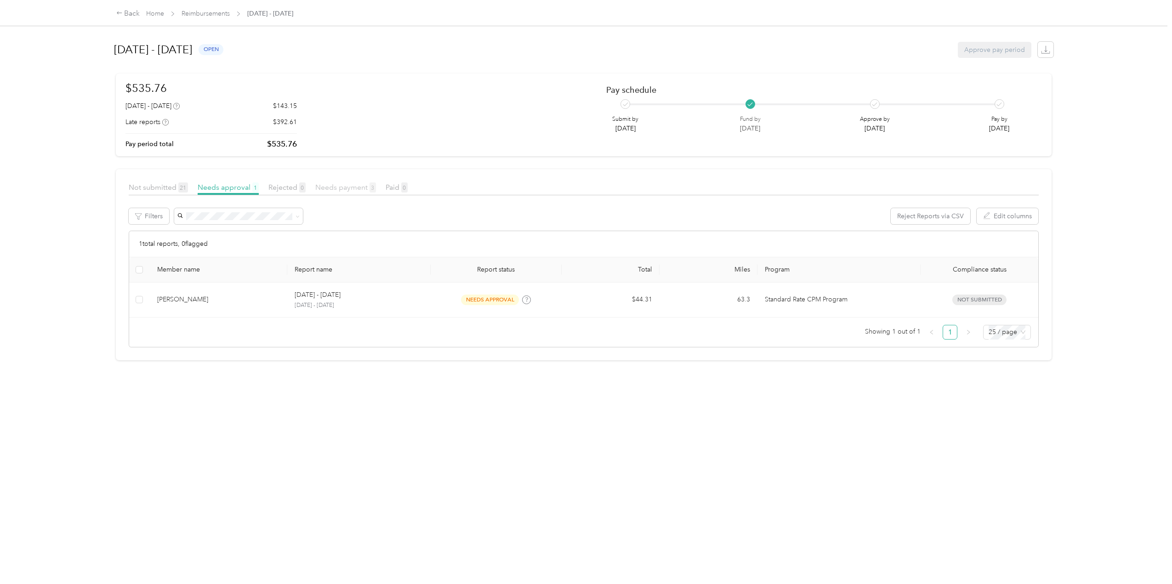
click at [349, 187] on span "Needs payment 3" at bounding box center [345, 187] width 61 height 9
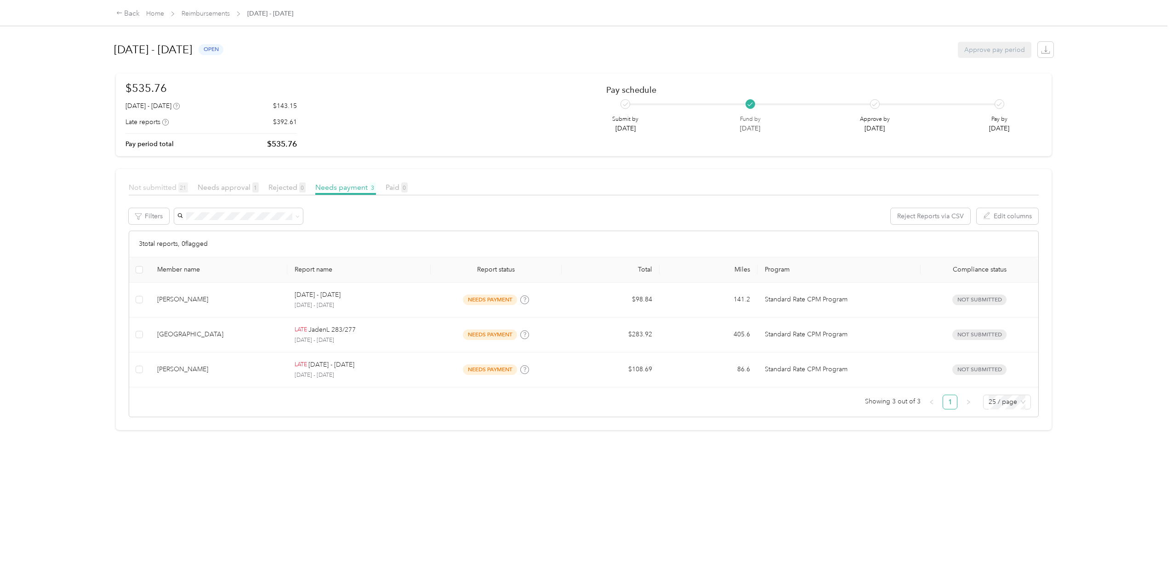
click at [150, 187] on span "Not submitted 21" at bounding box center [158, 187] width 59 height 9
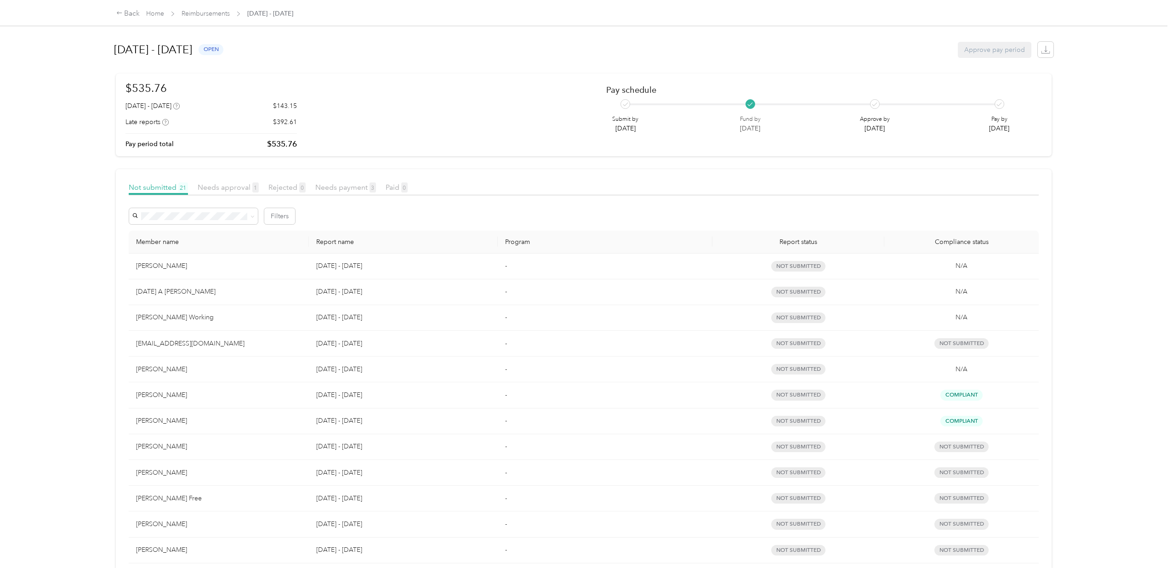
click at [365, 472] on p "[DATE] - [DATE]" at bounding box center [403, 473] width 174 height 10
click at [186, 475] on div "[PERSON_NAME]" at bounding box center [218, 473] width 165 height 10
click at [139, 478] on td "[PERSON_NAME]" at bounding box center [219, 473] width 180 height 26
click at [122, 13] on icon at bounding box center [119, 13] width 6 height 6
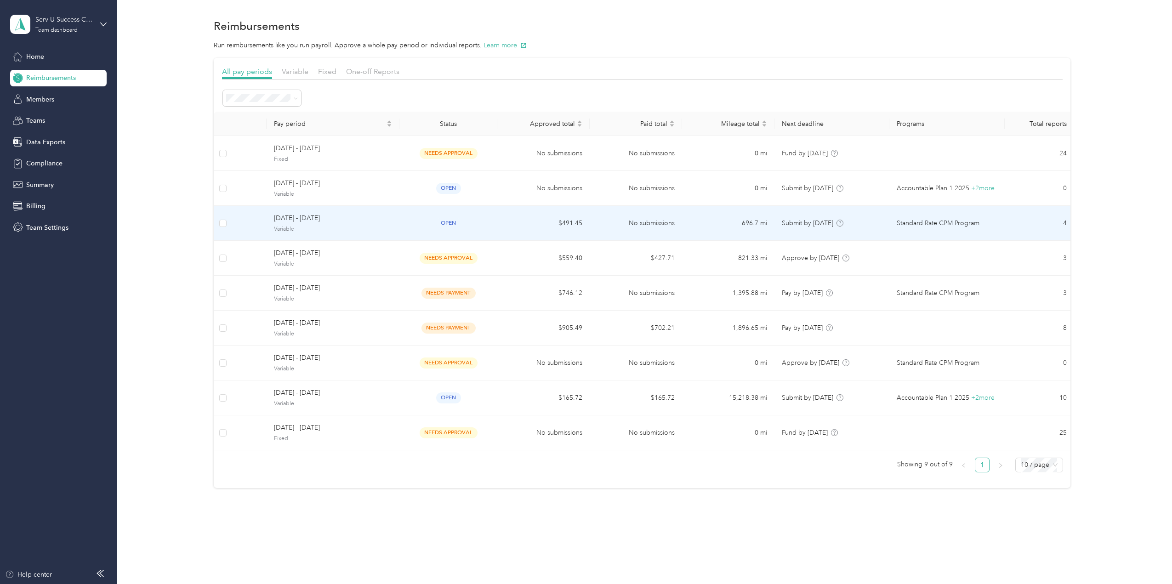
click at [340, 220] on span "[DATE] - [DATE]" at bounding box center [333, 218] width 118 height 10
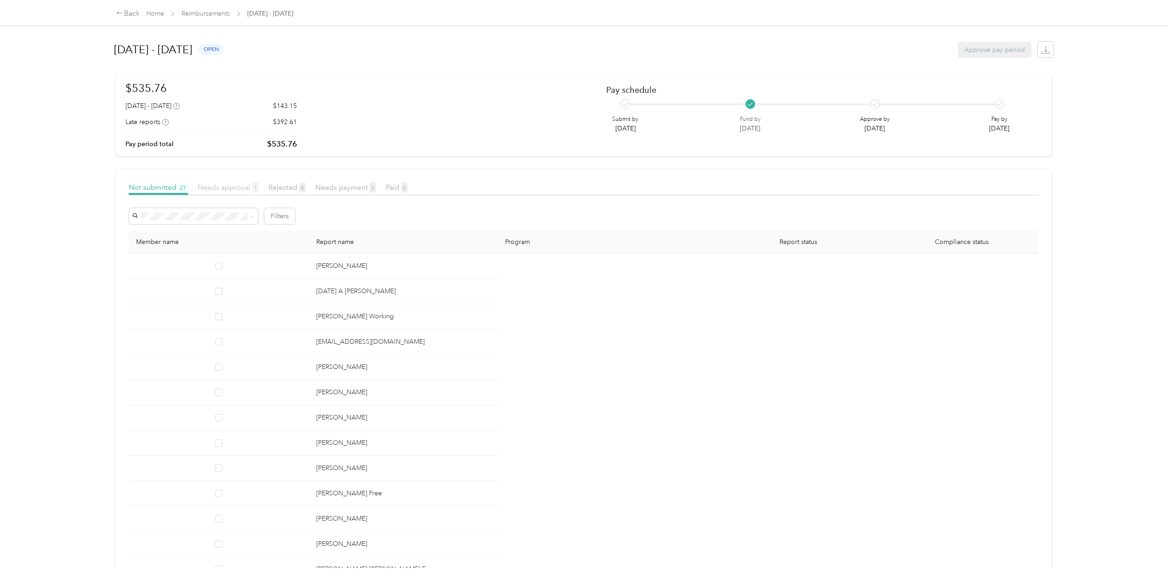
click at [229, 184] on span "Needs approval 1" at bounding box center [228, 187] width 61 height 9
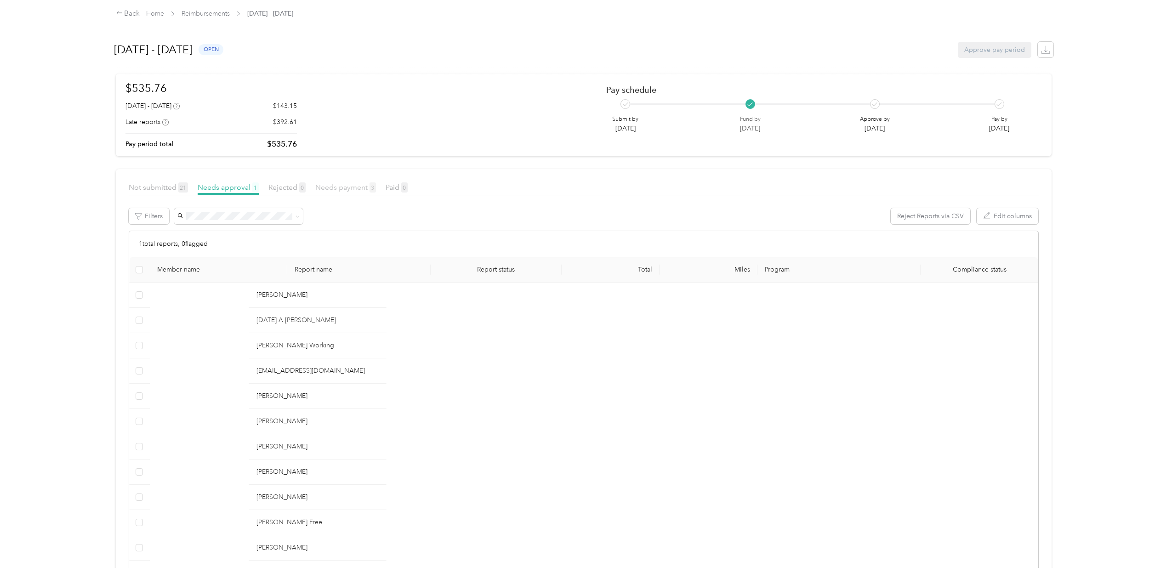
click at [341, 191] on span "Needs payment 3" at bounding box center [345, 187] width 61 height 9
click at [123, 11] on div "Back" at bounding box center [128, 13] width 24 height 11
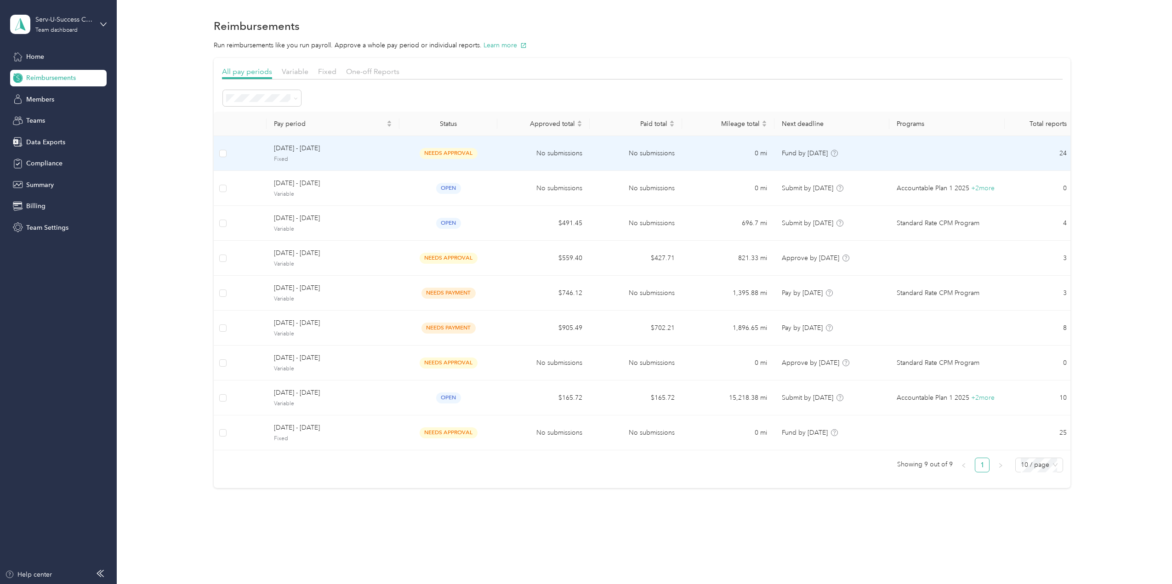
click at [334, 148] on span "[DATE] - [DATE]" at bounding box center [333, 148] width 118 height 10
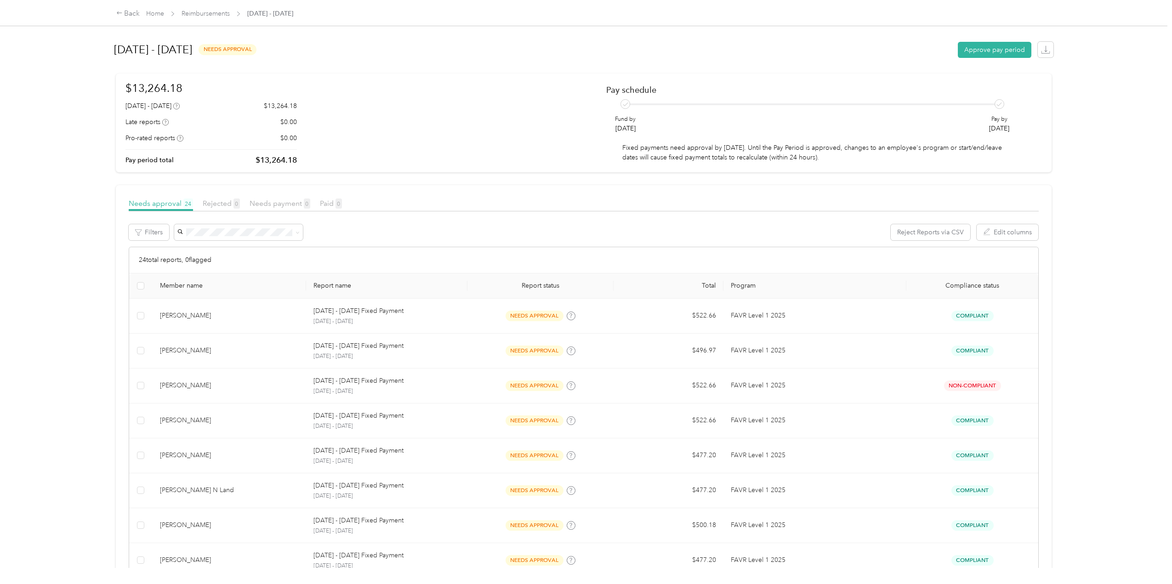
click at [115, 12] on div "Back Home Reimbursements [DATE] - [DATE]" at bounding box center [586, 13] width 977 height 26
click at [120, 15] on icon at bounding box center [119, 13] width 6 height 6
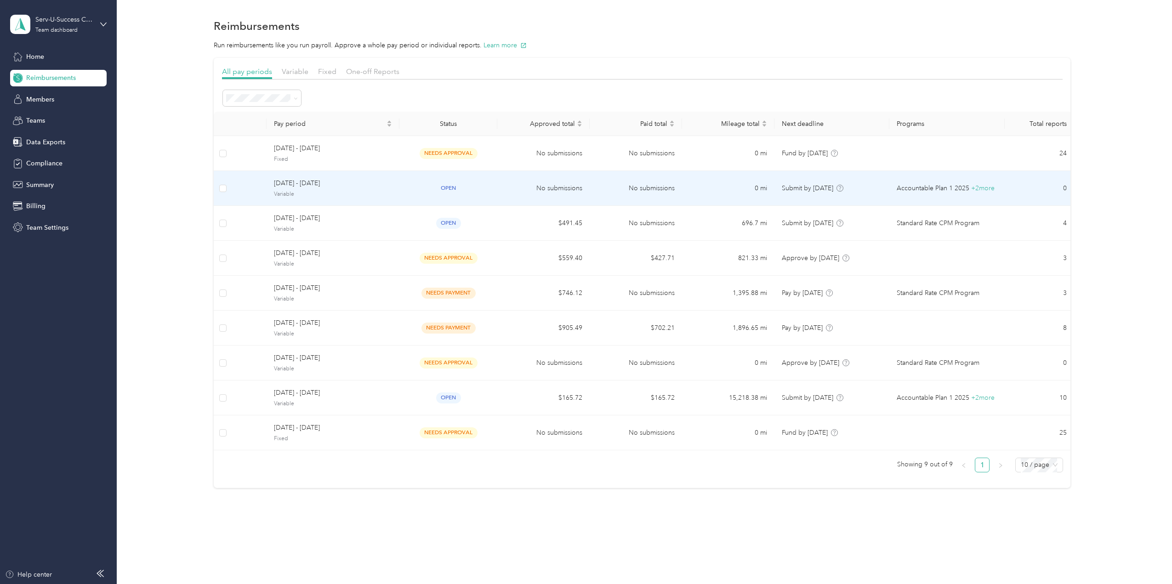
click at [332, 192] on span "Variable" at bounding box center [333, 194] width 118 height 8
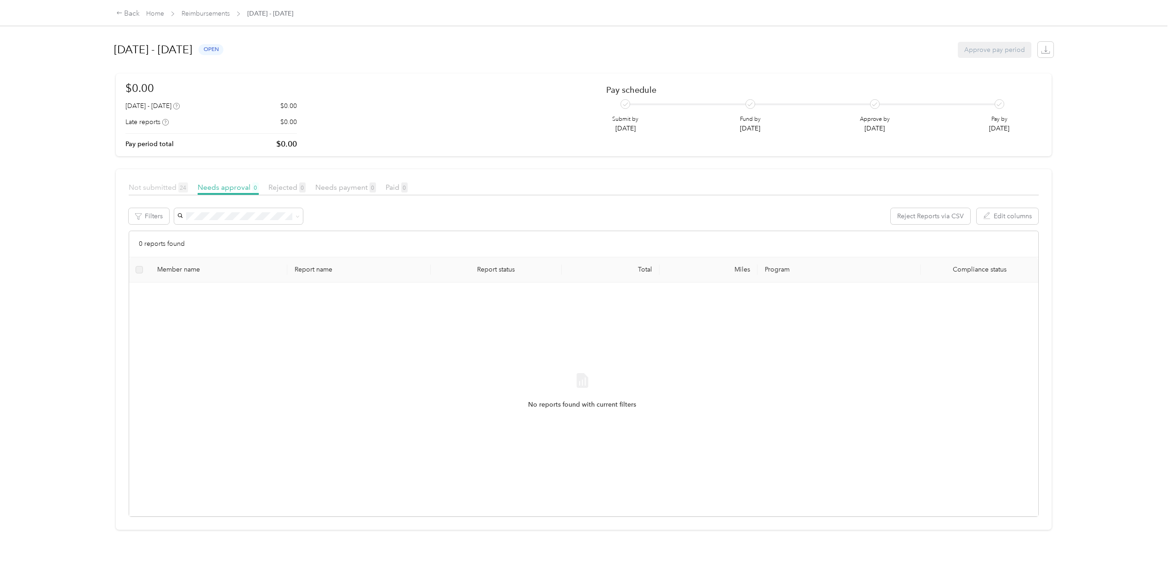
click at [166, 187] on span "Not submitted 24" at bounding box center [158, 187] width 59 height 9
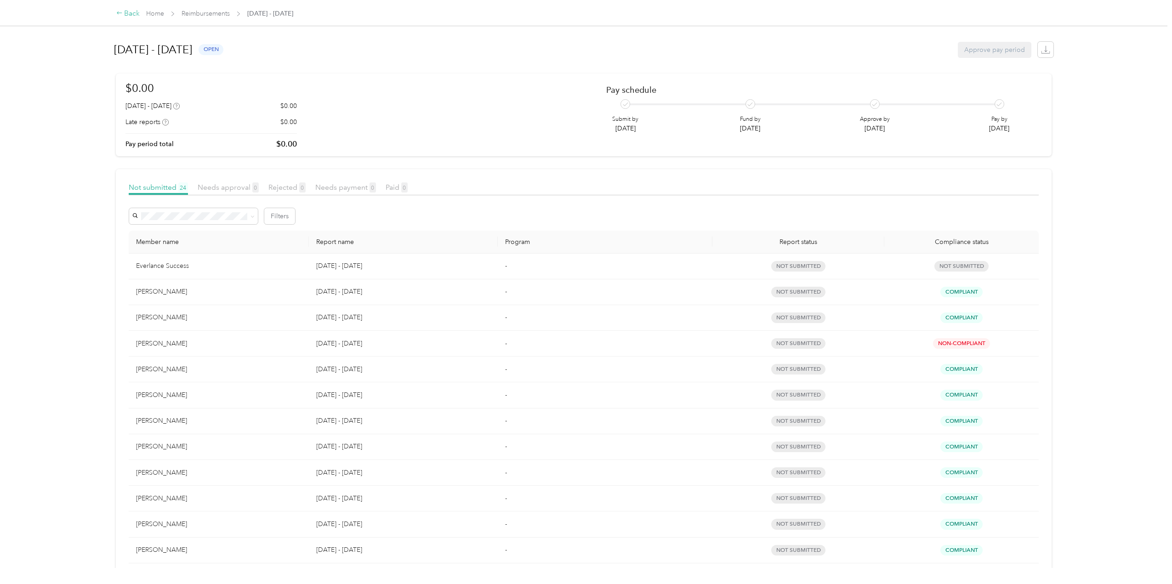
click at [119, 14] on icon at bounding box center [119, 13] width 6 height 6
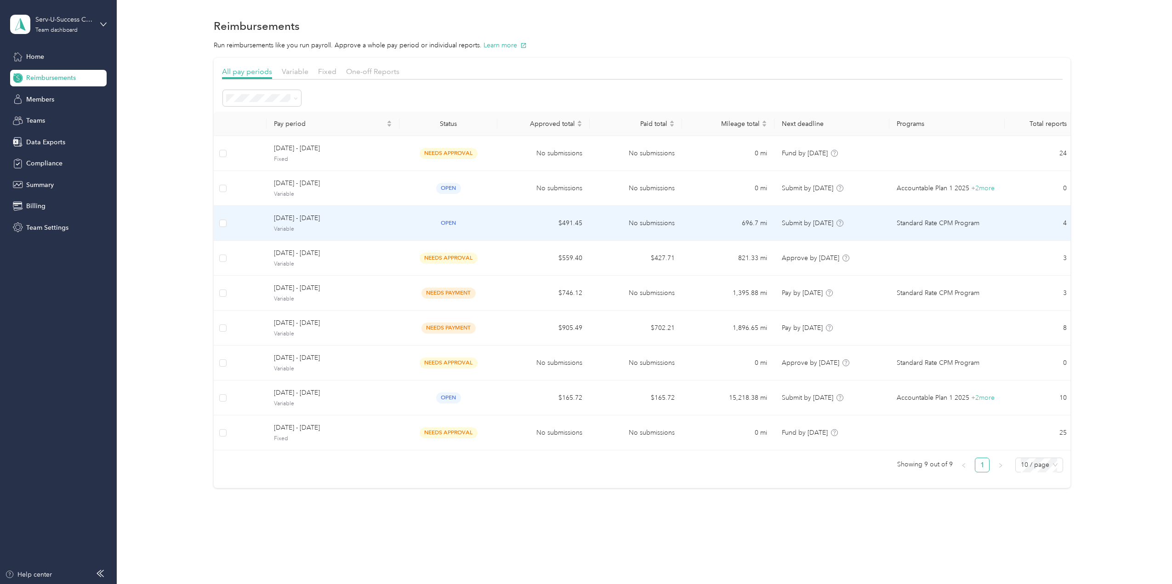
click at [328, 229] on span "Variable" at bounding box center [333, 229] width 118 height 8
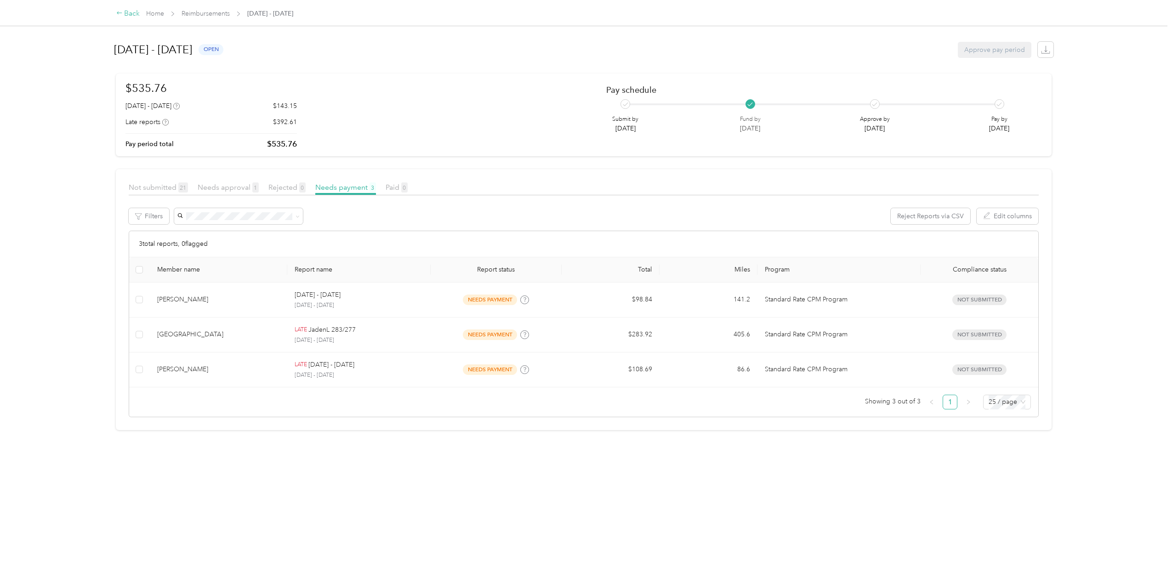
click at [124, 15] on div "Back" at bounding box center [128, 13] width 24 height 11
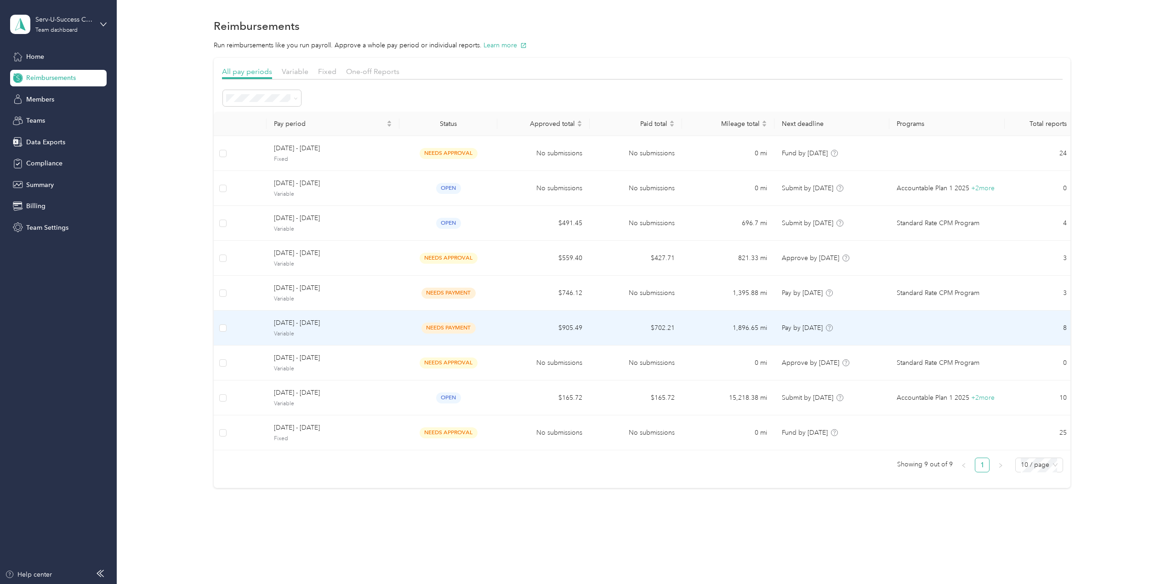
click at [322, 326] on span "[DATE] - [DATE]" at bounding box center [333, 323] width 118 height 10
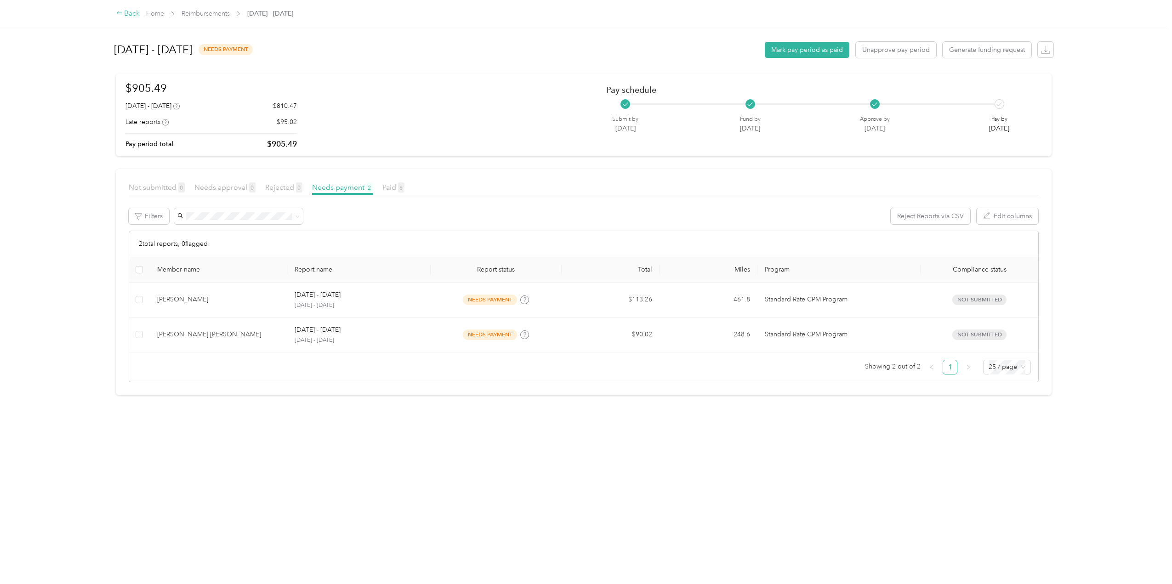
click at [125, 13] on div "Back" at bounding box center [128, 13] width 24 height 11
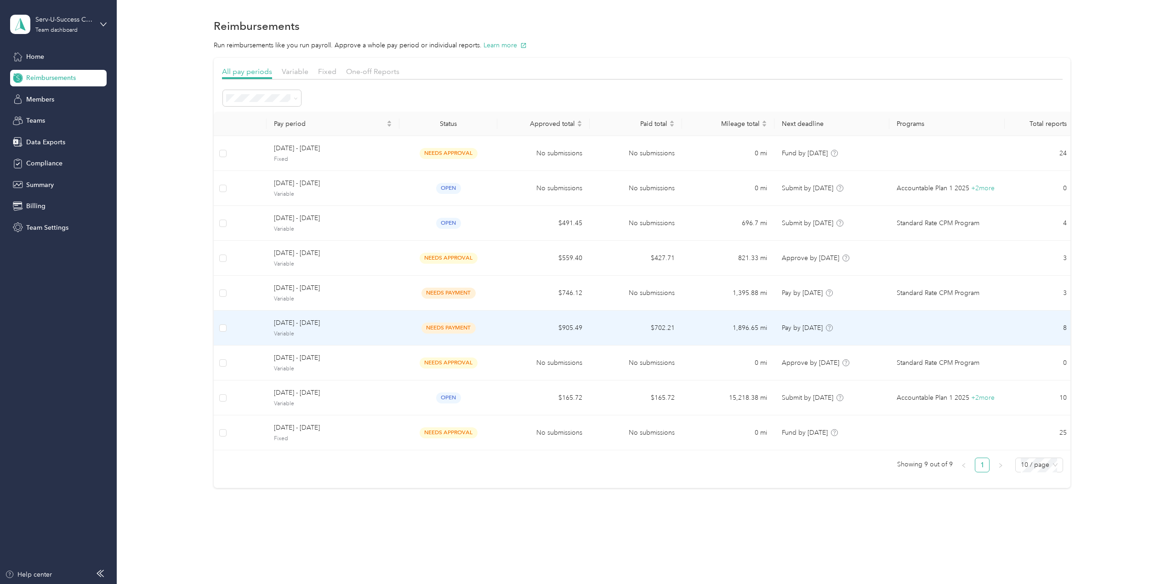
click at [339, 327] on div "[DATE] - [DATE] Variable" at bounding box center [333, 328] width 118 height 20
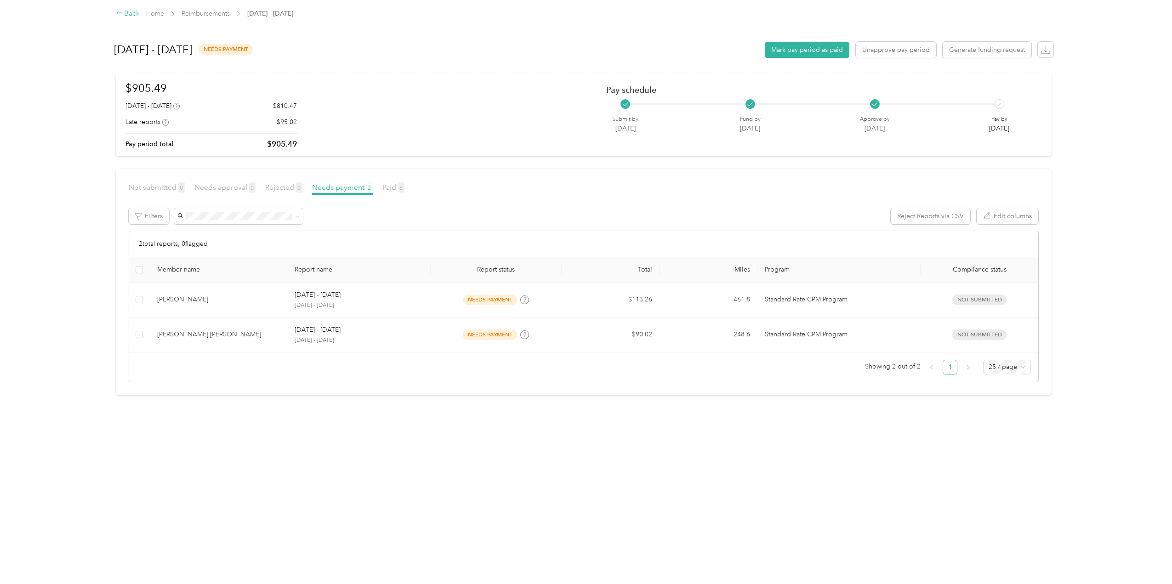
click at [126, 14] on div "Back" at bounding box center [128, 13] width 24 height 11
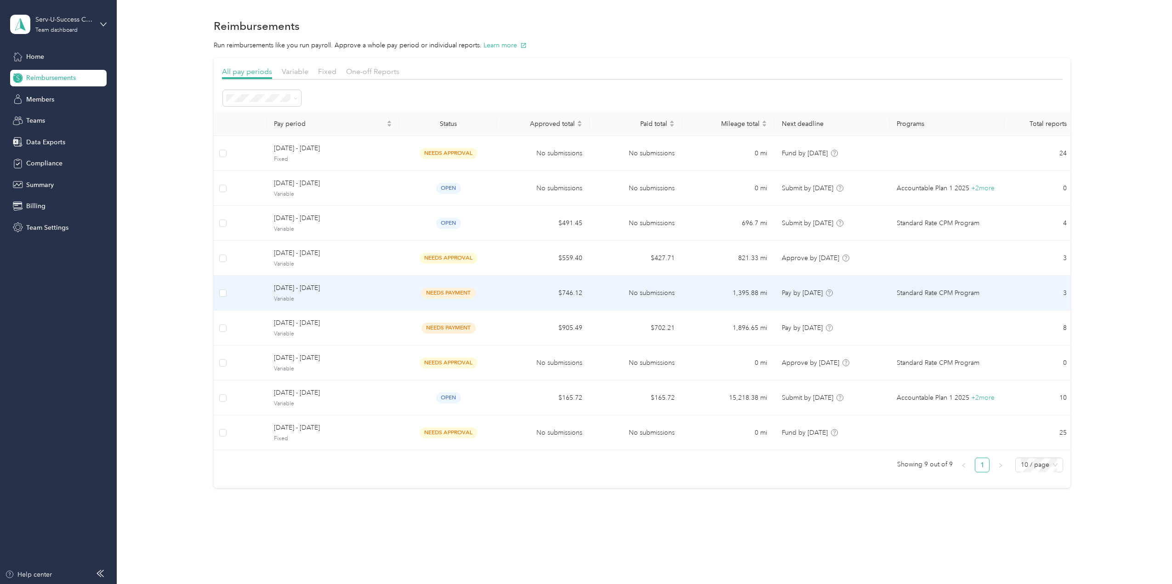
click at [393, 290] on td "[DATE] - [DATE] Variable" at bounding box center [333, 293] width 133 height 35
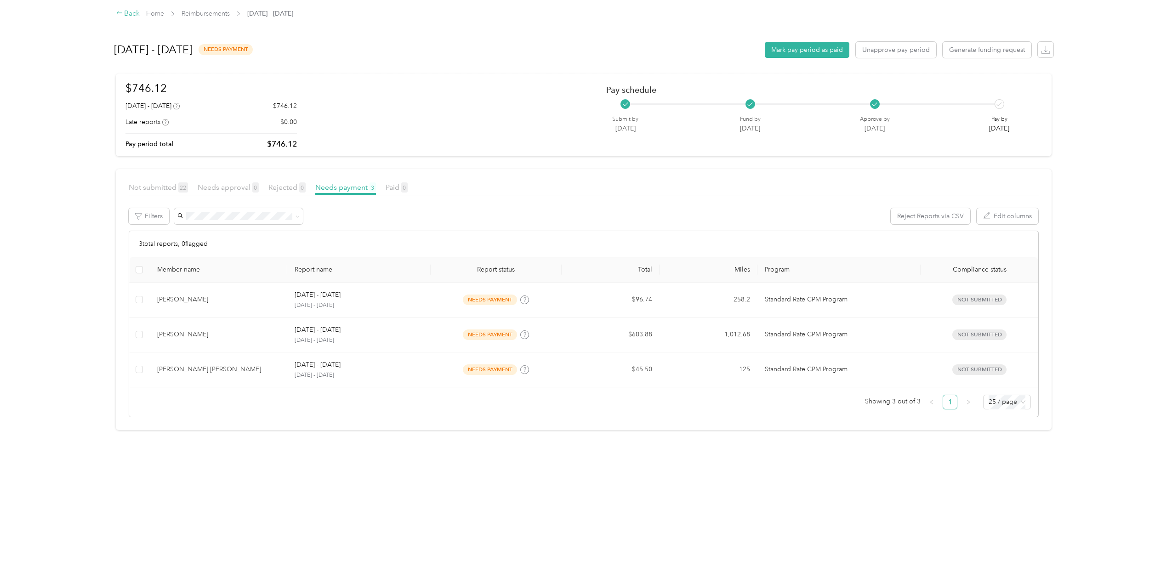
click at [130, 10] on div "Back" at bounding box center [128, 13] width 24 height 11
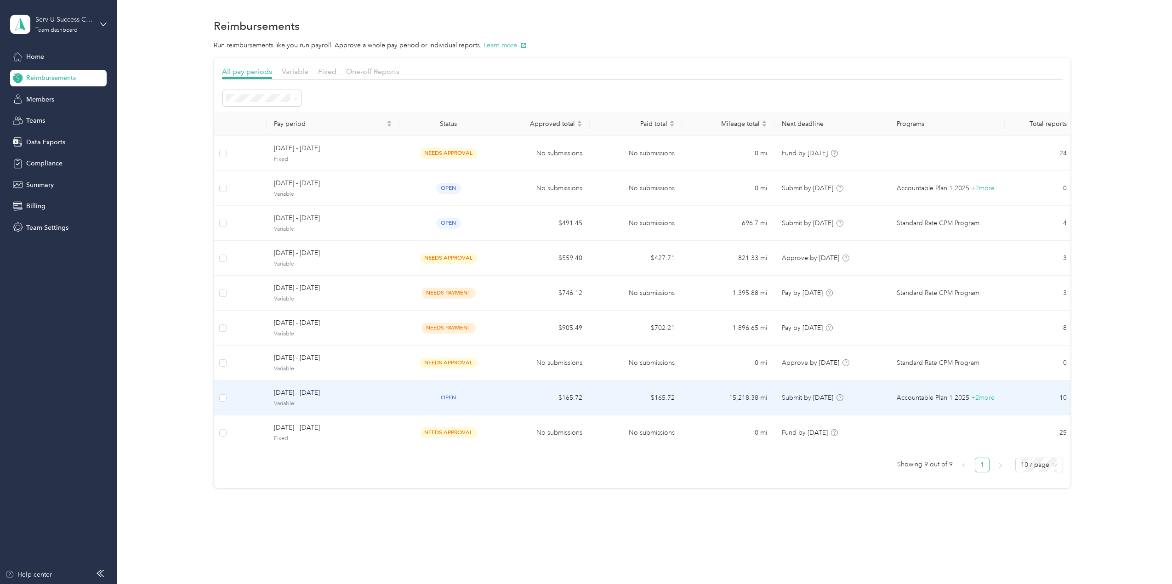
click at [373, 400] on span "Variable" at bounding box center [333, 404] width 118 height 8
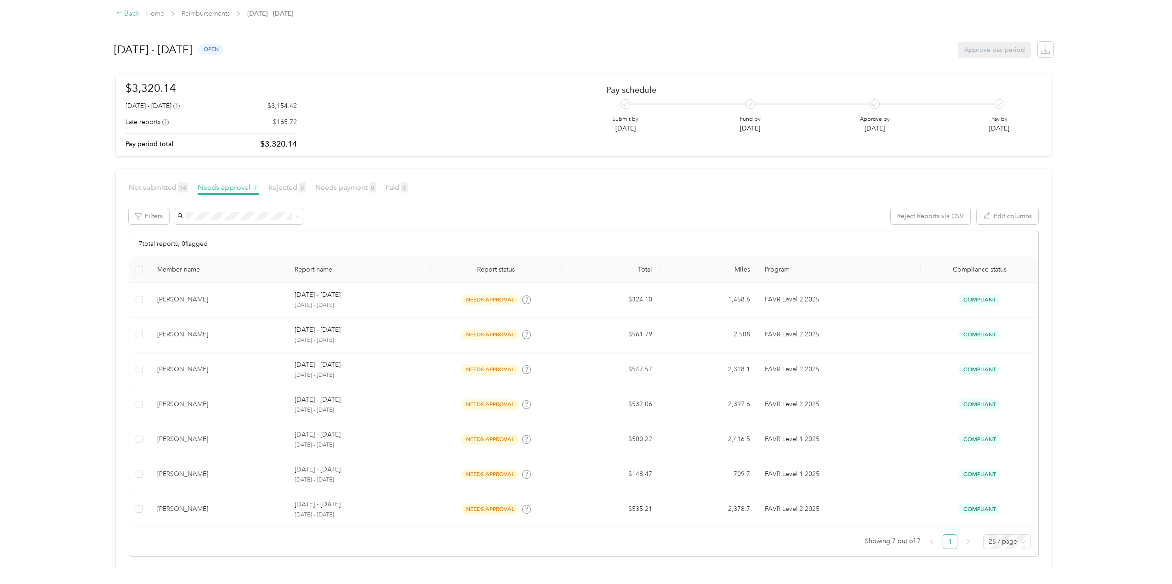
click at [122, 16] on icon at bounding box center [119, 13] width 6 height 6
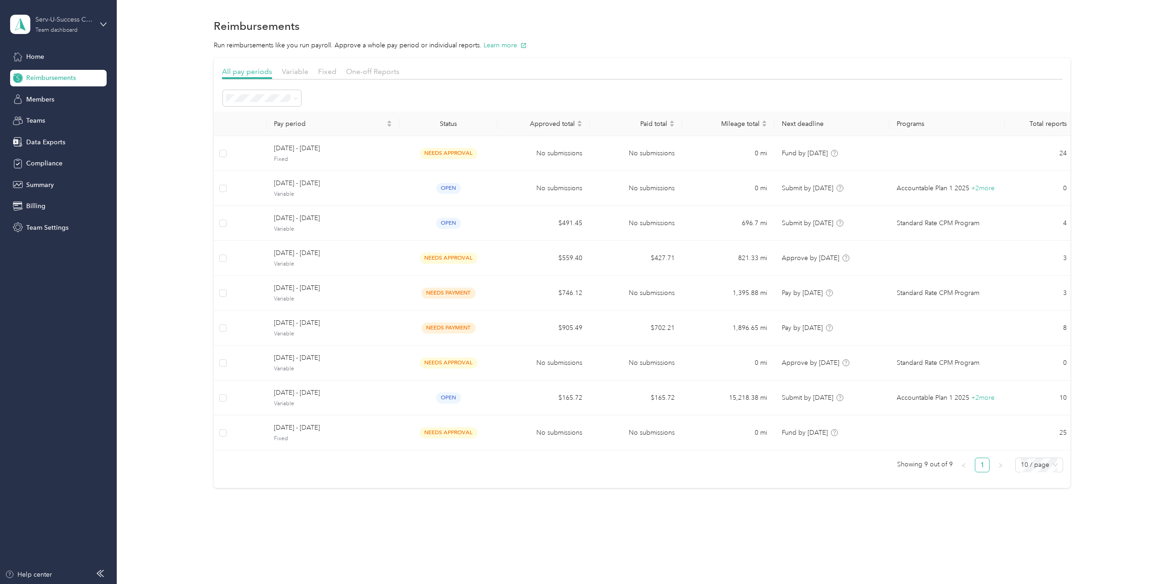
click at [63, 17] on div "Serv-U-Success Corp" at bounding box center [63, 20] width 57 height 10
click at [51, 102] on div "Team dashboard Personal dashboard Log out" at bounding box center [107, 97] width 181 height 58
click at [63, 29] on div "Team dashboard" at bounding box center [56, 31] width 42 height 6
click at [47, 97] on div "Personal dashboard" at bounding box center [47, 96] width 58 height 10
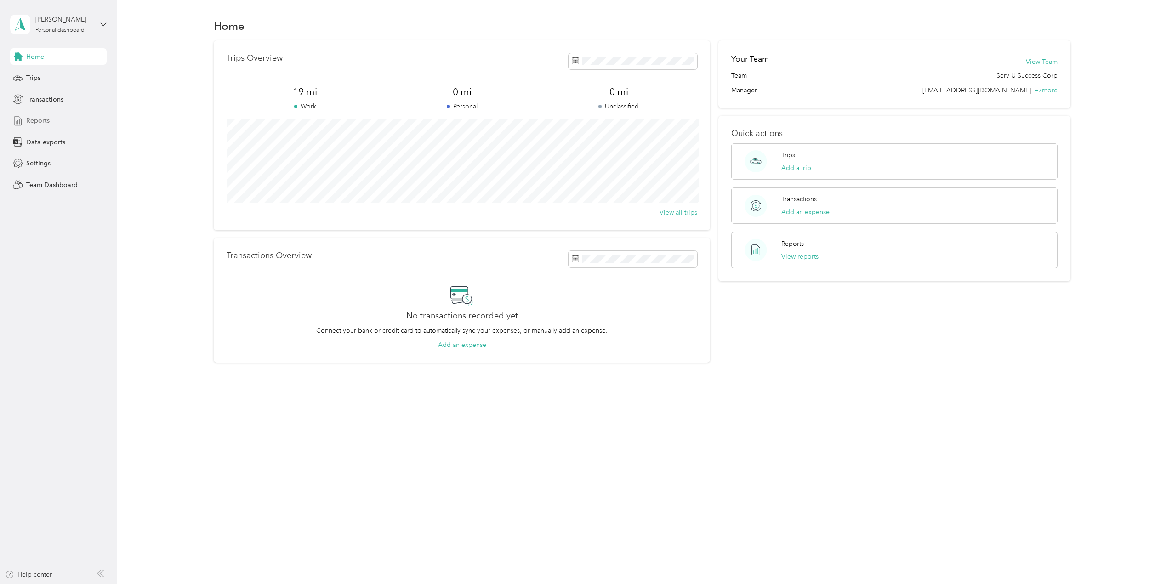
click at [43, 125] on span "Reports" at bounding box center [37, 121] width 23 height 10
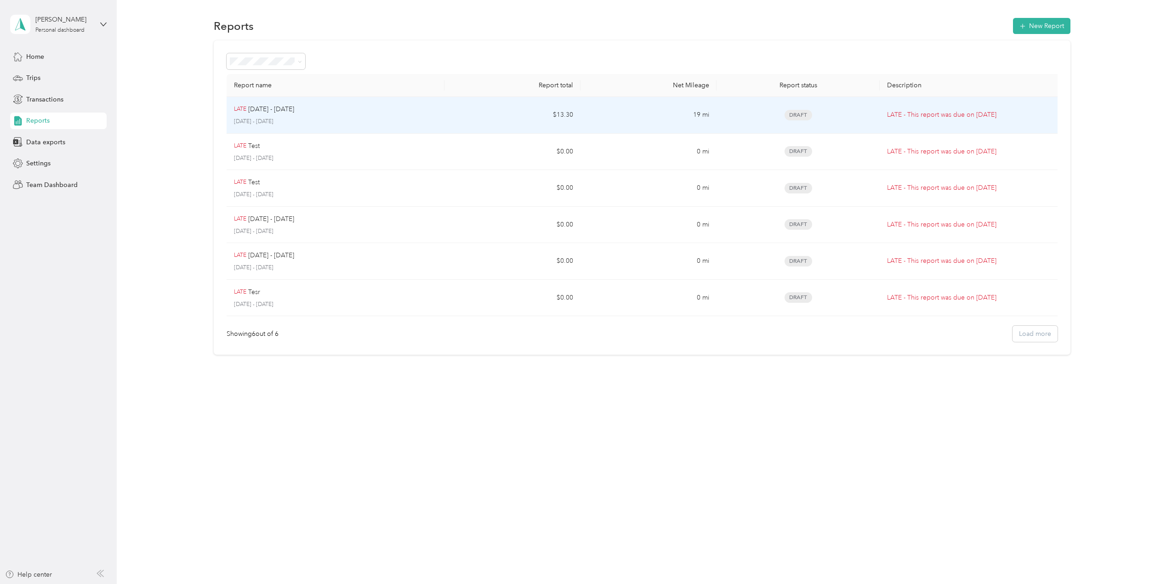
click at [336, 113] on div "LATE [DATE] - [DATE]" at bounding box center [335, 109] width 203 height 10
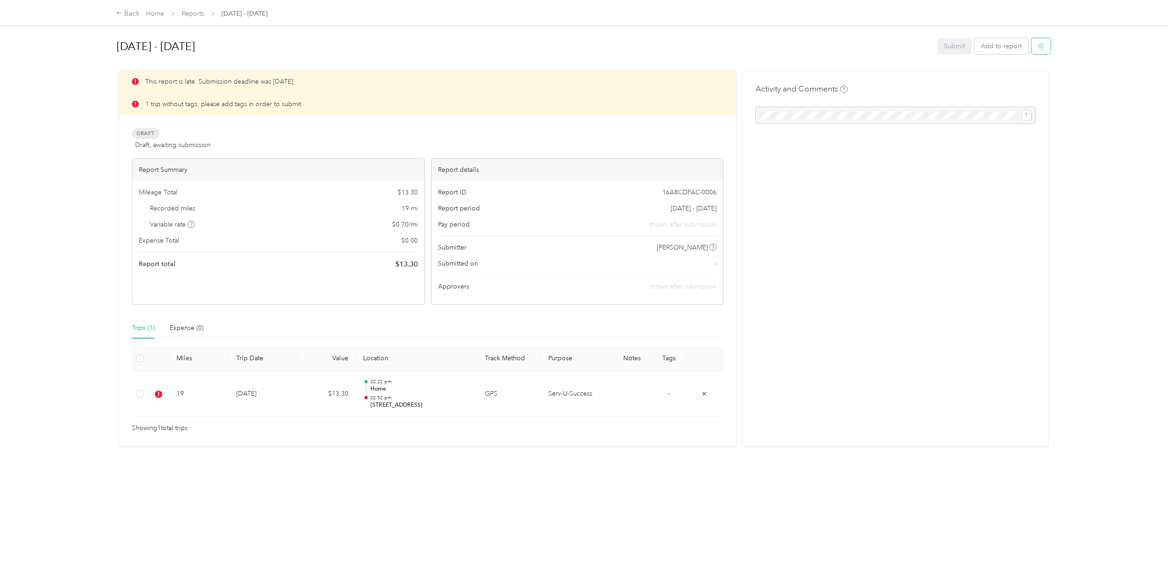
click at [1039, 45] on icon "button" at bounding box center [1042, 47] width 6 height 6
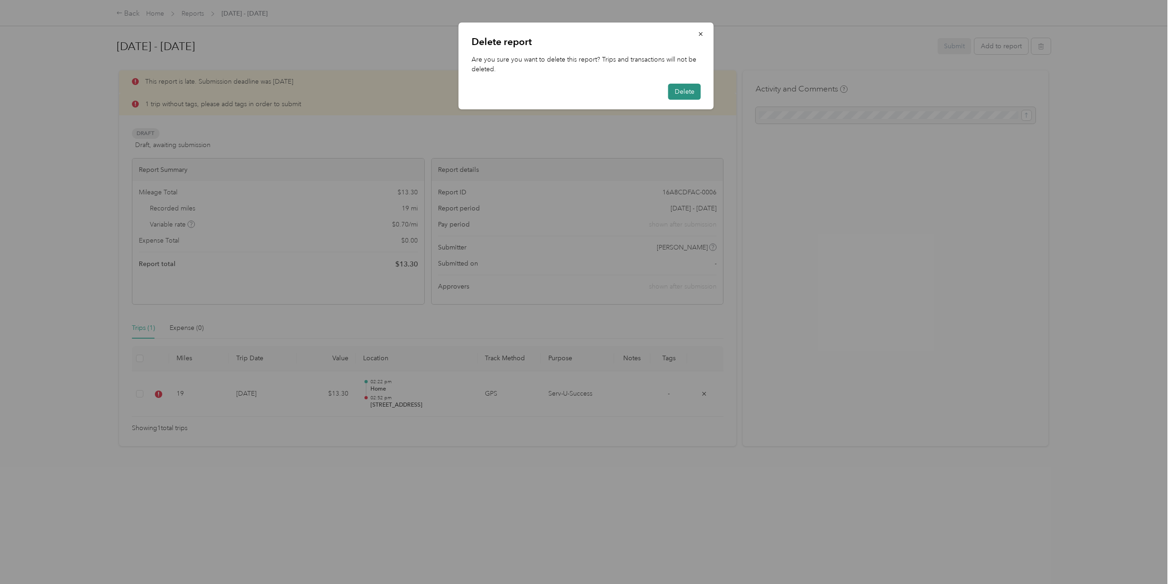
click at [683, 91] on button "Delete" at bounding box center [684, 92] width 33 height 16
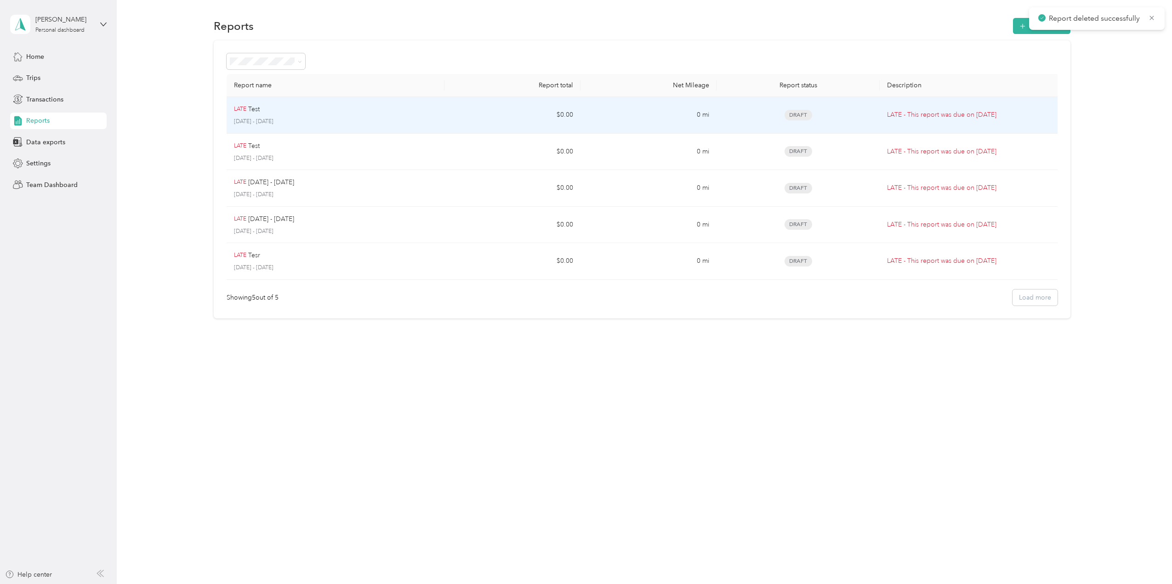
click at [322, 112] on div "LATE Test" at bounding box center [335, 109] width 203 height 10
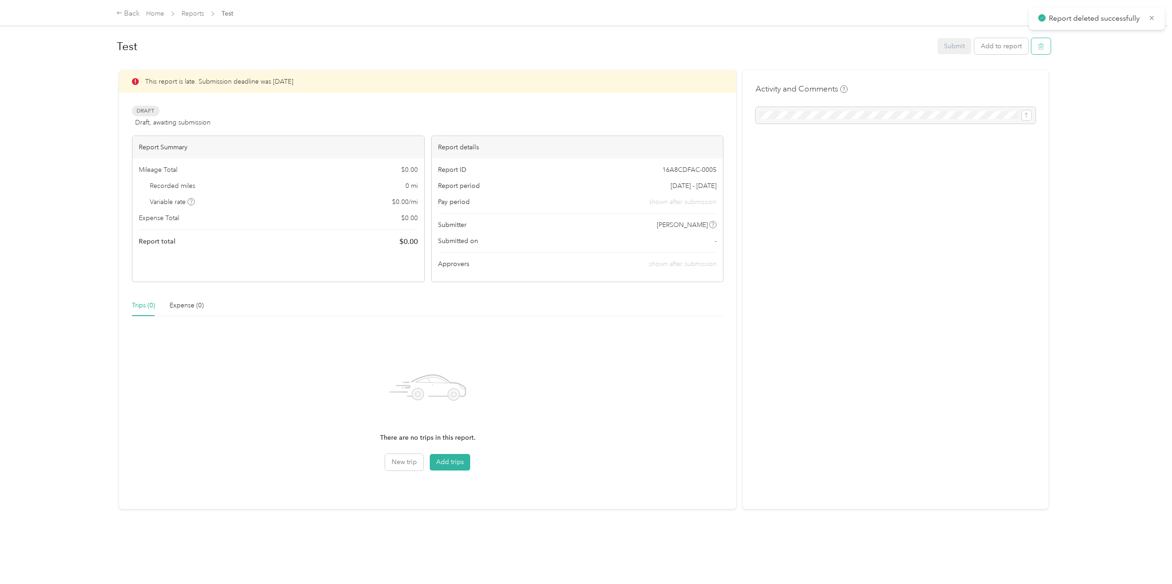
click at [1039, 47] on icon "button" at bounding box center [1041, 46] width 6 height 6
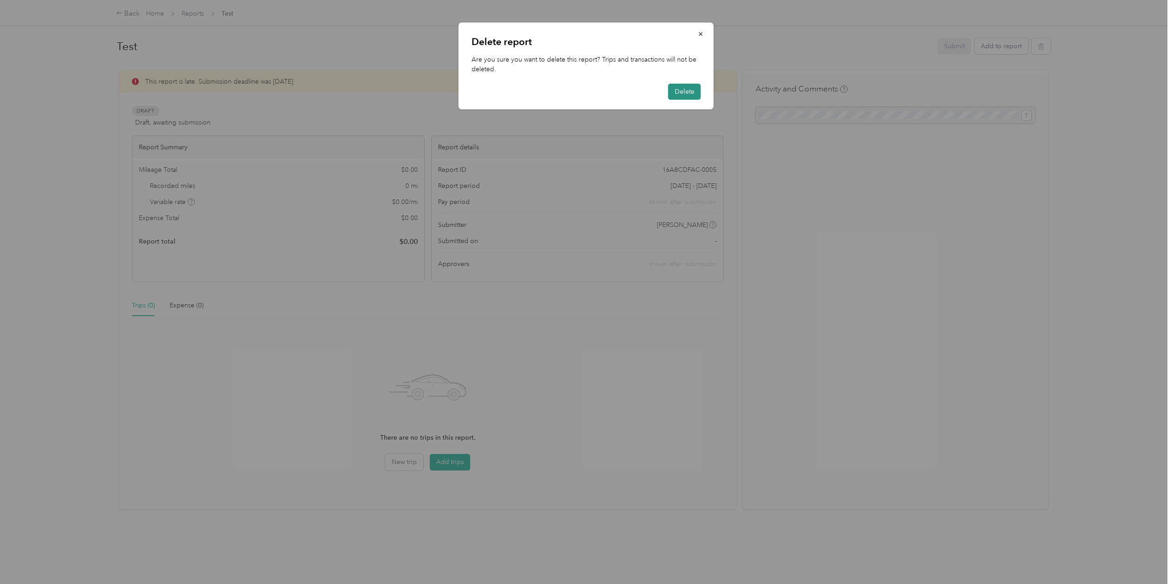
click at [681, 91] on button "Delete" at bounding box center [684, 92] width 33 height 16
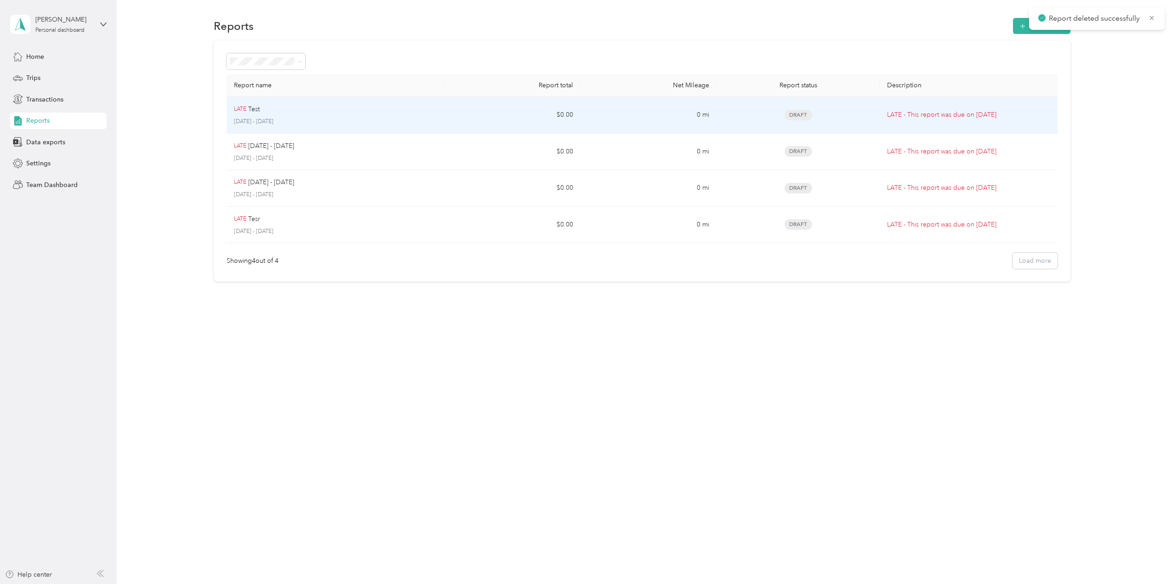
click at [310, 114] on div "LATE Test [DATE] - [DATE]" at bounding box center [335, 115] width 203 height 22
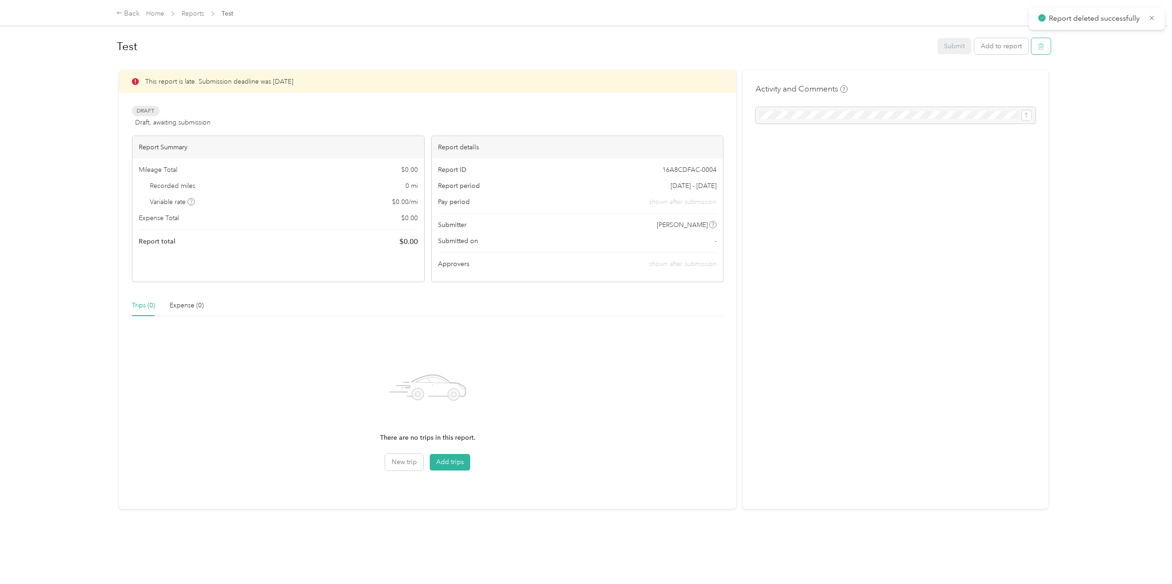
click at [1038, 46] on icon "button" at bounding box center [1041, 46] width 6 height 6
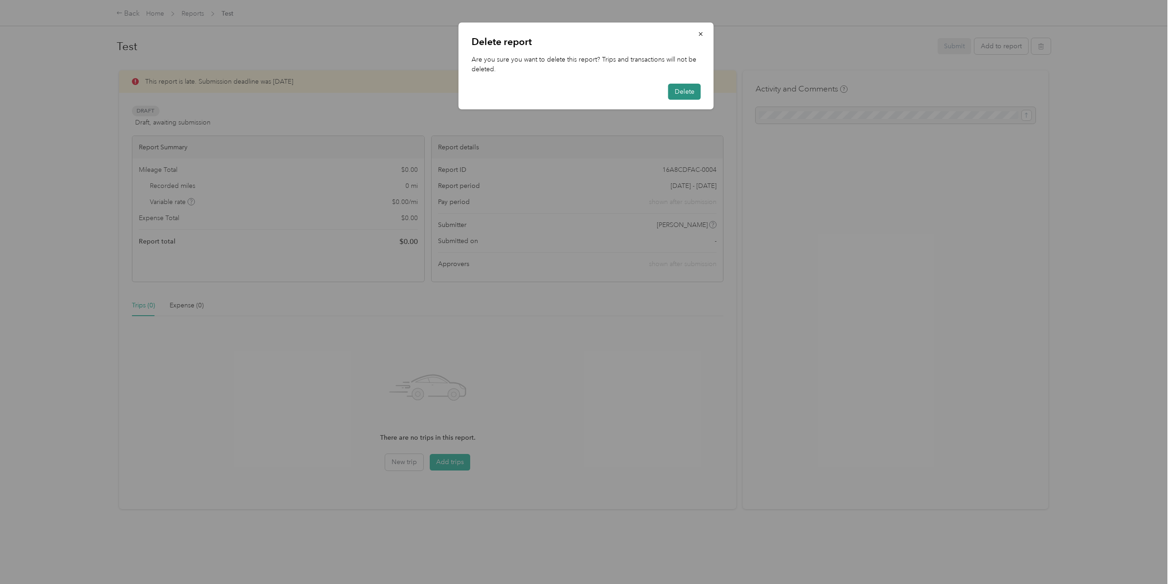
click at [673, 88] on button "Delete" at bounding box center [684, 92] width 33 height 16
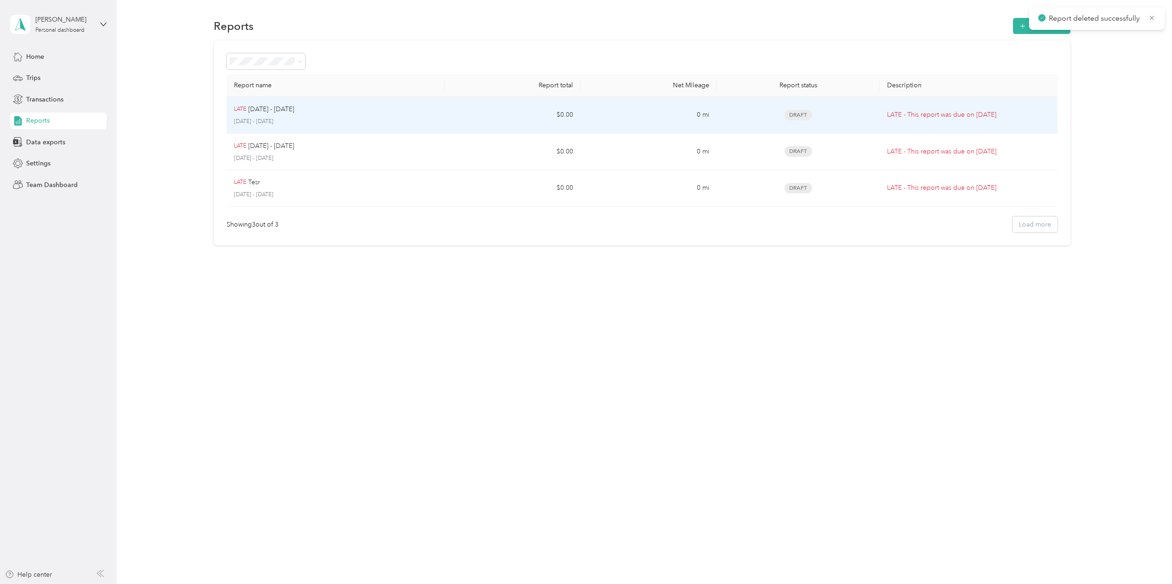
click at [285, 116] on div "LATE [DATE] - [DATE] [DATE] - [DATE]" at bounding box center [335, 115] width 203 height 22
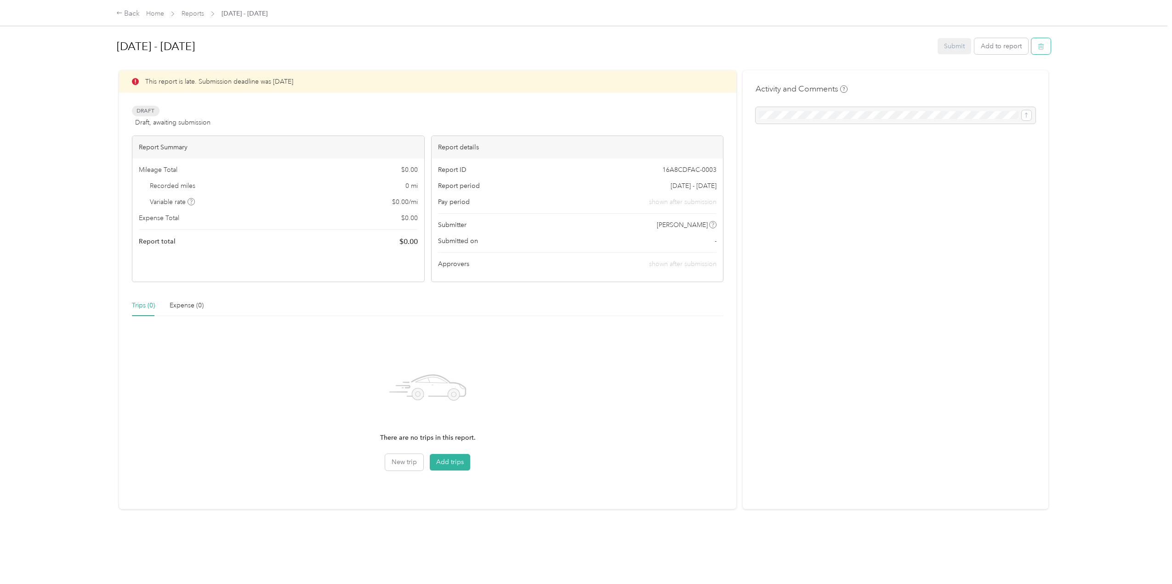
click at [1040, 46] on icon "button" at bounding box center [1041, 46] width 6 height 6
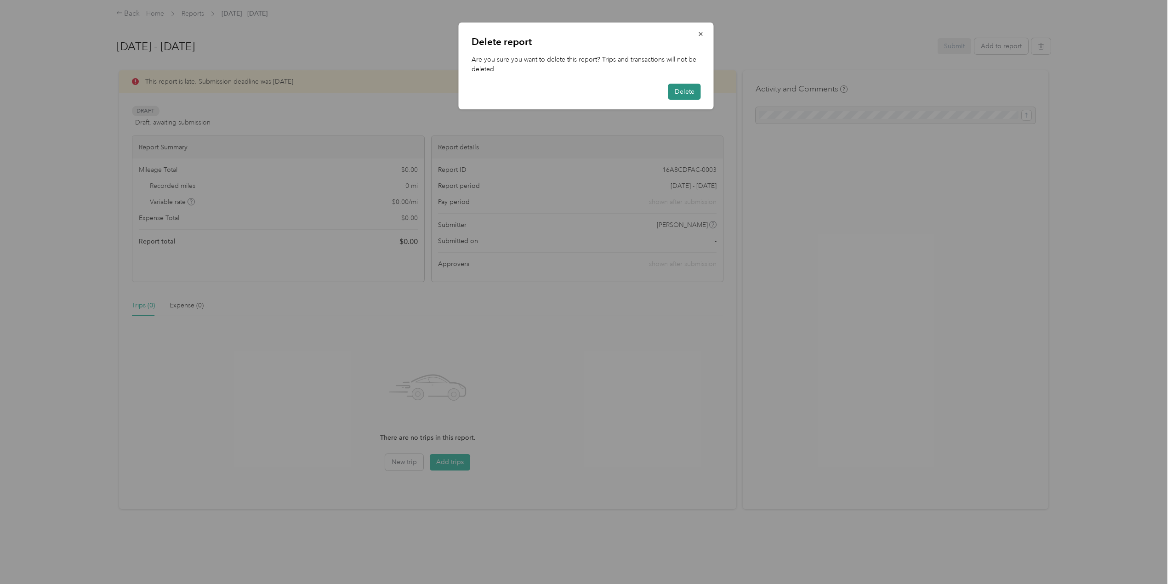
click at [680, 92] on button "Delete" at bounding box center [684, 92] width 33 height 16
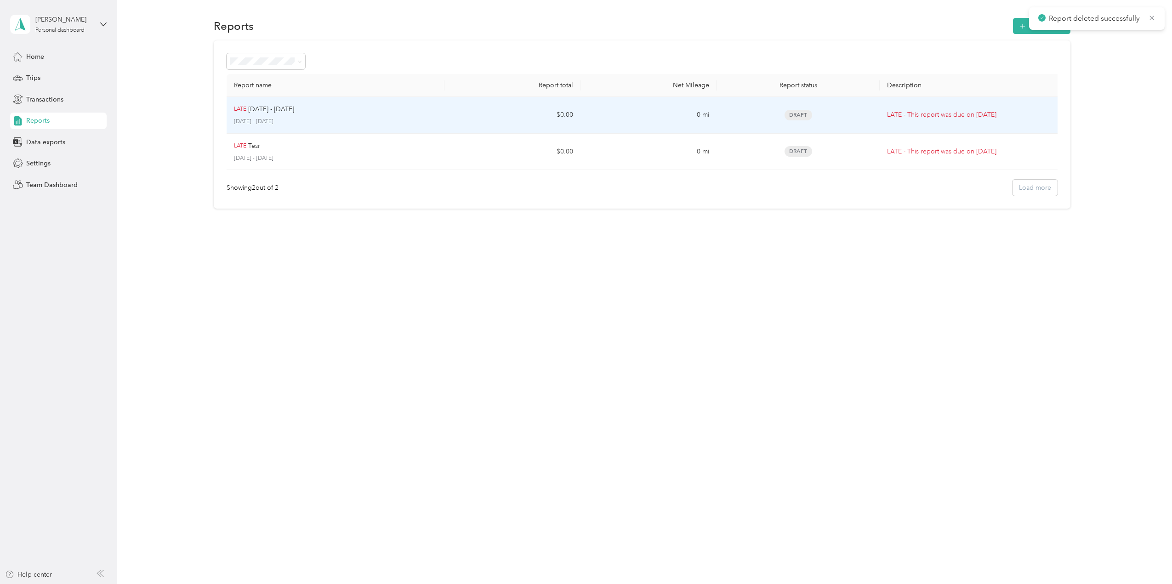
click at [276, 109] on p "[DATE] - [DATE]" at bounding box center [271, 109] width 46 height 10
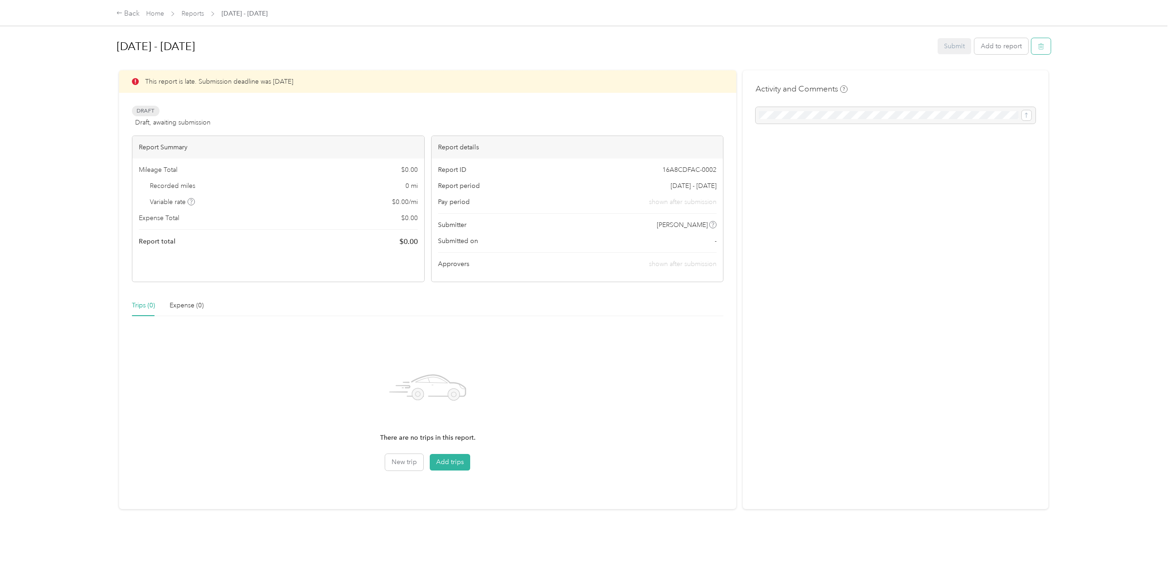
click at [1038, 46] on icon "button" at bounding box center [1041, 46] width 6 height 6
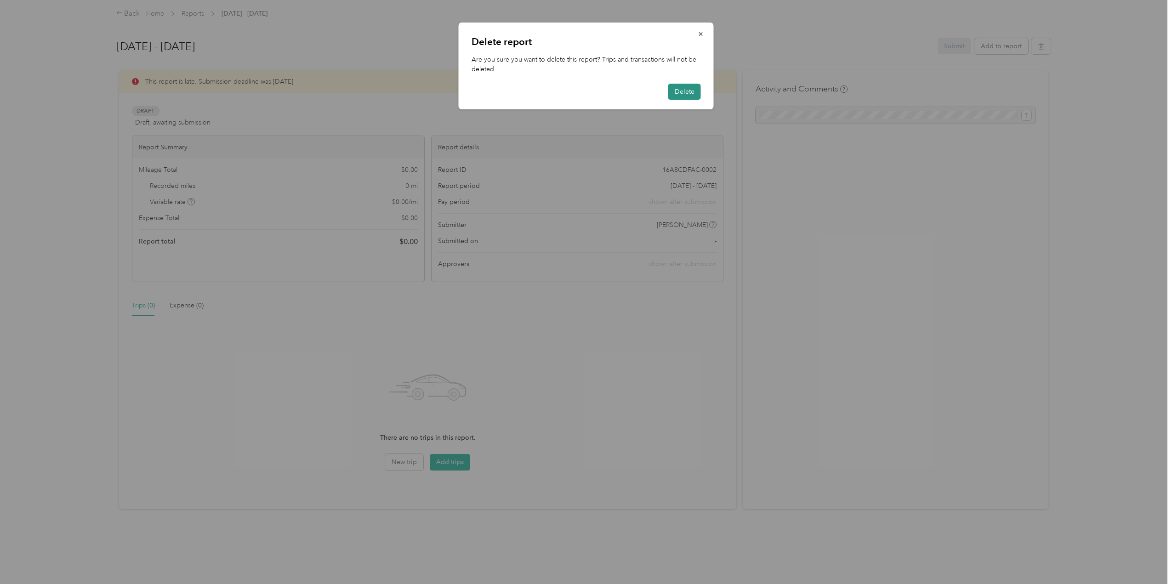
click at [683, 93] on button "Delete" at bounding box center [684, 92] width 33 height 16
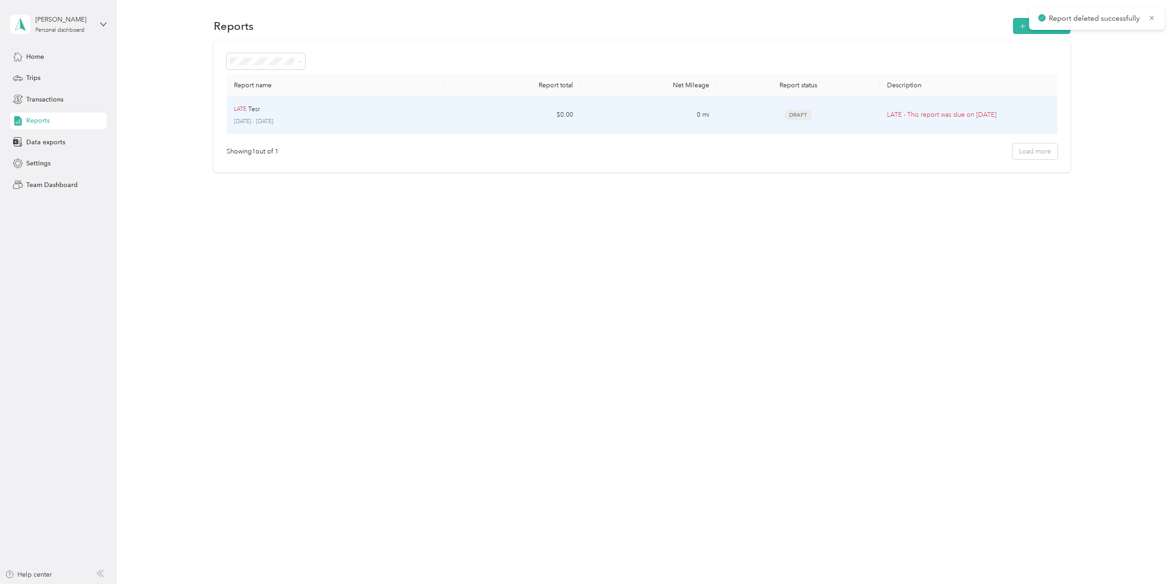
click at [285, 118] on p "[DATE] - [DATE]" at bounding box center [335, 122] width 203 height 8
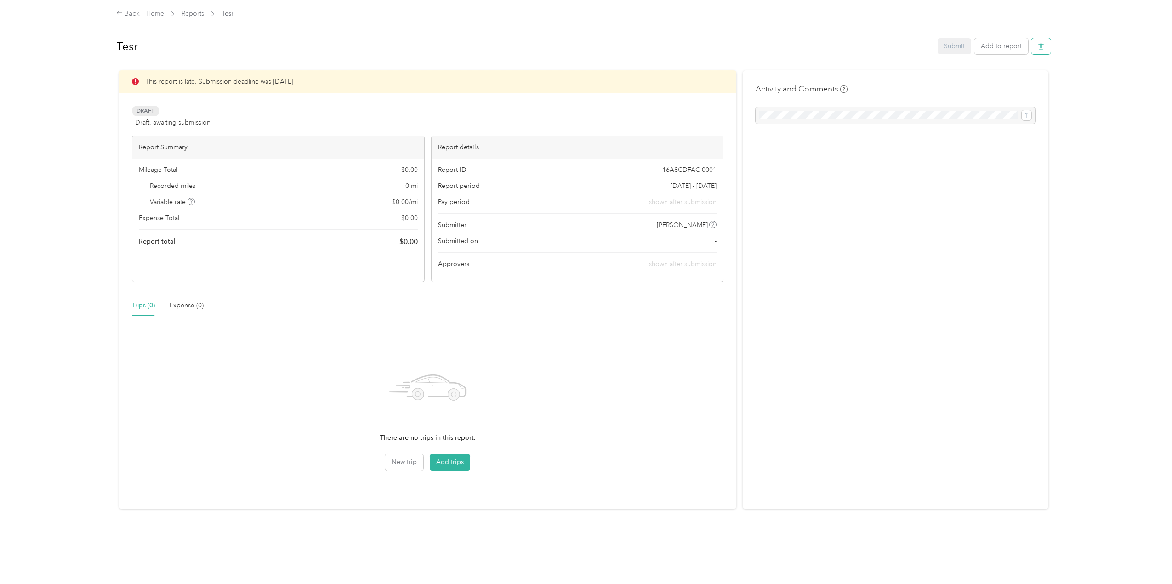
click at [1038, 47] on icon "button" at bounding box center [1041, 46] width 6 height 6
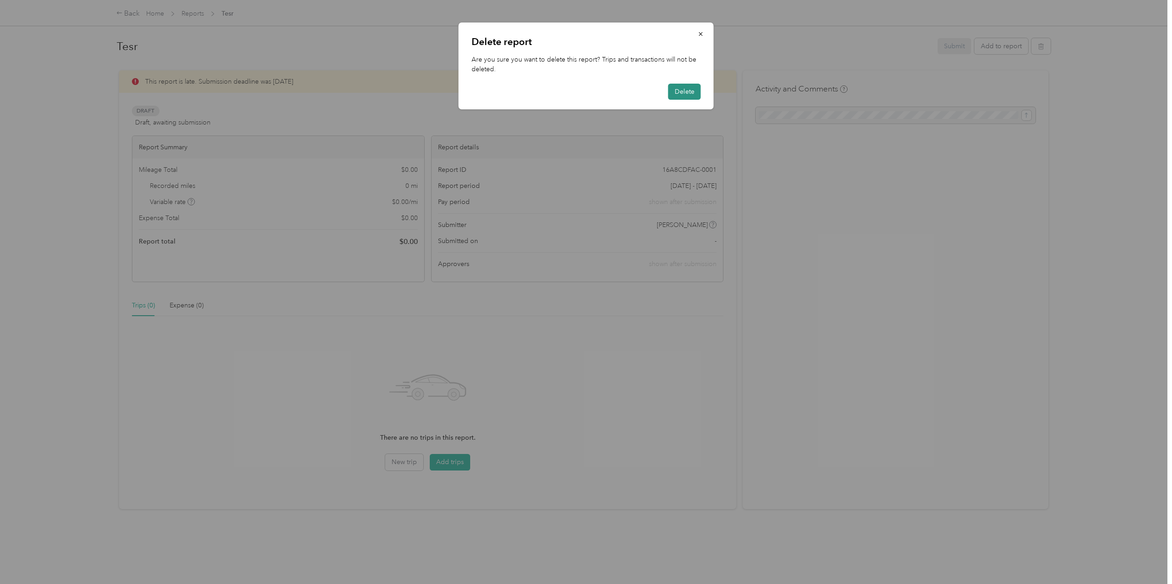
click at [680, 91] on button "Delete" at bounding box center [684, 92] width 33 height 16
